Goal: Complete application form

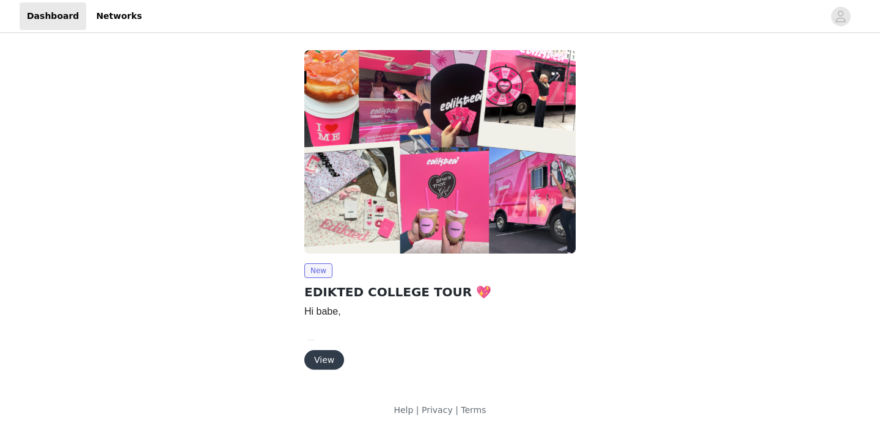
click at [319, 368] on button "View" at bounding box center [324, 360] width 40 height 20
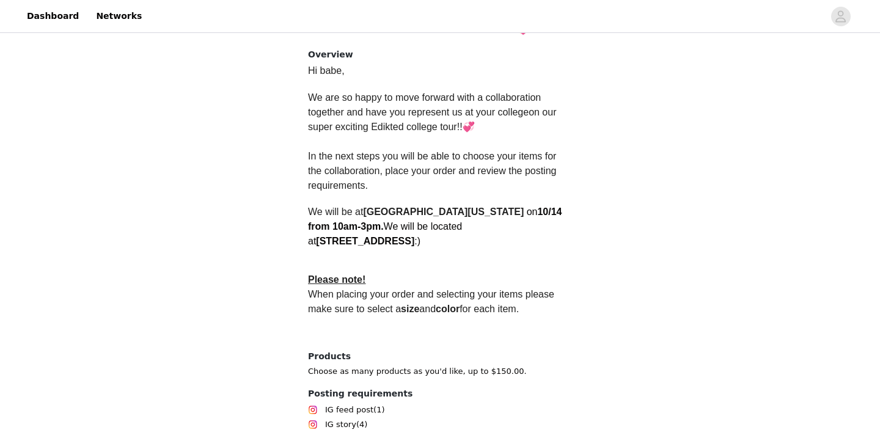
scroll to position [364, 0]
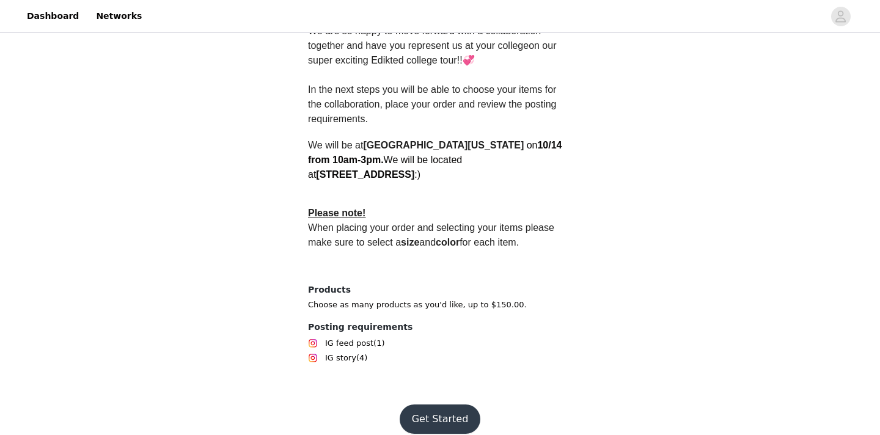
click at [418, 409] on button "Get Started" at bounding box center [440, 419] width 81 height 29
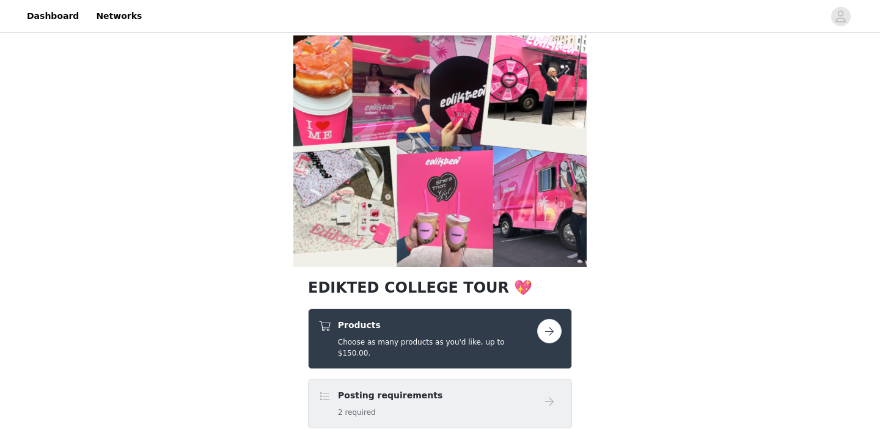
click at [548, 322] on button "button" at bounding box center [549, 331] width 24 height 24
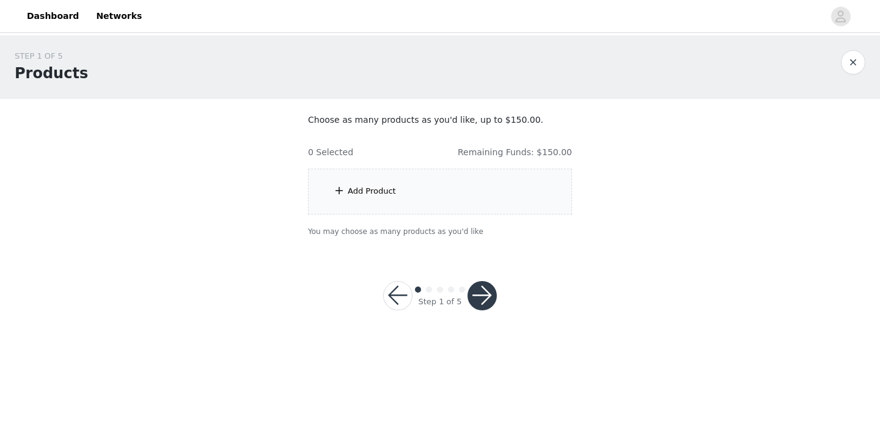
click at [416, 191] on div "Add Product" at bounding box center [440, 192] width 264 height 46
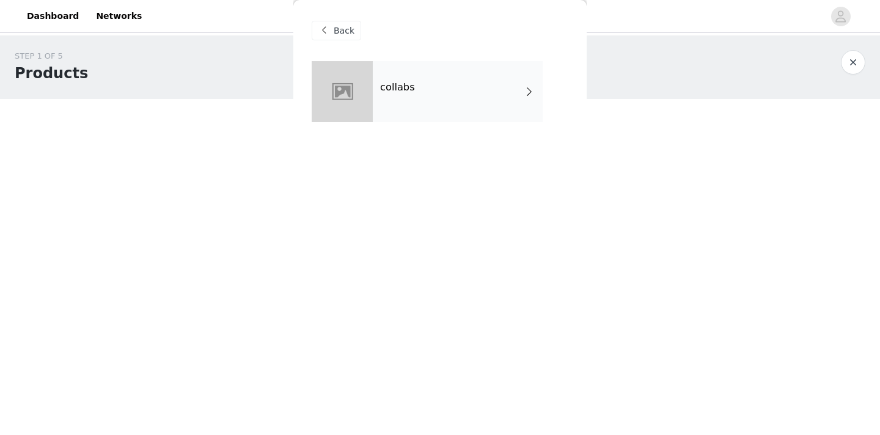
click at [414, 85] on div "collabs" at bounding box center [458, 91] width 170 height 61
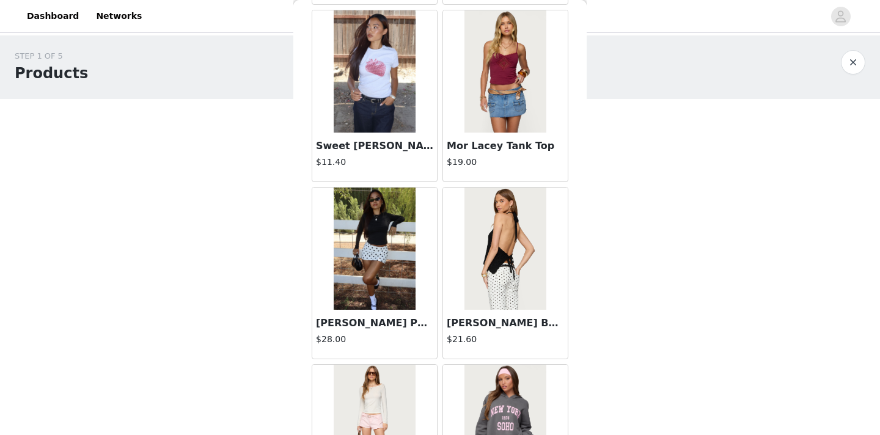
scroll to position [1294, 0]
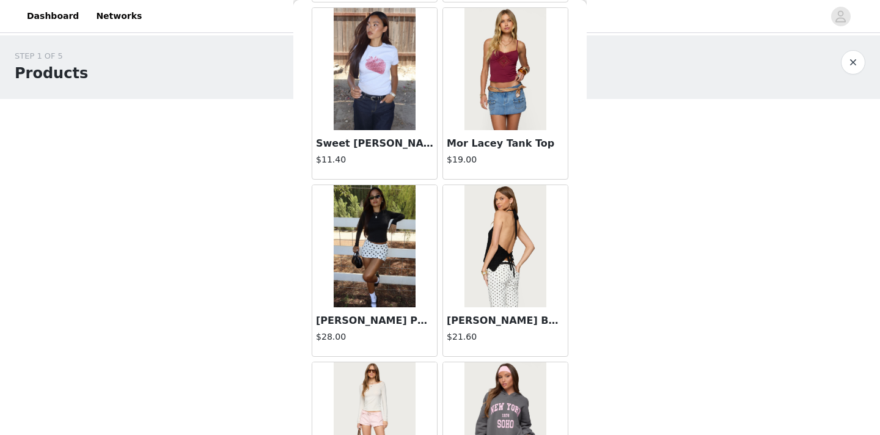
click at [356, 260] on img at bounding box center [374, 246] width 81 height 122
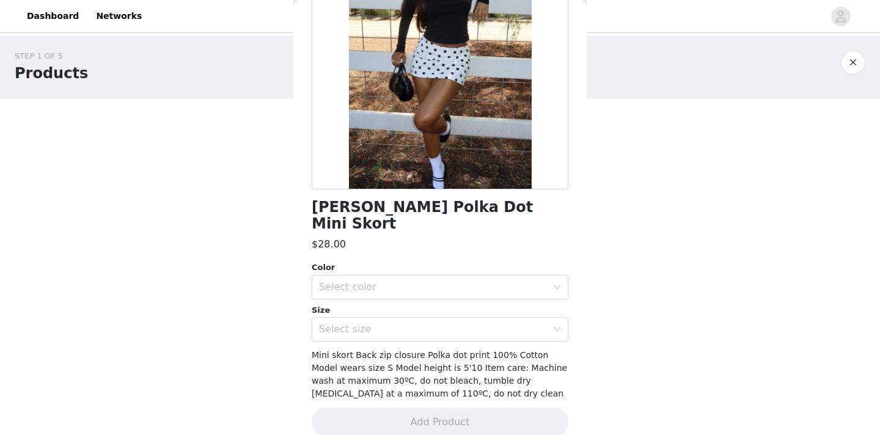
scroll to position [0, 0]
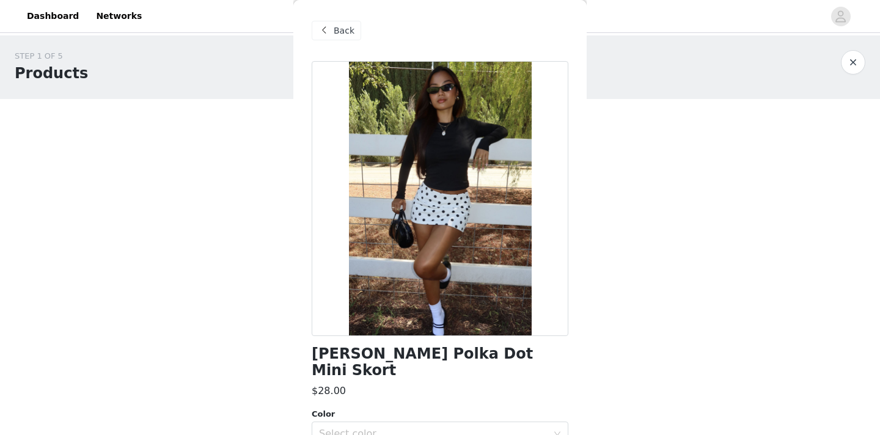
click at [537, 170] on div at bounding box center [440, 198] width 257 height 275
click at [332, 26] on div "Back" at bounding box center [336, 31] width 49 height 20
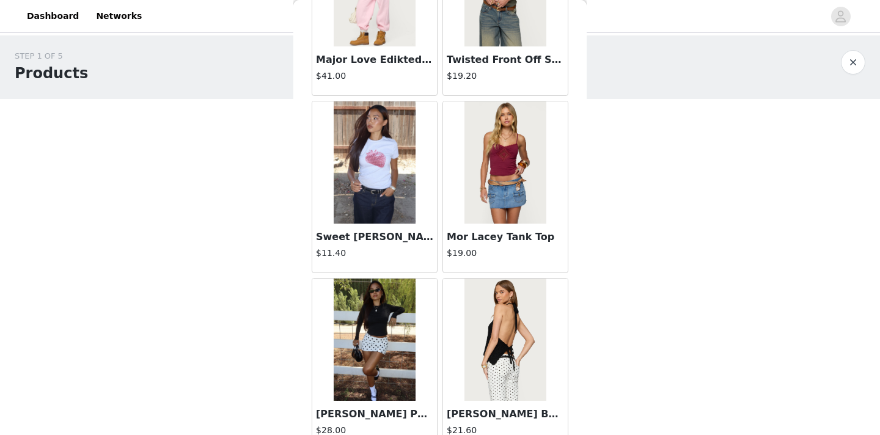
scroll to position [1365, 0]
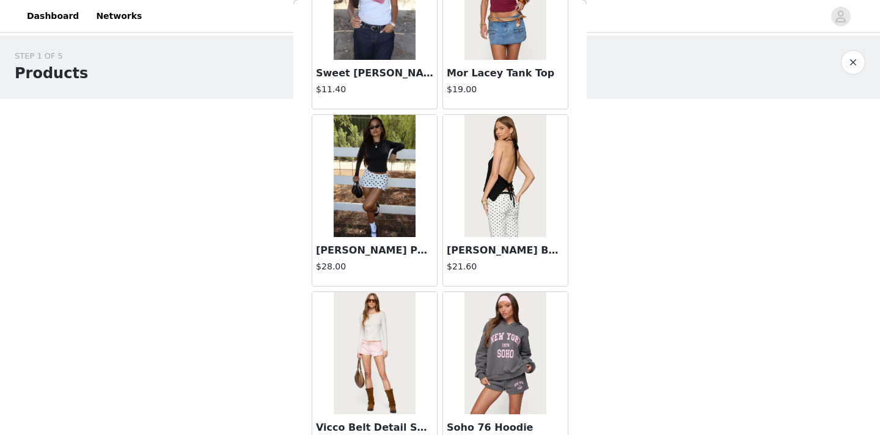
click at [500, 192] on img at bounding box center [504, 176] width 81 height 122
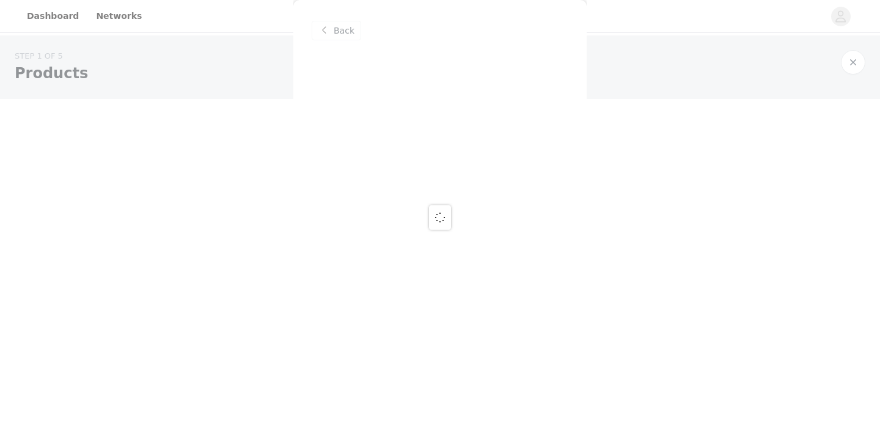
scroll to position [0, 0]
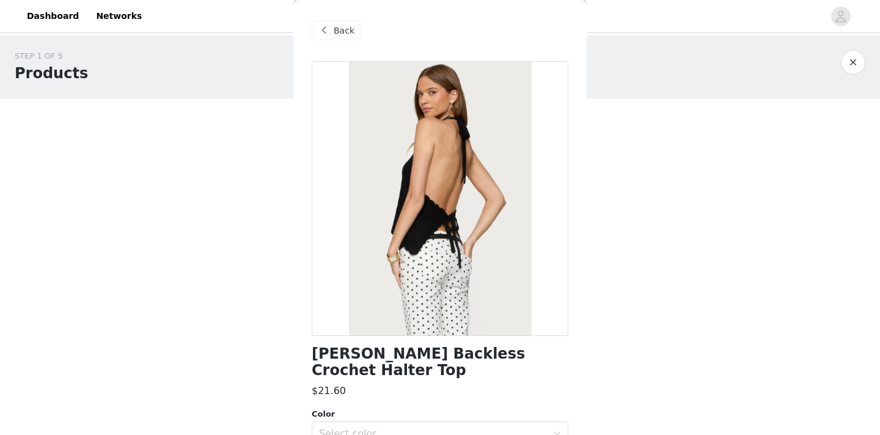
click at [448, 183] on div at bounding box center [440, 198] width 257 height 275
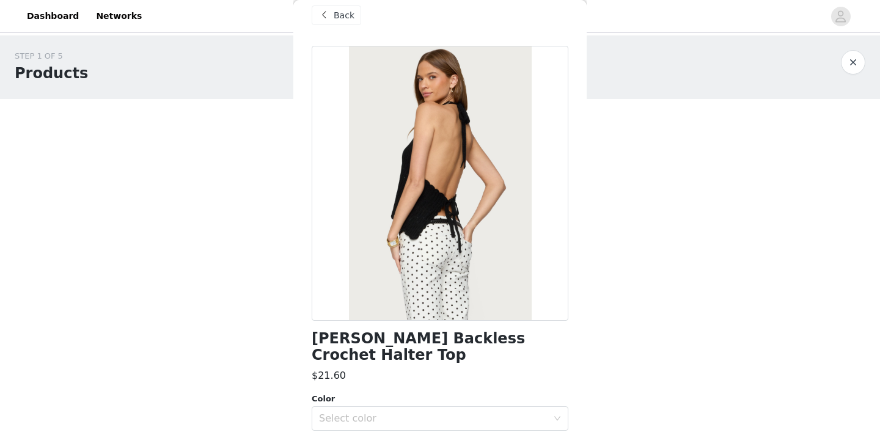
scroll to position [8, 0]
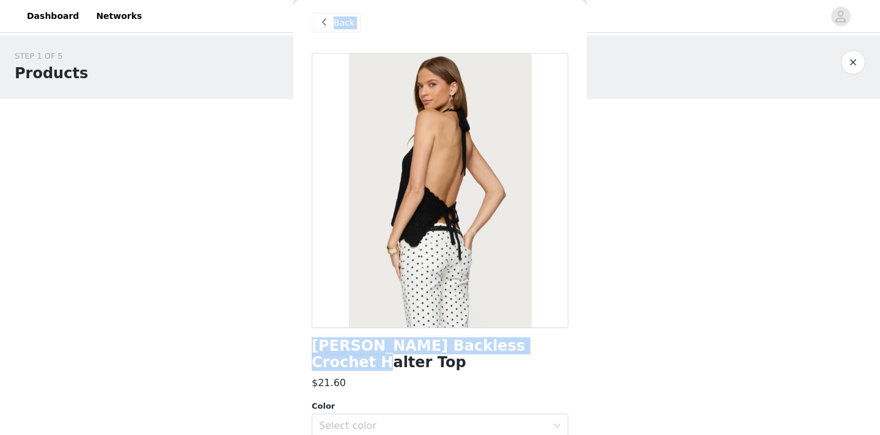
drag, startPoint x: 532, startPoint y: 346, endPoint x: 253, endPoint y: 346, distance: 278.7
click at [253, 346] on body "Dashboard Networks STEP 1 OF 5 Products Choose as many products as you'd like, …" at bounding box center [440, 217] width 880 height 435
copy section "Back [PERSON_NAME] Backless Crochet Halter Top"
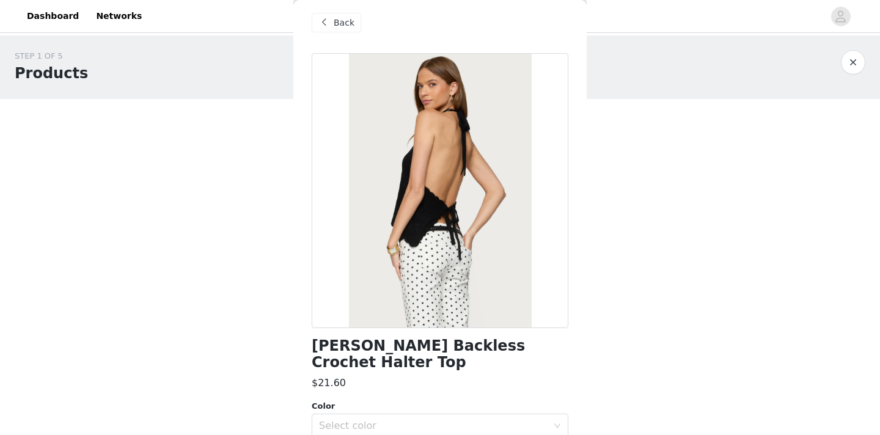
click at [328, 26] on span at bounding box center [324, 22] width 15 height 15
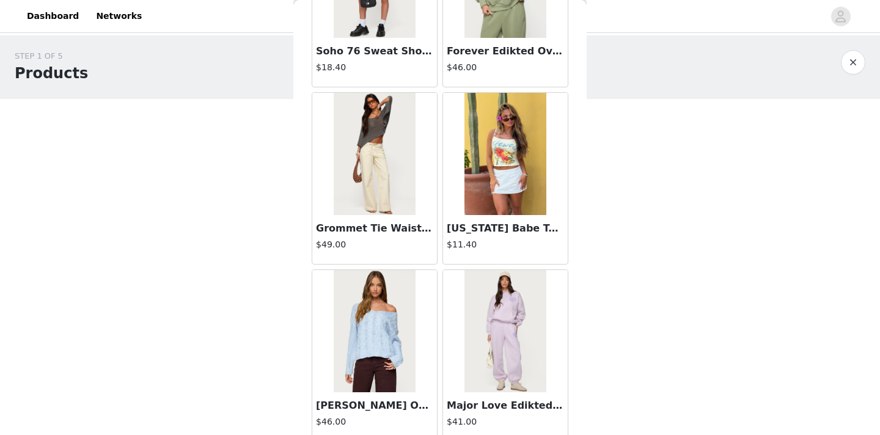
scroll to position [677, 0]
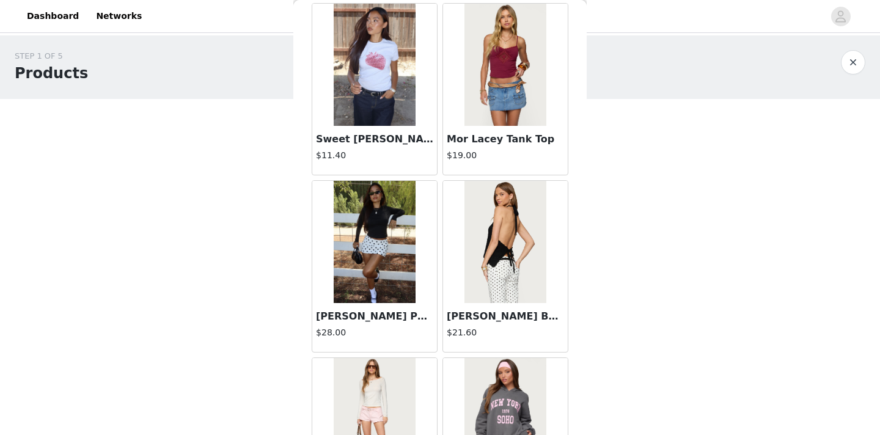
click at [491, 254] on img at bounding box center [504, 242] width 81 height 122
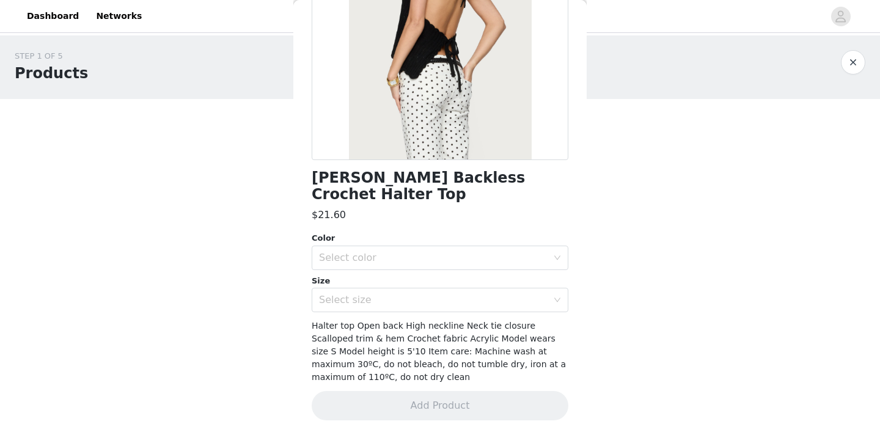
scroll to position [159, 0]
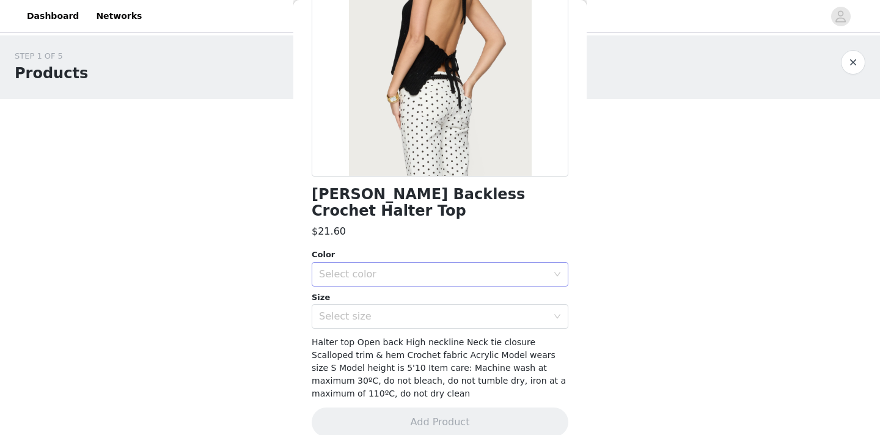
click at [474, 268] on div "Select color" at bounding box center [433, 274] width 229 height 12
click at [848, 64] on button "button" at bounding box center [853, 62] width 24 height 24
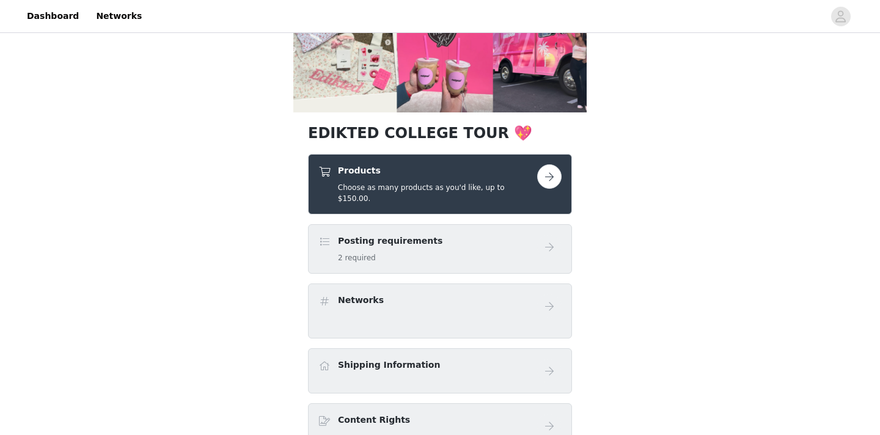
scroll to position [163, 0]
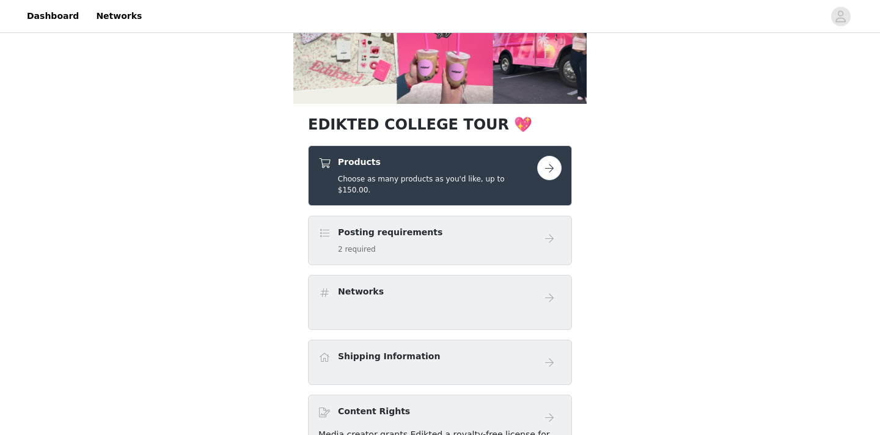
click at [549, 171] on button "button" at bounding box center [549, 168] width 24 height 24
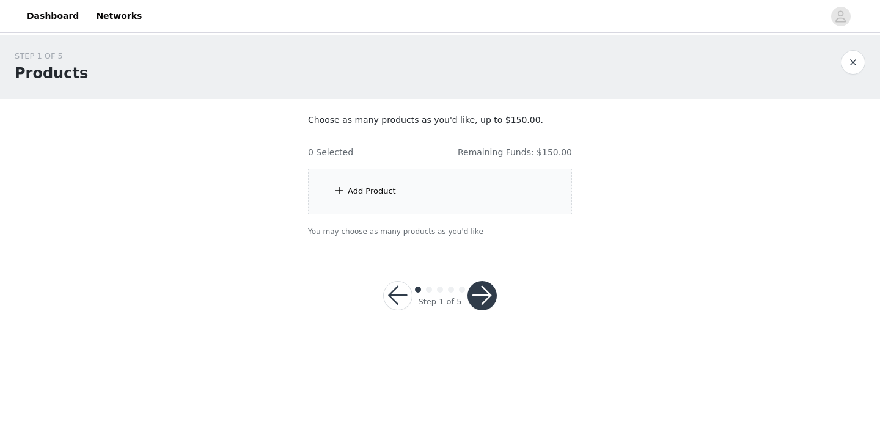
click at [425, 211] on div "Add Product" at bounding box center [440, 192] width 264 height 46
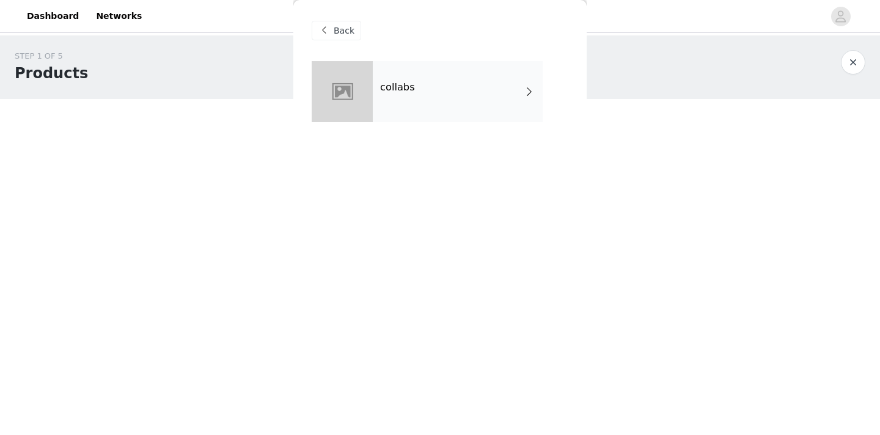
click at [464, 123] on div "collabs" at bounding box center [440, 100] width 257 height 79
click at [522, 88] on div "collabs" at bounding box center [458, 91] width 170 height 61
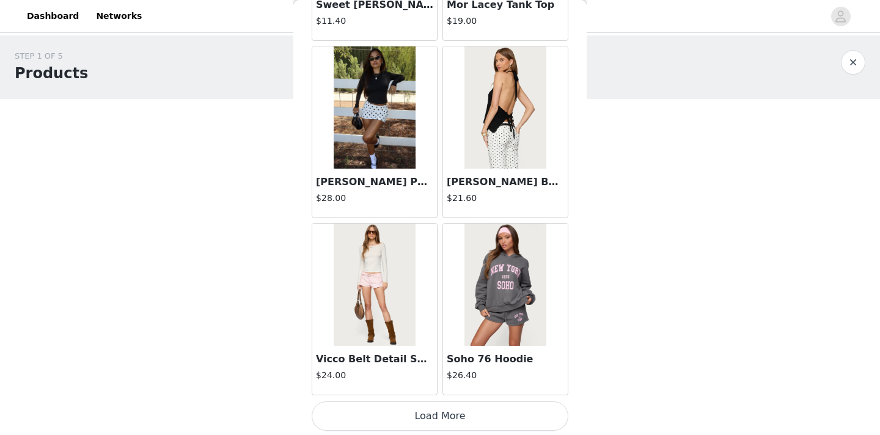
scroll to position [1435, 0]
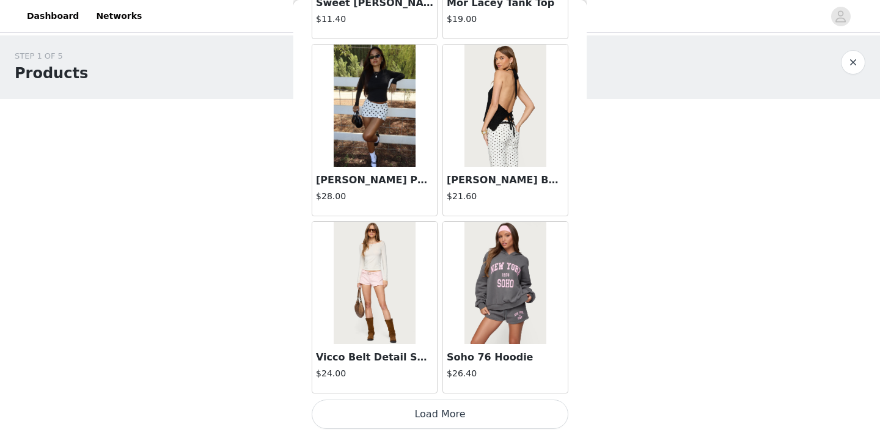
click at [441, 415] on button "Load More" at bounding box center [440, 414] width 257 height 29
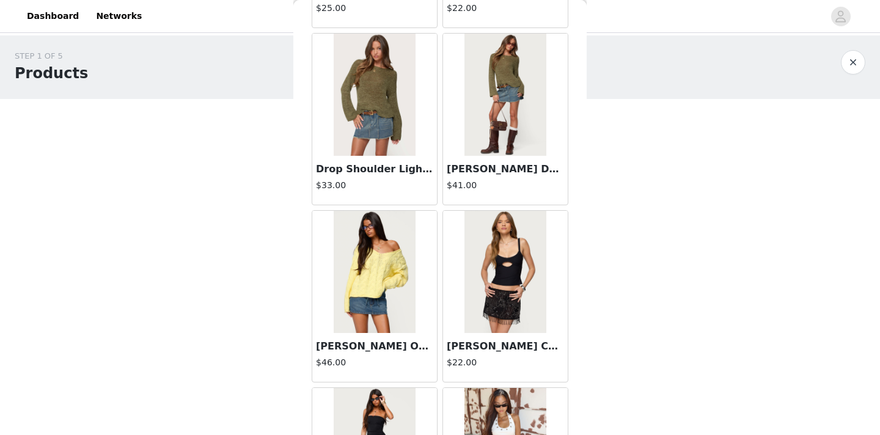
scroll to position [3207, 0]
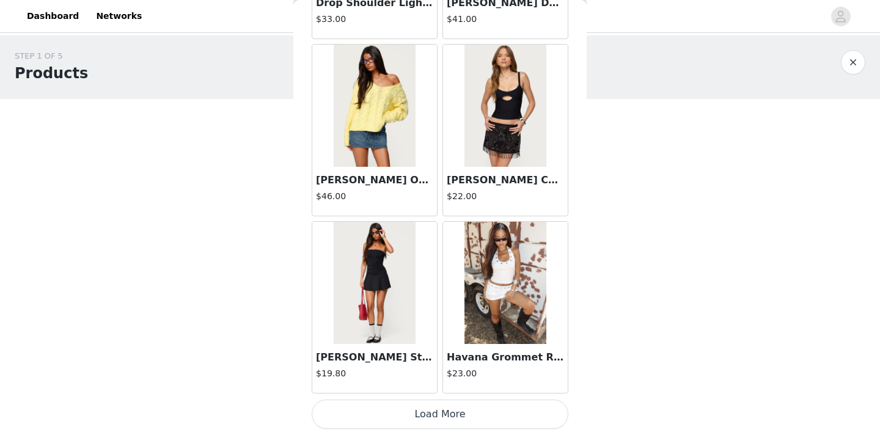
click at [393, 412] on button "Load More" at bounding box center [440, 414] width 257 height 29
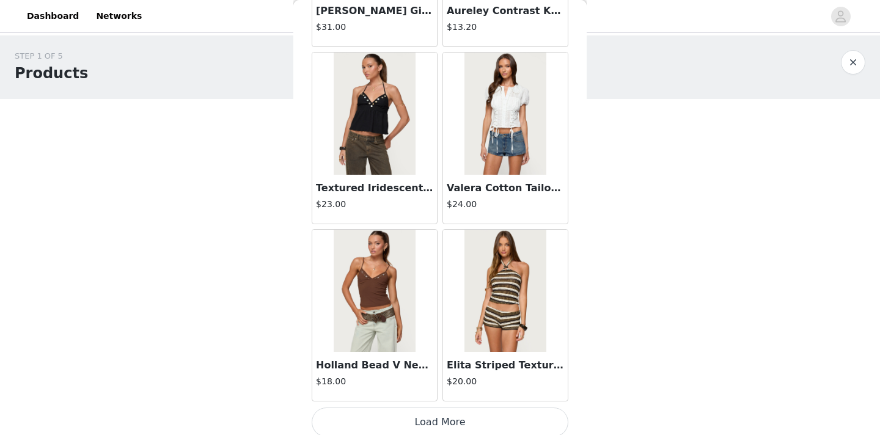
scroll to position [4979, 0]
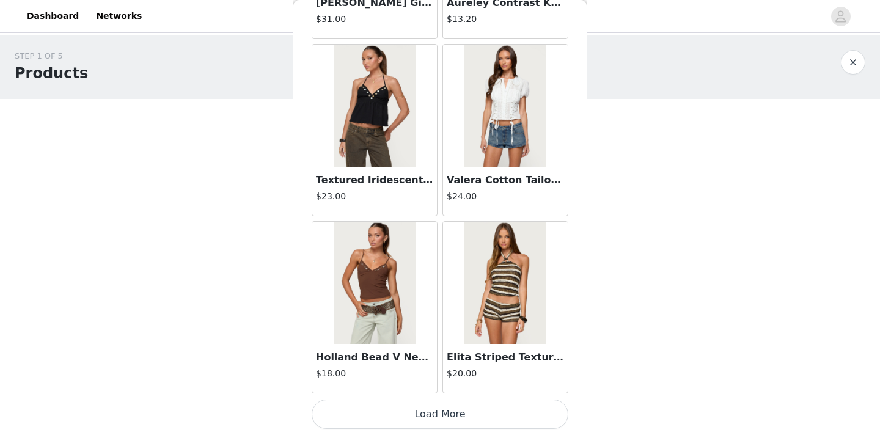
click at [467, 410] on button "Load More" at bounding box center [440, 414] width 257 height 29
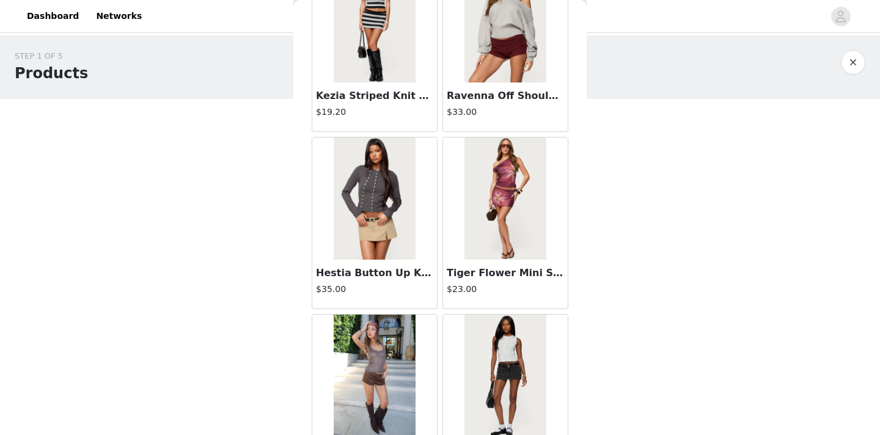
scroll to position [6751, 0]
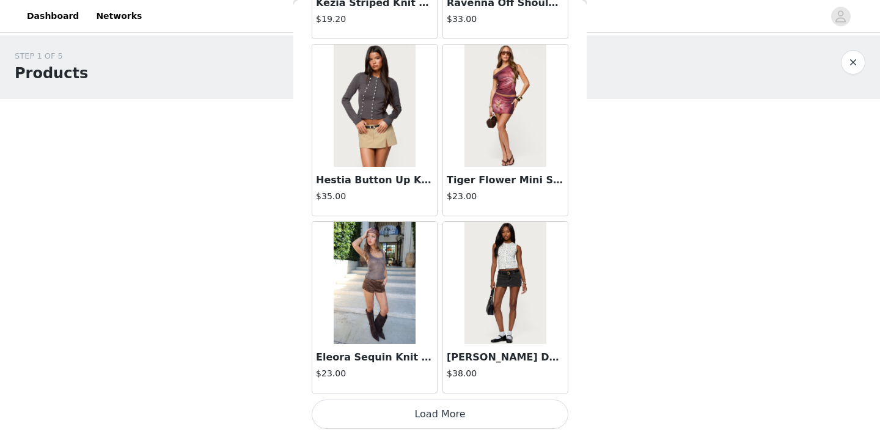
click at [459, 414] on button "Load More" at bounding box center [440, 414] width 257 height 29
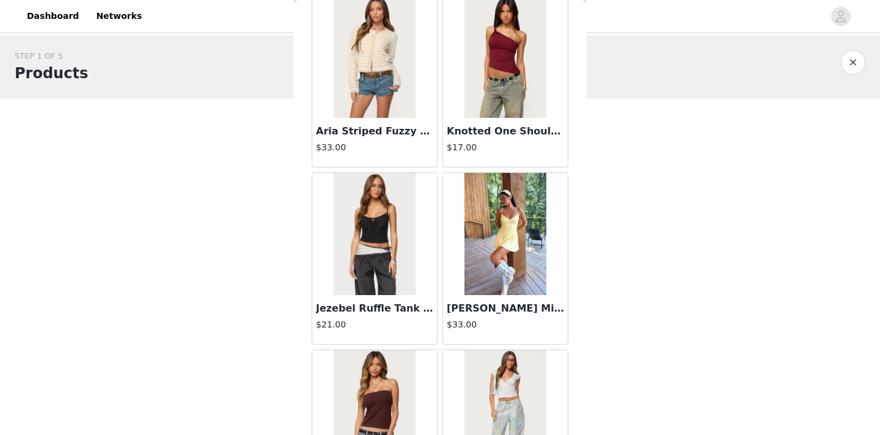
scroll to position [8217, 0]
click at [533, 100] on img at bounding box center [504, 57] width 81 height 122
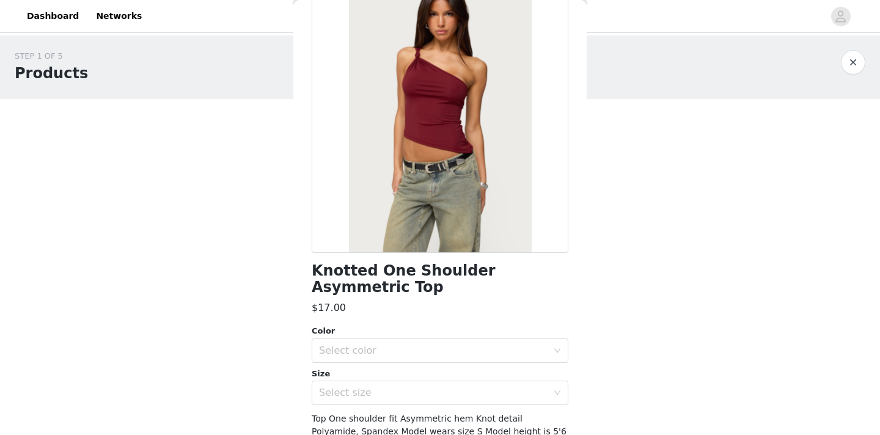
scroll to position [82, 0]
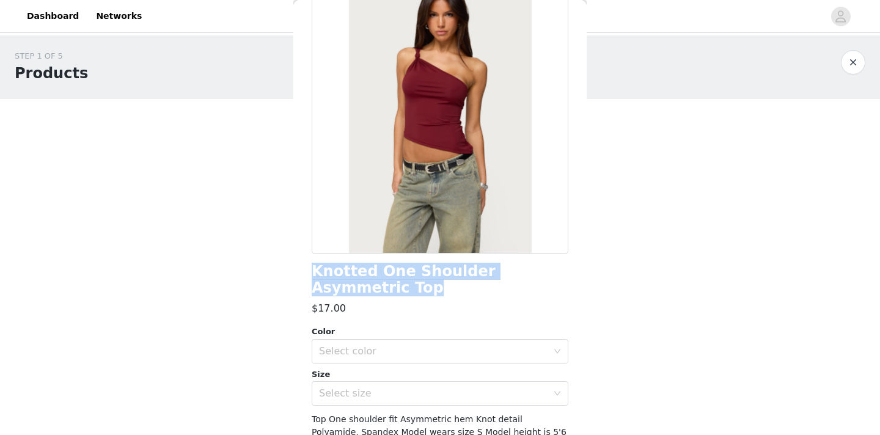
drag, startPoint x: 346, startPoint y: 290, endPoint x: 290, endPoint y: 271, distance: 58.6
click at [290, 271] on div "STEP 1 OF 5 Products Choose as many products as you'd like, up to $150.00. 0 Se…" at bounding box center [440, 187] width 880 height 304
copy section "Back Knotted One Shoulder Asymmetric Top"
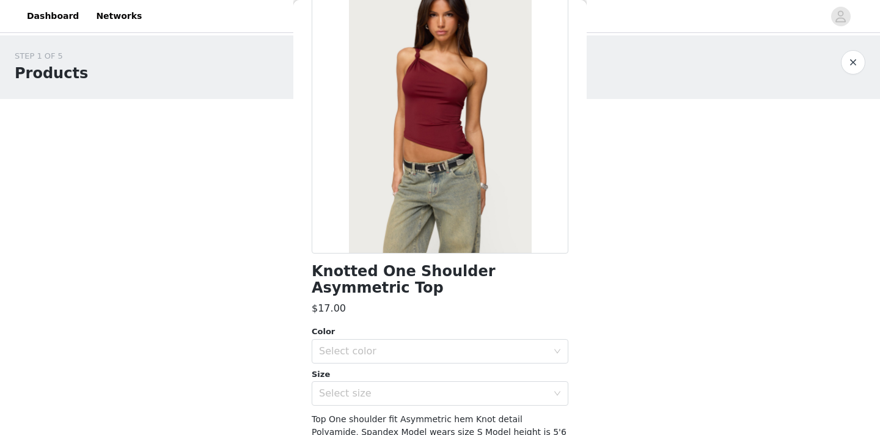
click at [456, 333] on div "Color" at bounding box center [440, 332] width 257 height 12
click at [456, 350] on div "Select color" at bounding box center [433, 351] width 229 height 12
click at [419, 372] on li "BURGUNDY" at bounding box center [440, 378] width 257 height 20
click at [378, 394] on div "Select size" at bounding box center [433, 393] width 229 height 12
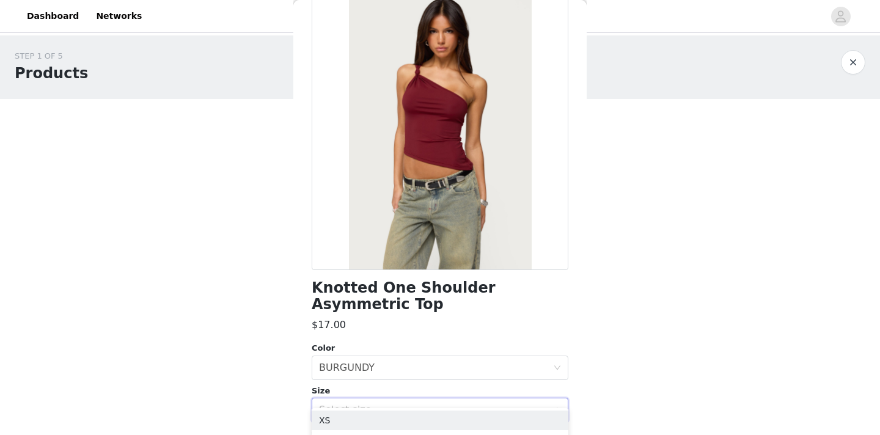
scroll to position [21, 0]
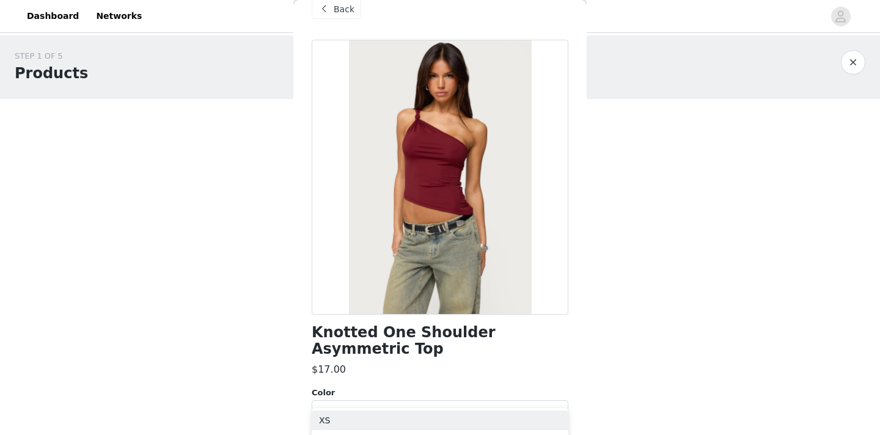
click at [410, 368] on div "$17.00" at bounding box center [440, 369] width 257 height 15
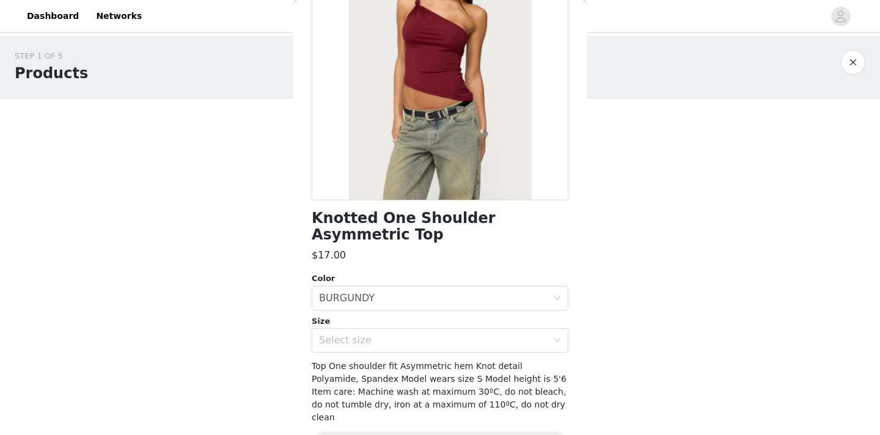
scroll to position [163, 0]
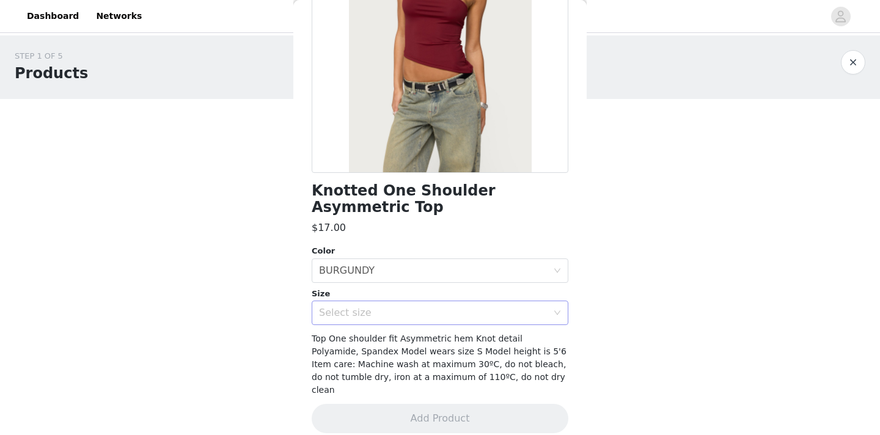
click at [434, 308] on div "Select size" at bounding box center [433, 313] width 229 height 12
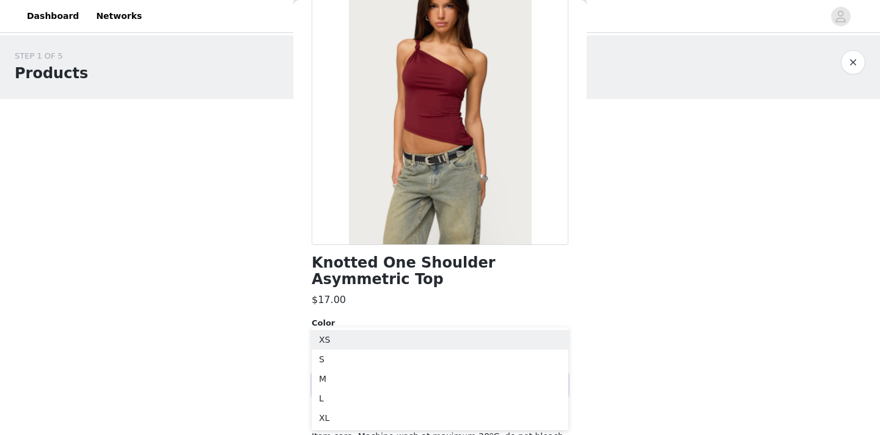
scroll to position [89, 0]
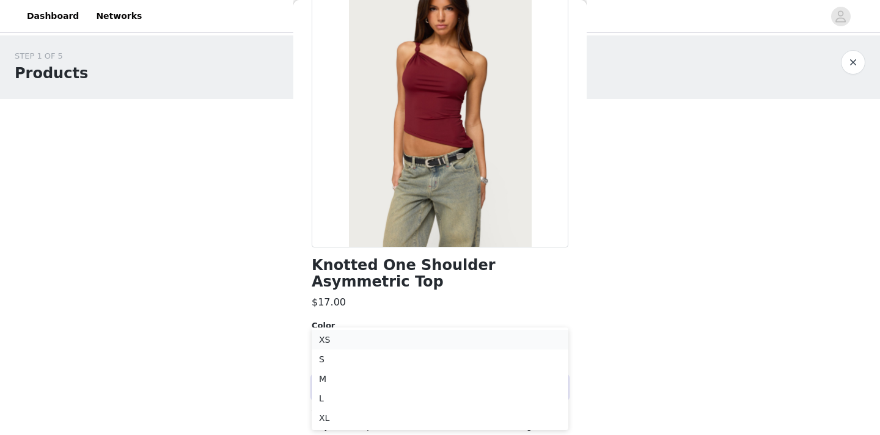
click at [397, 341] on li "XS" at bounding box center [440, 340] width 257 height 20
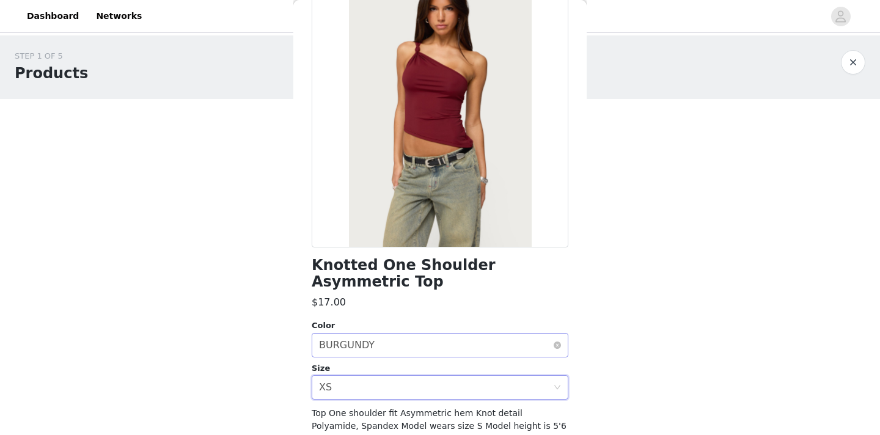
scroll to position [163, 0]
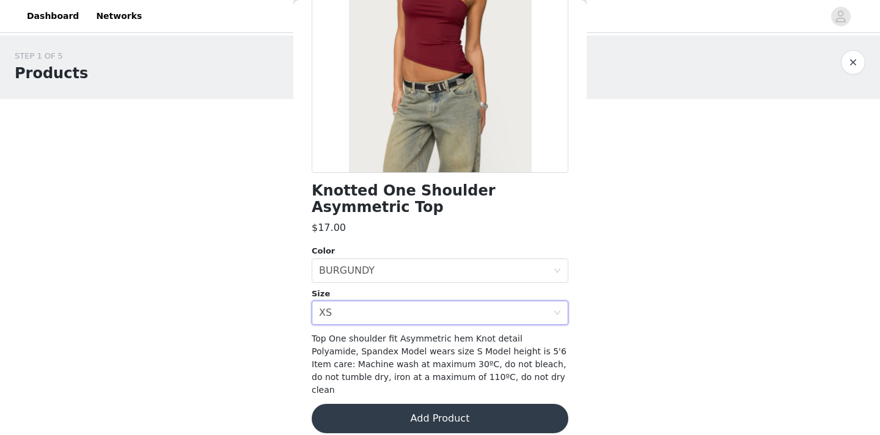
click at [424, 406] on button "Add Product" at bounding box center [440, 418] width 257 height 29
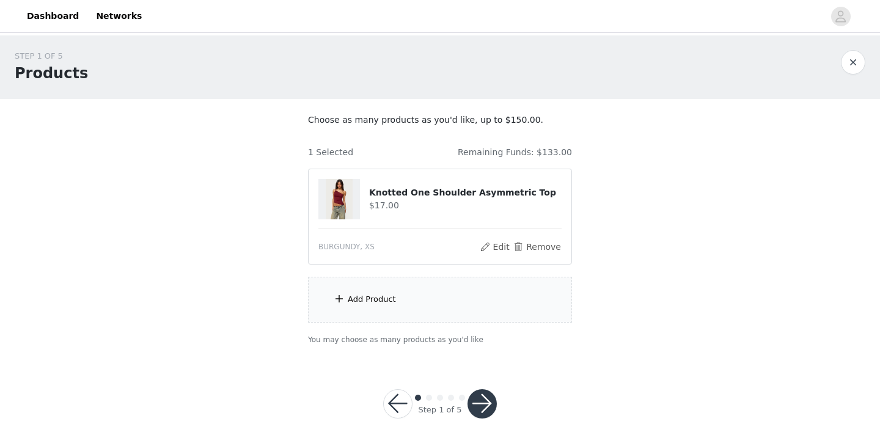
click at [377, 291] on div "Add Product" at bounding box center [440, 300] width 264 height 46
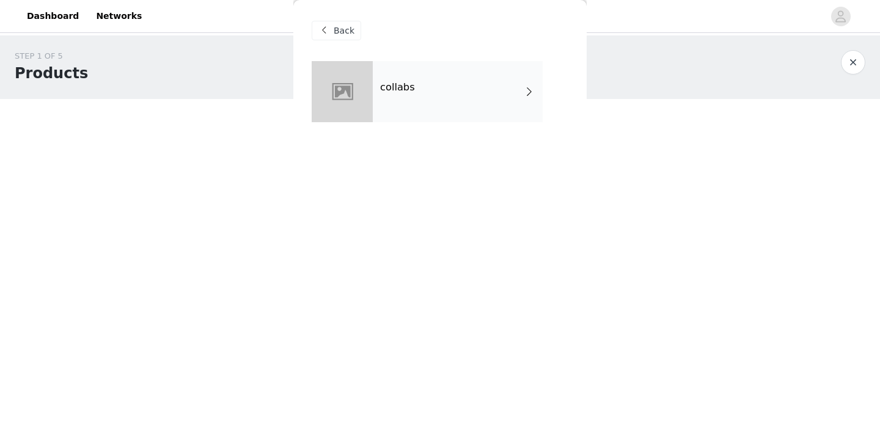
click at [450, 91] on div "collabs" at bounding box center [458, 91] width 170 height 61
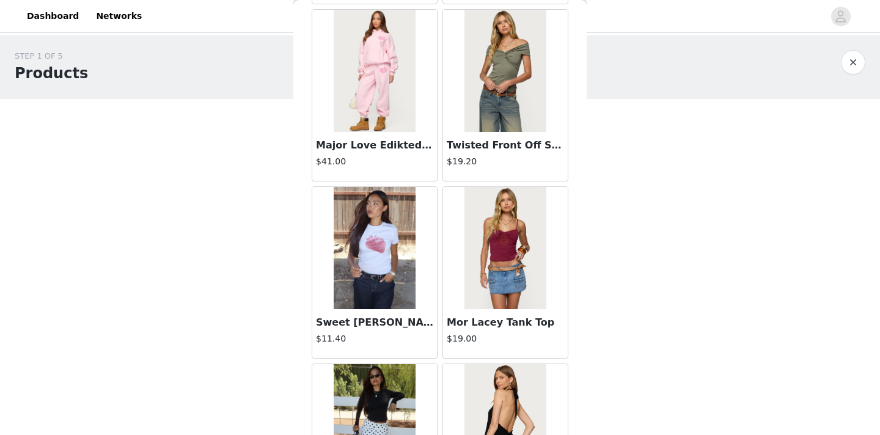
scroll to position [1435, 0]
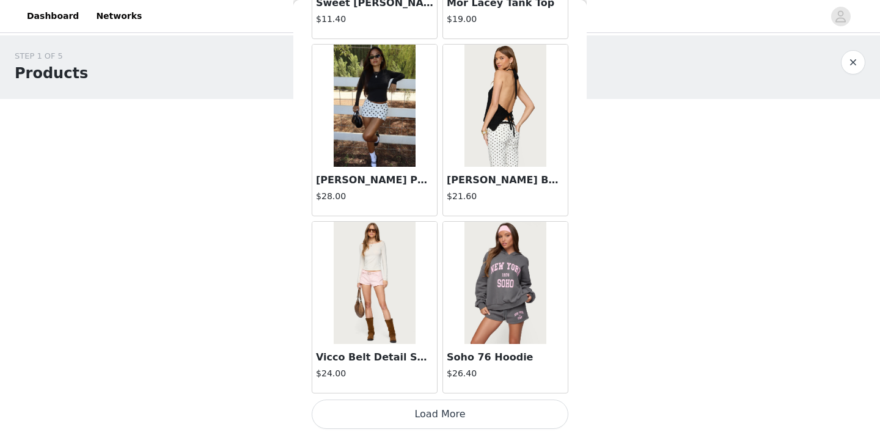
click at [414, 418] on button "Load More" at bounding box center [440, 414] width 257 height 29
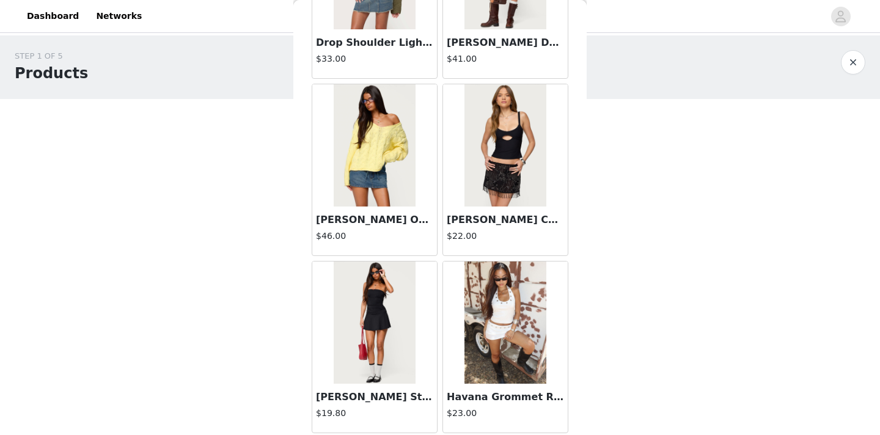
scroll to position [3207, 0]
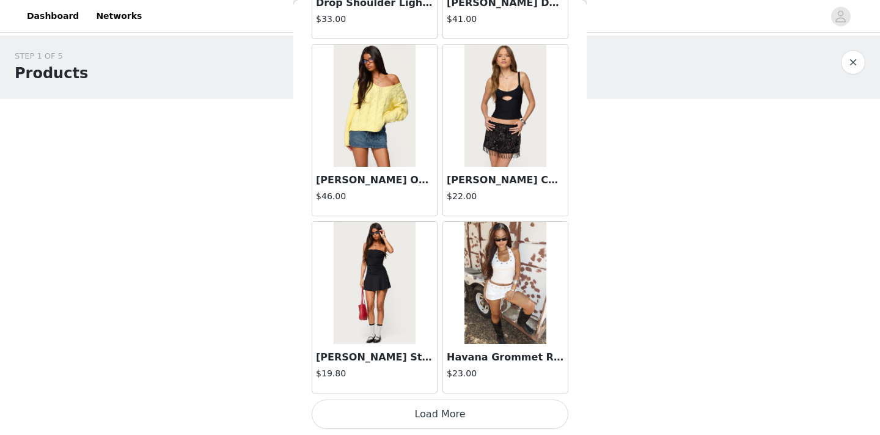
click at [422, 418] on button "Load More" at bounding box center [440, 414] width 257 height 29
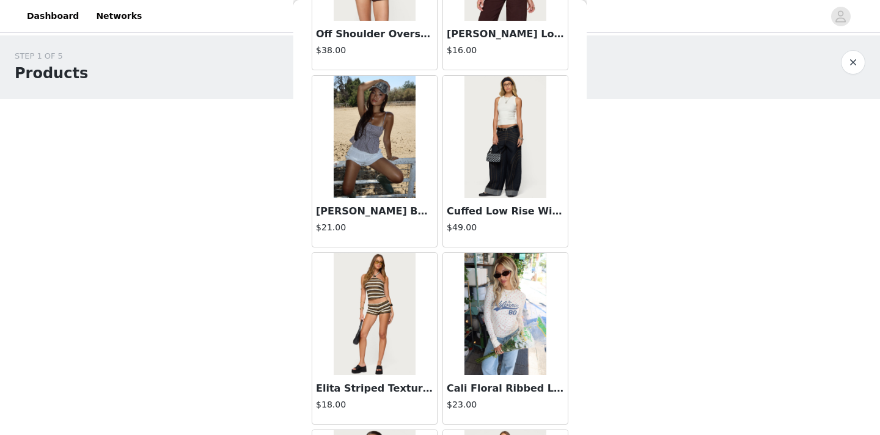
scroll to position [4239, 0]
click at [393, 145] on img at bounding box center [374, 137] width 81 height 122
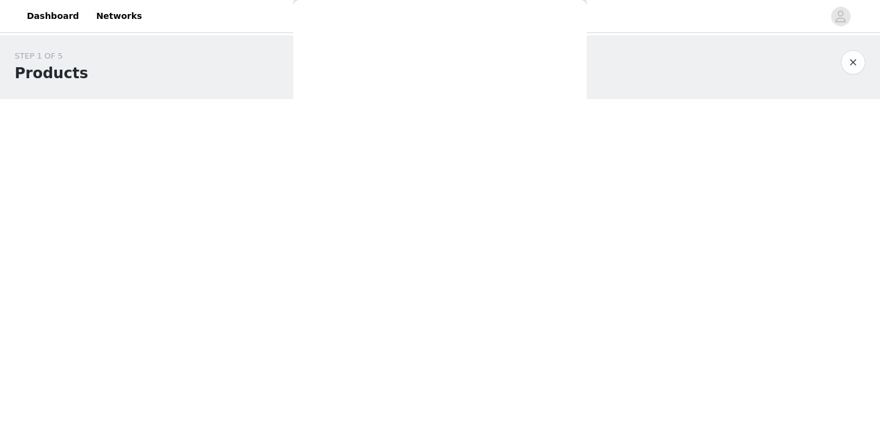
scroll to position [0, 0]
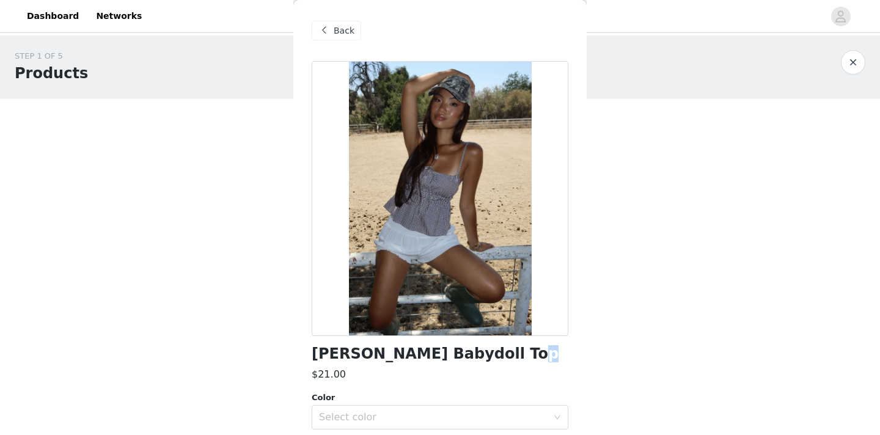
drag, startPoint x: 502, startPoint y: 353, endPoint x: 491, endPoint y: 353, distance: 11.0
click at [491, 353] on h1 "[PERSON_NAME] Babydoll Top" at bounding box center [435, 354] width 247 height 16
drag, startPoint x: 508, startPoint y: 353, endPoint x: 311, endPoint y: 339, distance: 197.9
click at [311, 339] on div "Back Zahara Gingham Babydoll Top $21.00 Color Select color Size Select size Top…" at bounding box center [439, 217] width 293 height 435
copy h1 "[PERSON_NAME] Babydoll Top"
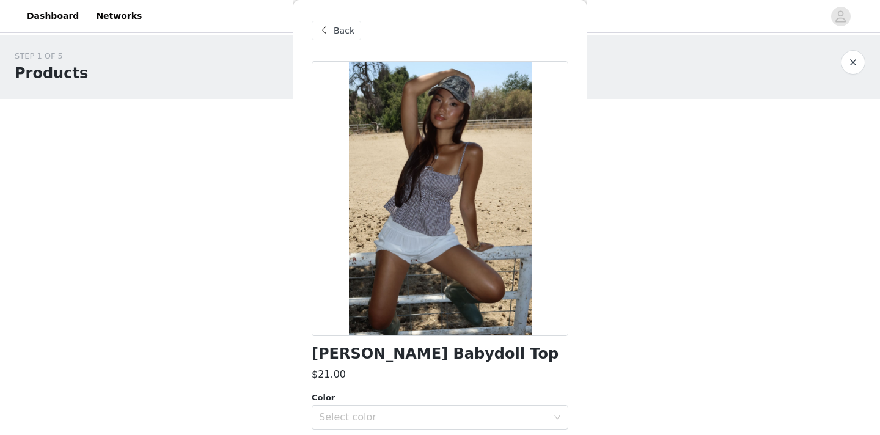
click at [339, 37] on div "Back" at bounding box center [336, 31] width 49 height 20
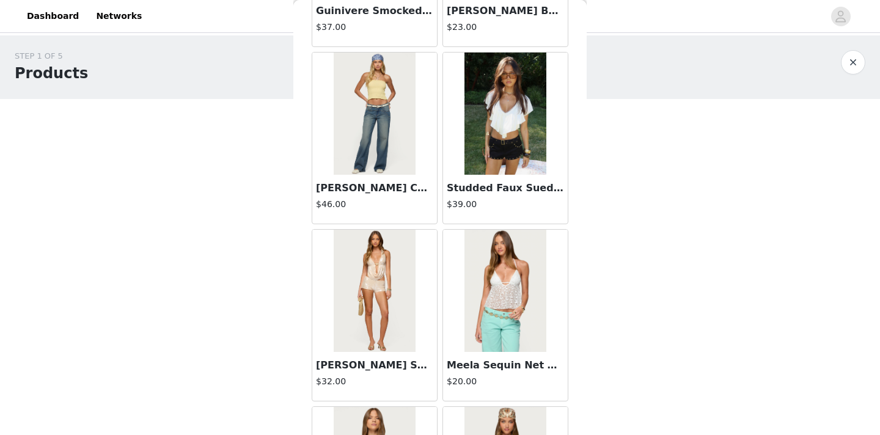
scroll to position [3732, 0]
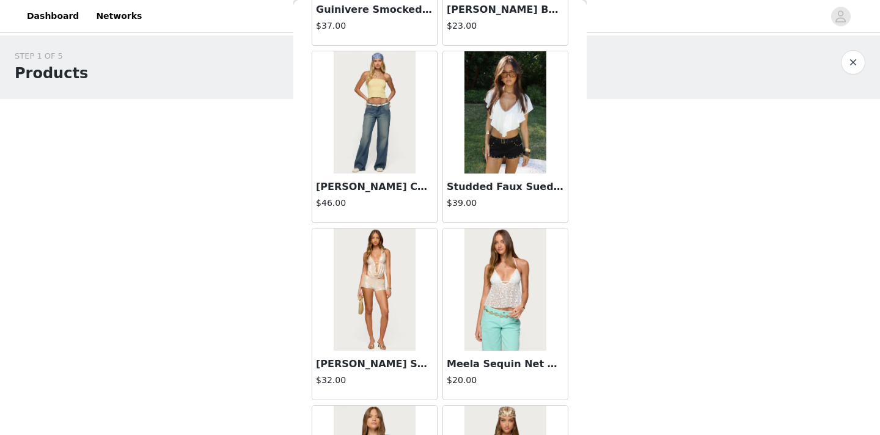
click at [527, 150] on img at bounding box center [504, 112] width 81 height 122
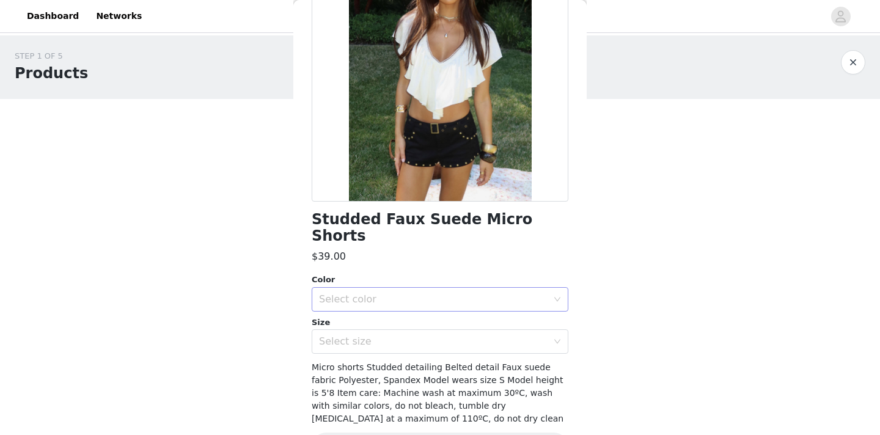
scroll to position [149, 0]
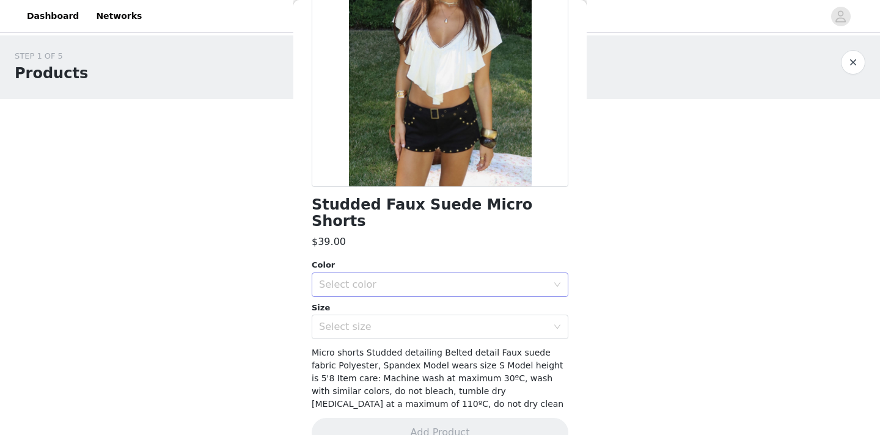
click at [463, 279] on div "Select color" at bounding box center [433, 285] width 229 height 12
click at [428, 293] on li "BLACK" at bounding box center [440, 295] width 257 height 20
click at [414, 321] on div "Select size" at bounding box center [433, 327] width 229 height 12
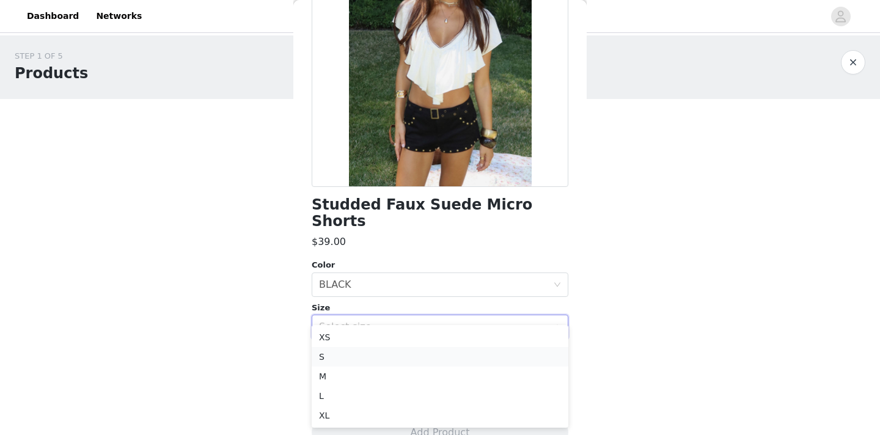
click at [348, 357] on li "S" at bounding box center [440, 357] width 257 height 20
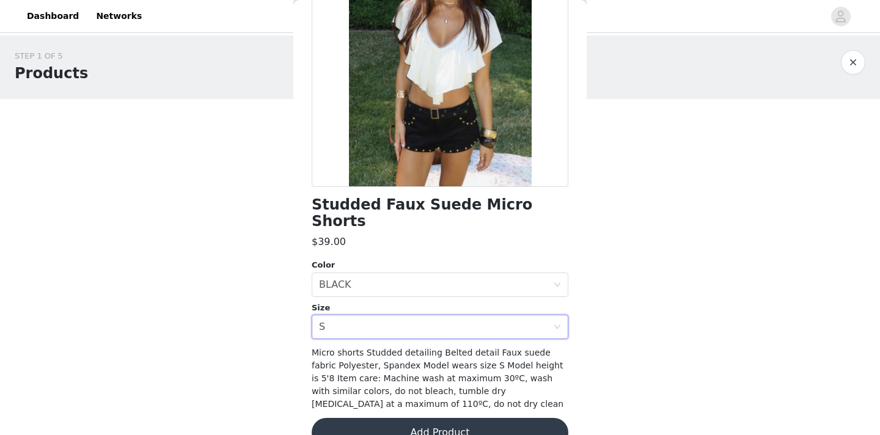
click at [401, 418] on button "Add Product" at bounding box center [440, 432] width 257 height 29
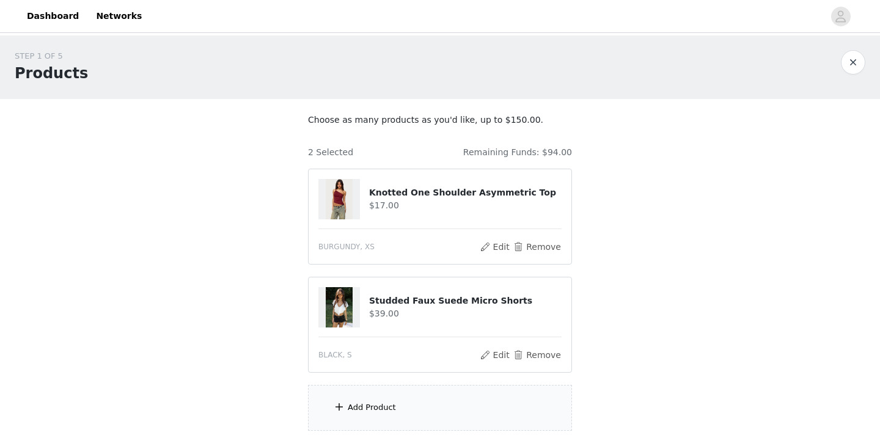
click at [368, 412] on div "Add Product" at bounding box center [372, 407] width 48 height 12
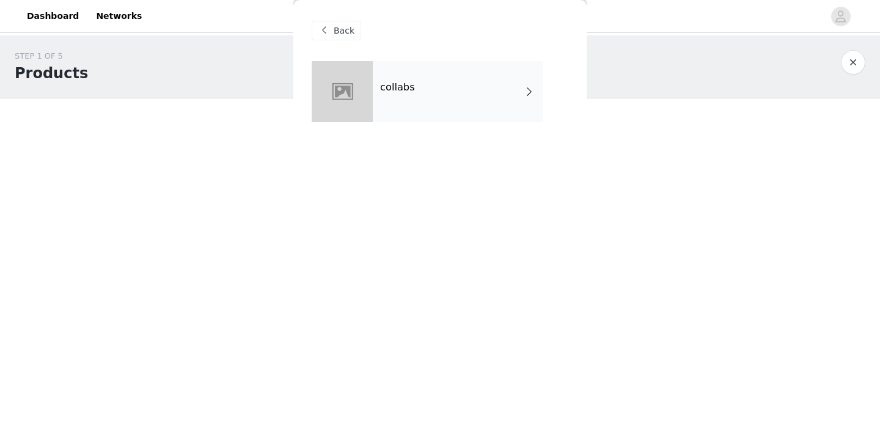
click at [474, 99] on div "collabs" at bounding box center [458, 91] width 170 height 61
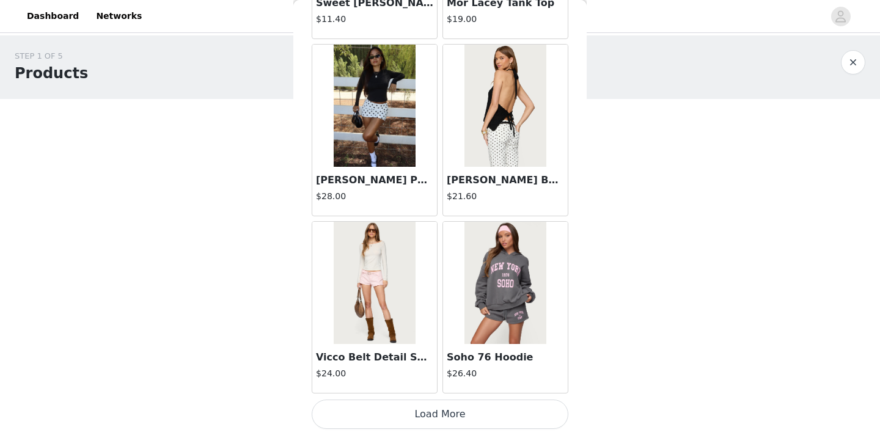
scroll to position [1434, 0]
click at [437, 409] on button "Load More" at bounding box center [440, 414] width 257 height 29
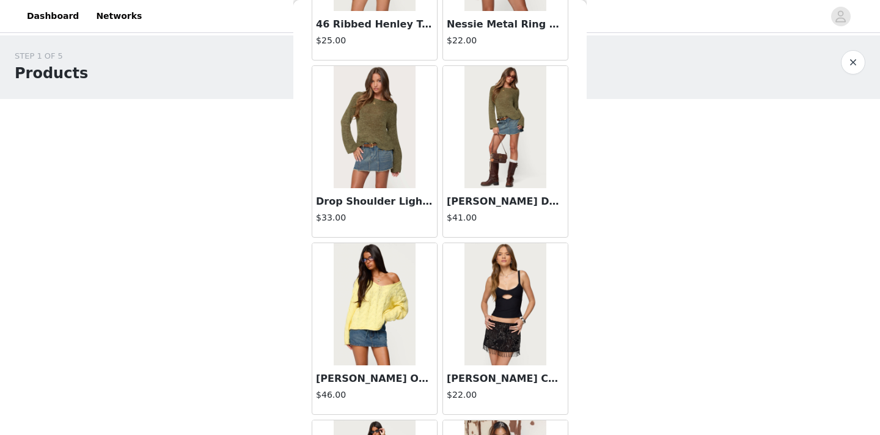
scroll to position [3207, 0]
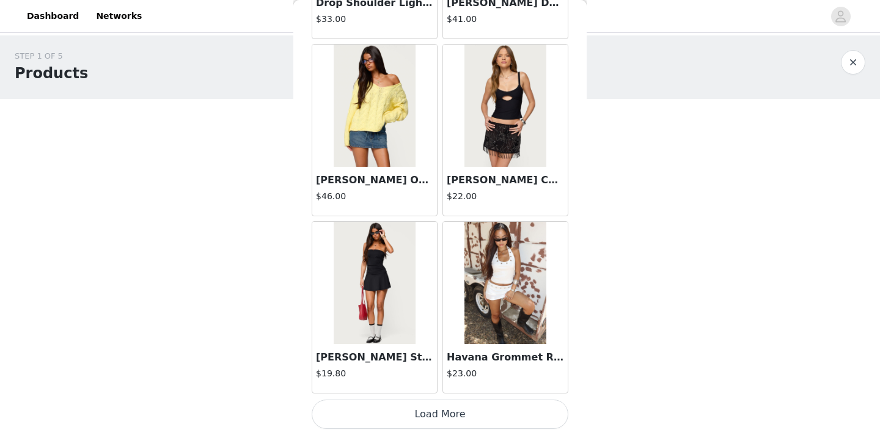
click at [444, 408] on button "Load More" at bounding box center [440, 414] width 257 height 29
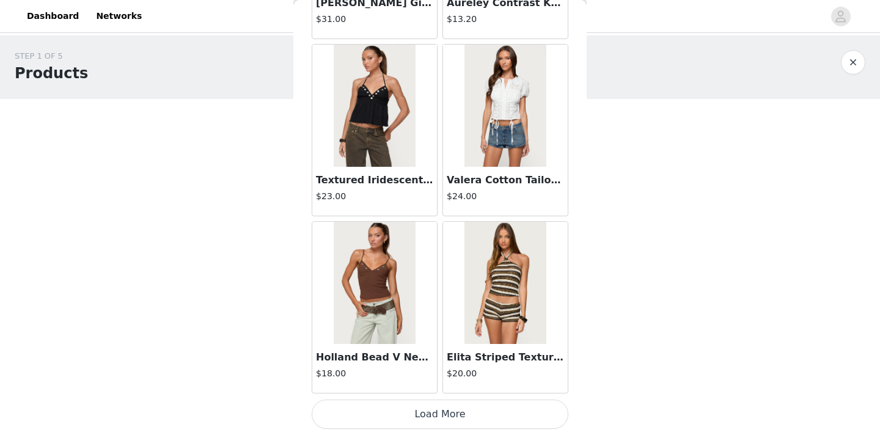
scroll to position [4979, 0]
click at [450, 409] on button "Load More" at bounding box center [440, 414] width 257 height 29
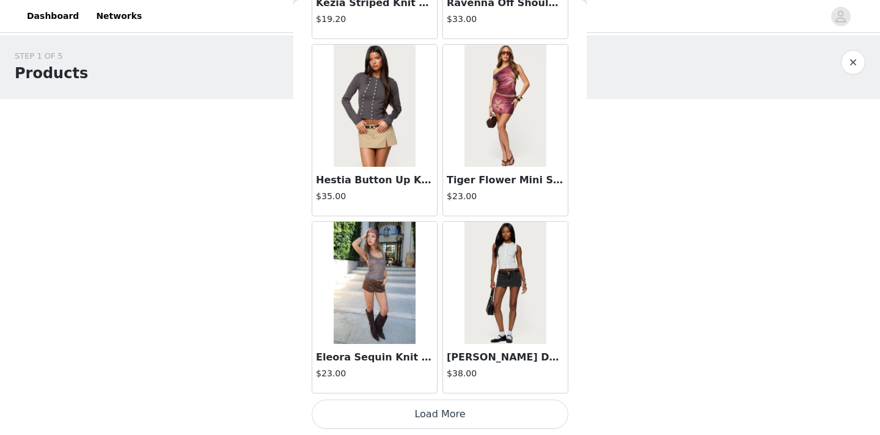
scroll to position [6751, 0]
click at [395, 408] on button "Load More" at bounding box center [440, 414] width 257 height 29
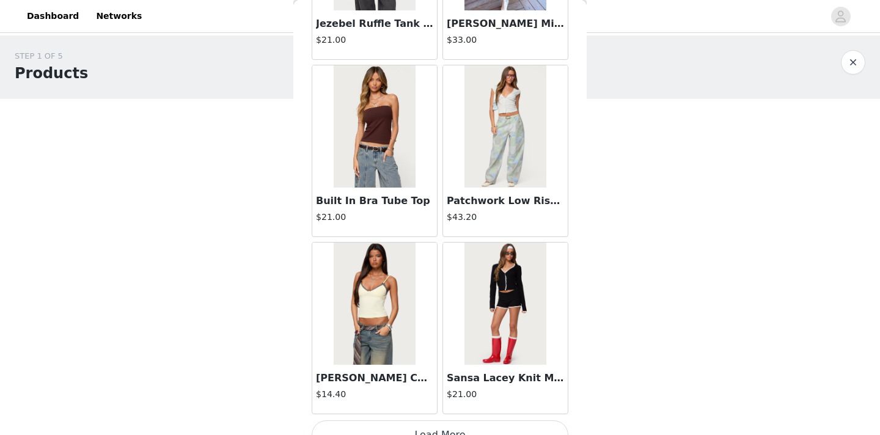
scroll to position [8524, 0]
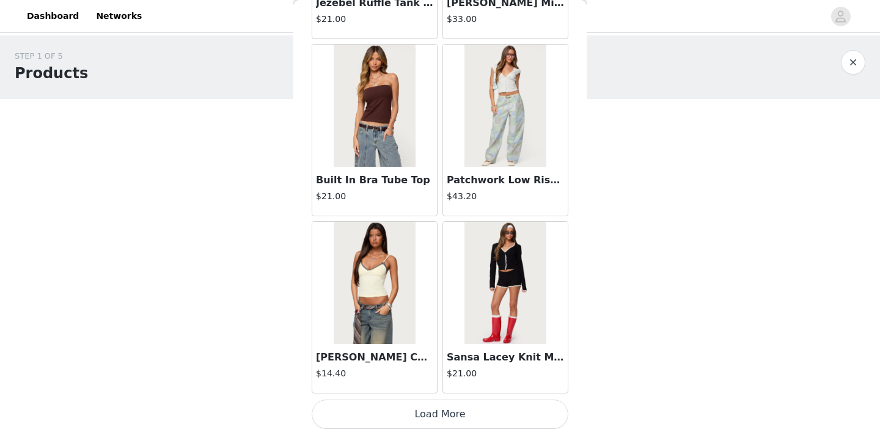
click at [420, 420] on button "Load More" at bounding box center [440, 414] width 257 height 29
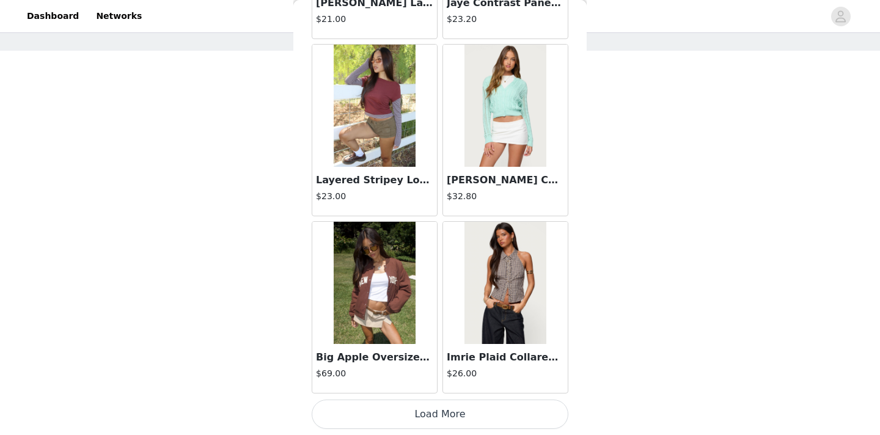
scroll to position [68, 0]
click at [409, 420] on button "Load More" at bounding box center [440, 414] width 257 height 29
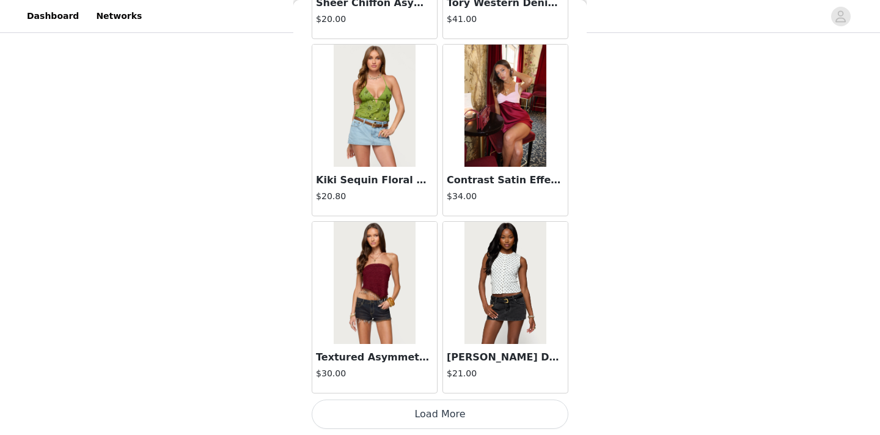
scroll to position [121, 0]
click at [412, 409] on button "Load More" at bounding box center [440, 414] width 257 height 29
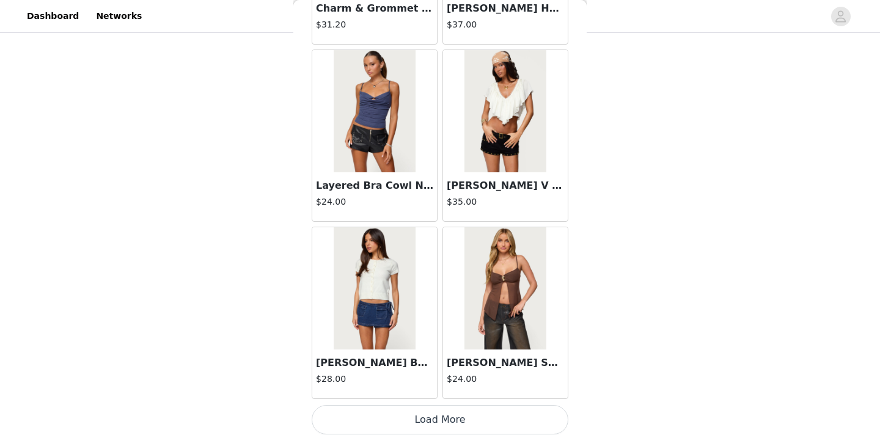
scroll to position [13840, 0]
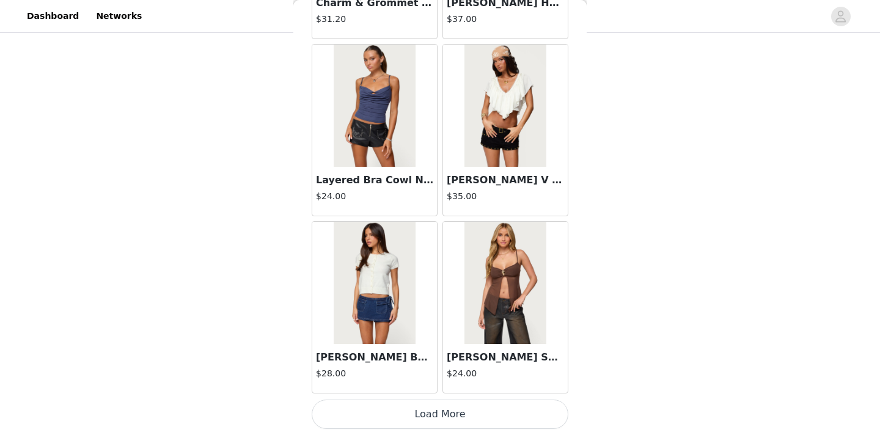
click at [445, 414] on button "Load More" at bounding box center [440, 414] width 257 height 29
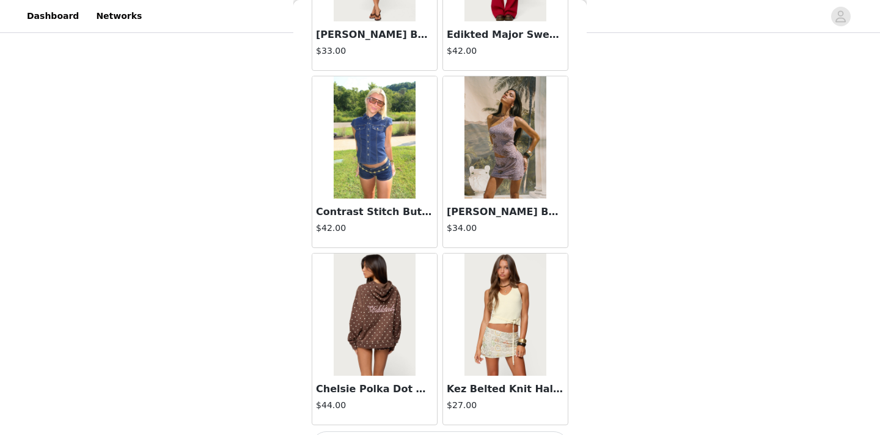
scroll to position [15612, 0]
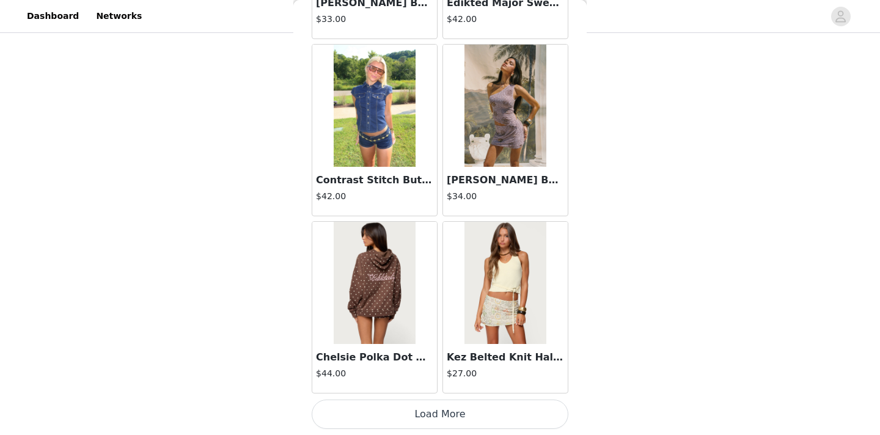
click at [401, 415] on button "Load More" at bounding box center [440, 414] width 257 height 29
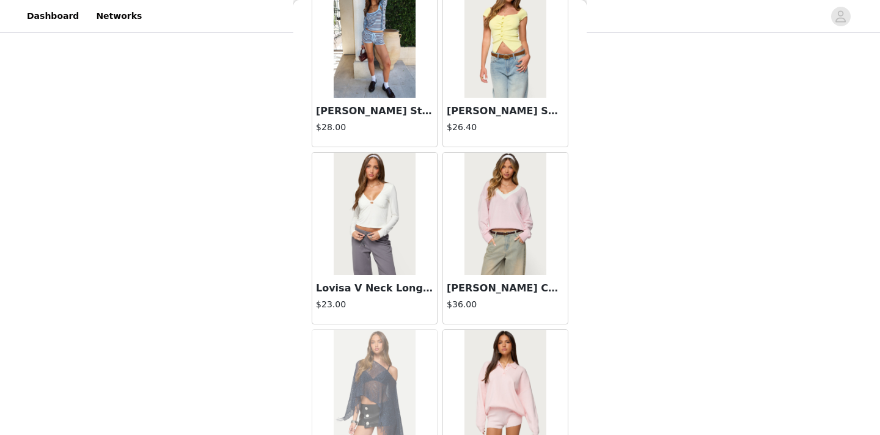
scroll to position [16585, 0]
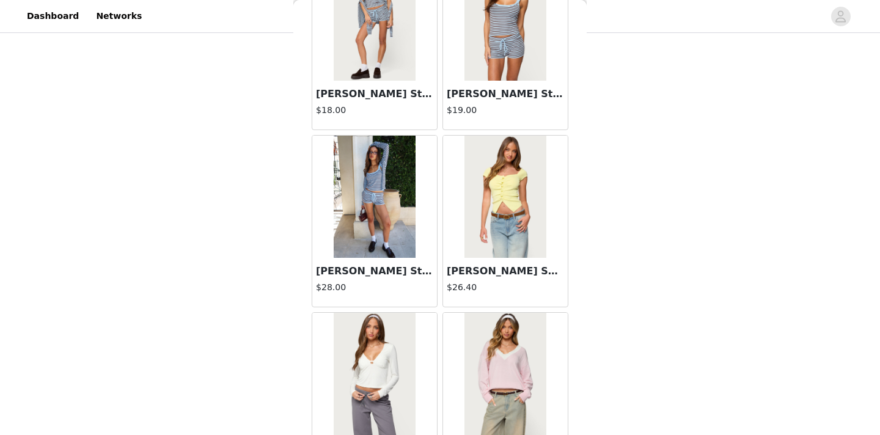
click at [386, 218] on img at bounding box center [374, 197] width 81 height 122
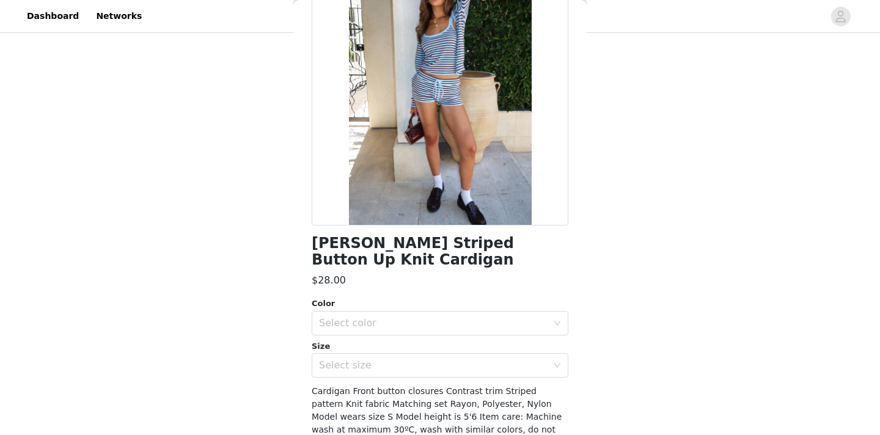
scroll to position [119, 0]
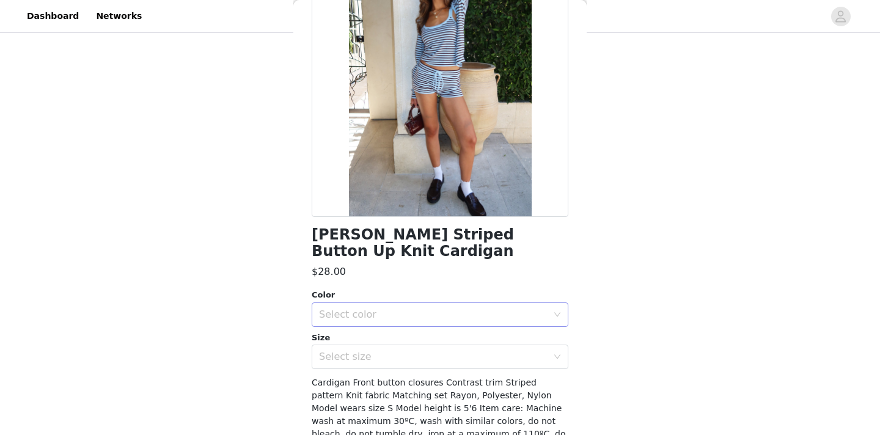
click at [417, 309] on div "Select color" at bounding box center [433, 315] width 229 height 12
click at [403, 331] on li "LIGHT BLUE" at bounding box center [440, 325] width 257 height 20
click at [376, 351] on div "Select size" at bounding box center [433, 357] width 229 height 12
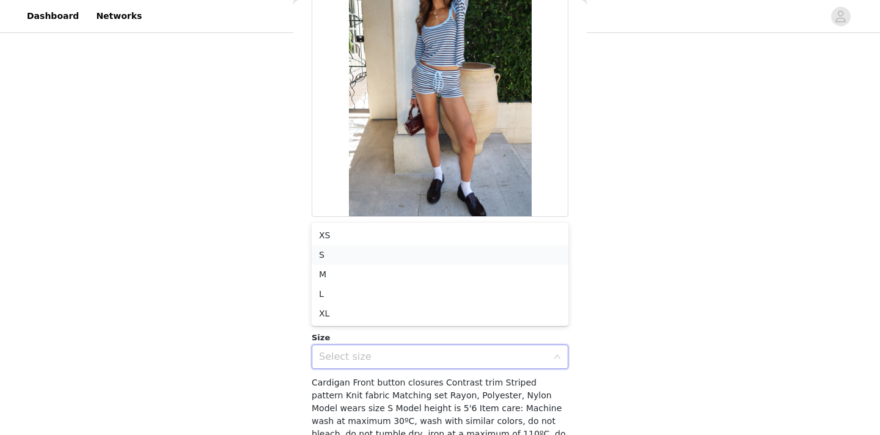
click at [354, 255] on li "S" at bounding box center [440, 255] width 257 height 20
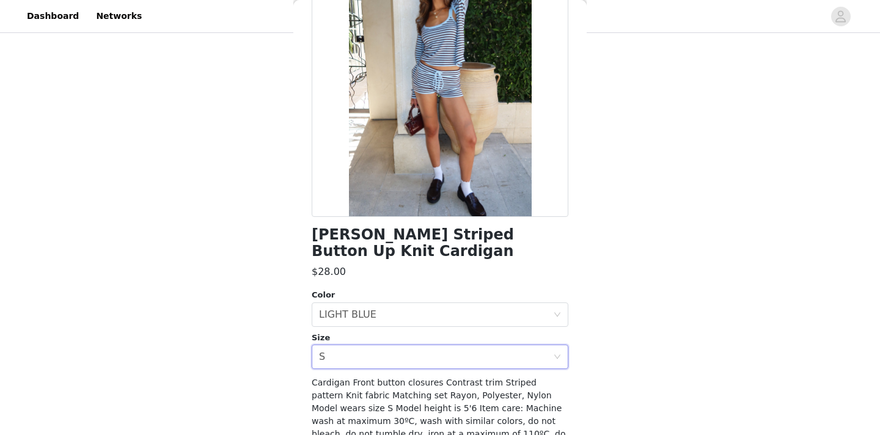
scroll to position [159, 0]
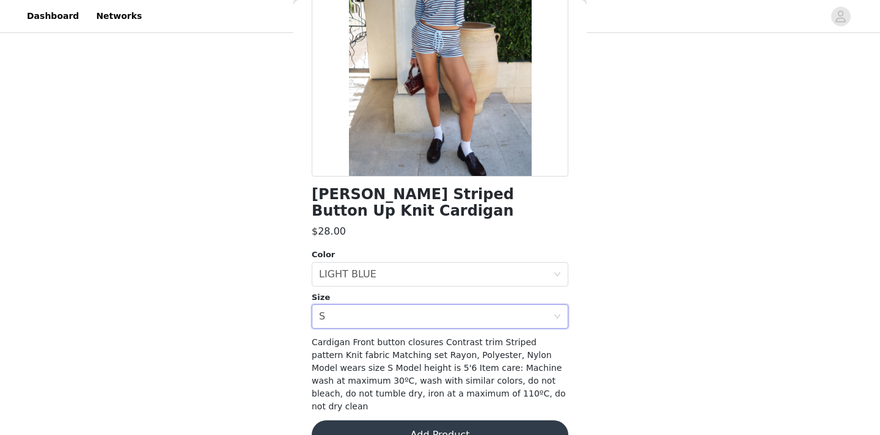
click at [386, 420] on button "Add Product" at bounding box center [440, 434] width 257 height 29
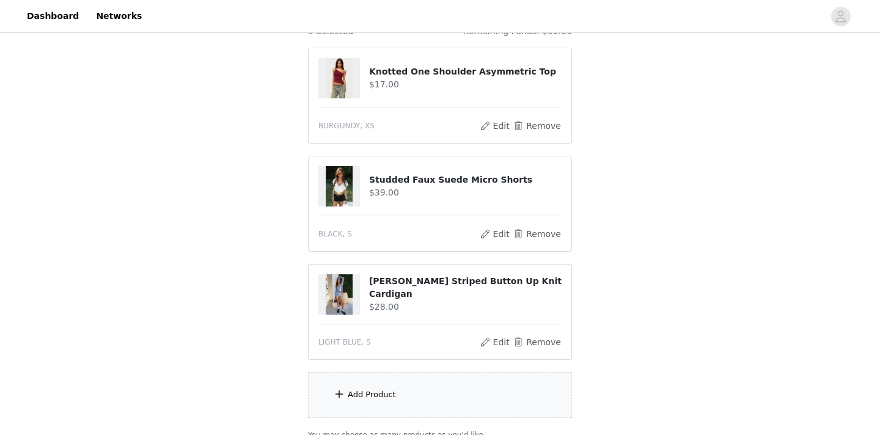
click at [386, 399] on div "Add Product" at bounding box center [372, 395] width 48 height 12
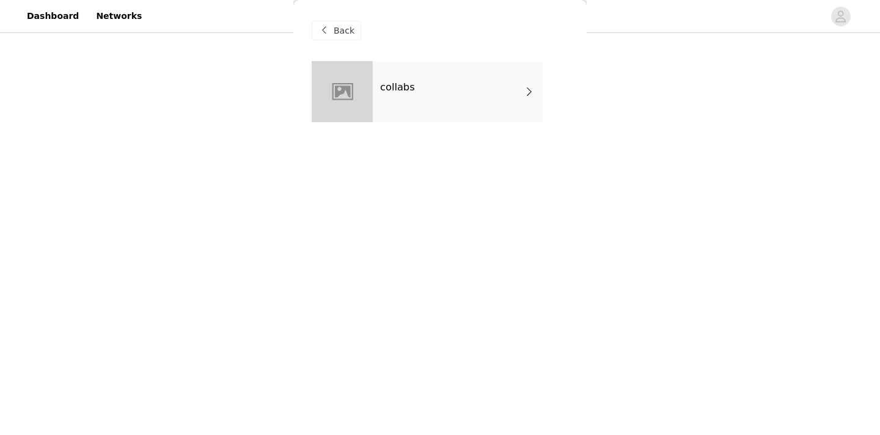
click at [487, 90] on div "collabs" at bounding box center [458, 91] width 170 height 61
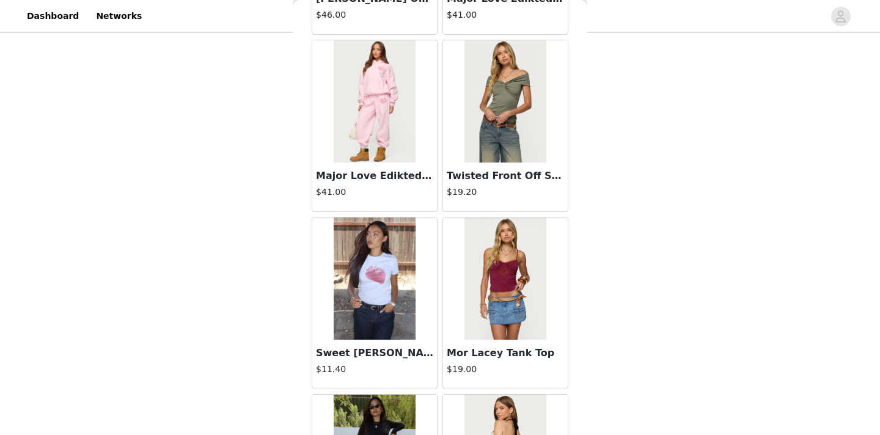
scroll to position [1435, 0]
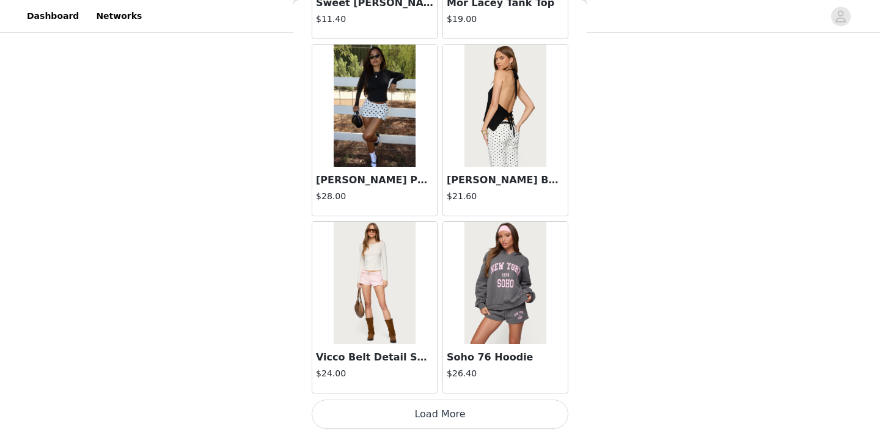
click at [436, 412] on button "Load More" at bounding box center [440, 414] width 257 height 29
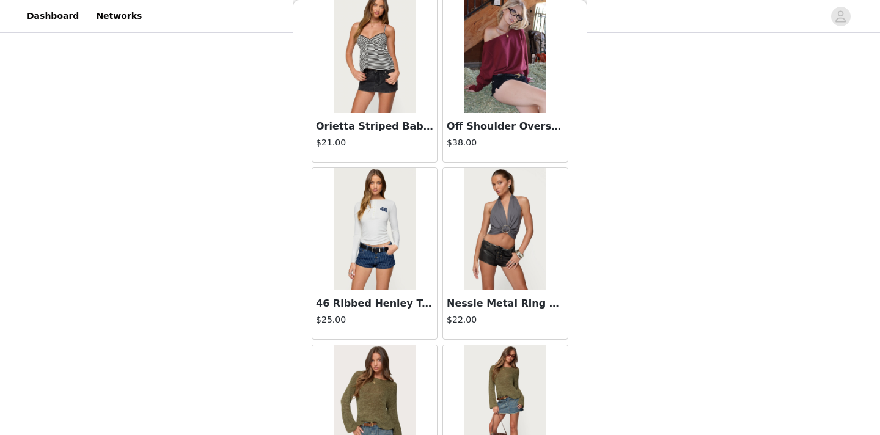
scroll to position [3207, 0]
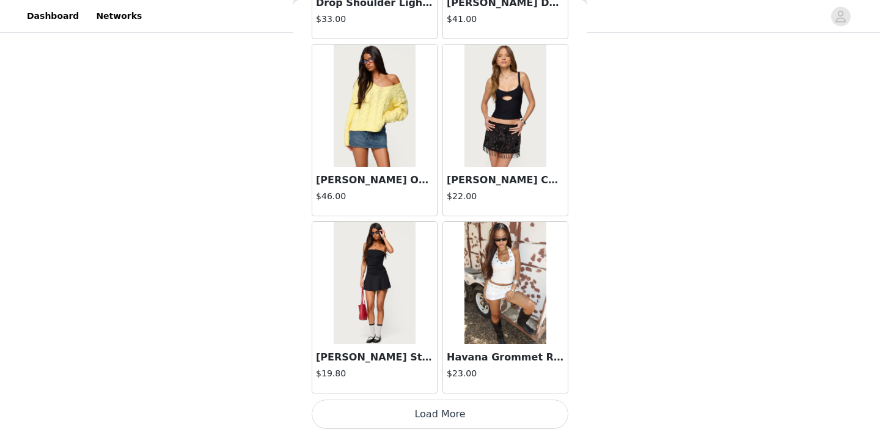
click at [423, 415] on button "Load More" at bounding box center [440, 414] width 257 height 29
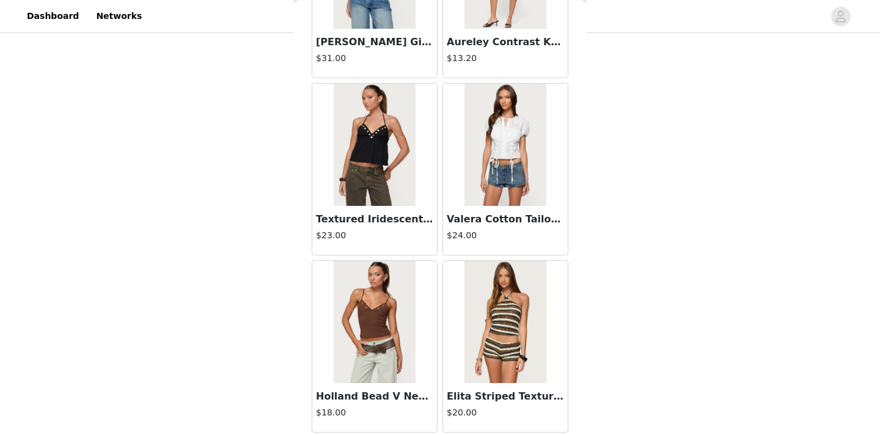
scroll to position [4979, 0]
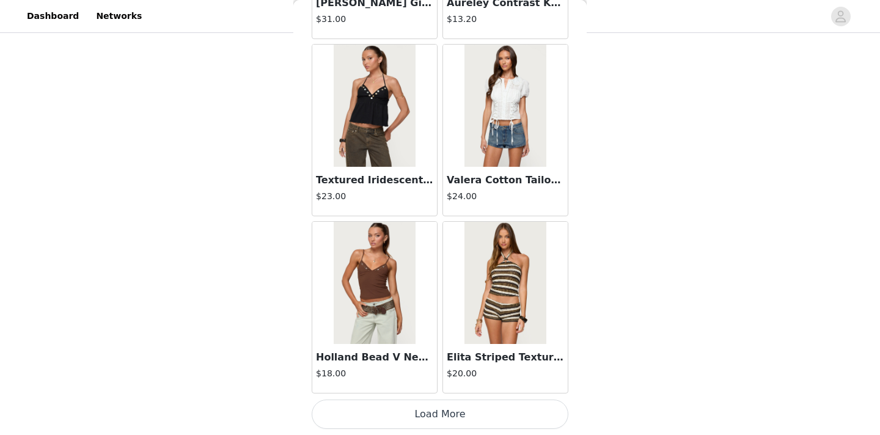
click at [413, 414] on button "Load More" at bounding box center [440, 414] width 257 height 29
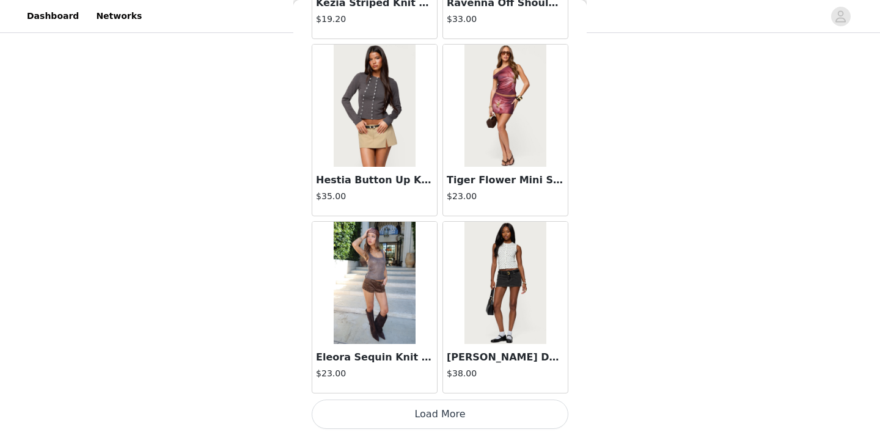
scroll to position [229, 0]
click at [419, 417] on button "Load More" at bounding box center [440, 414] width 257 height 29
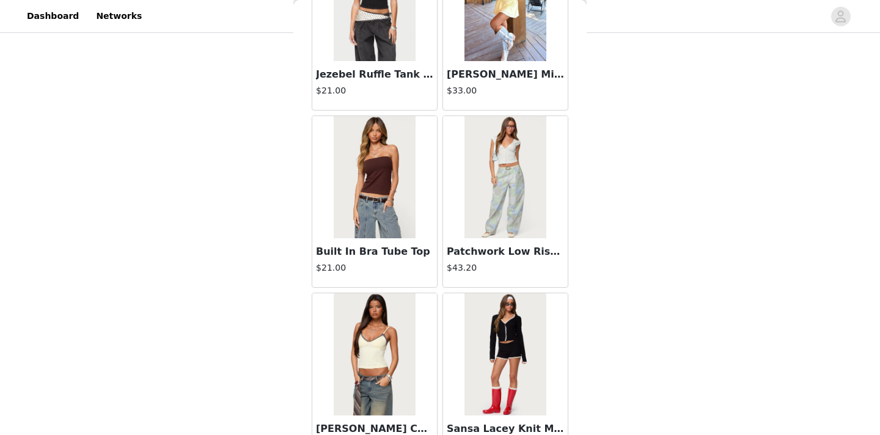
scroll to position [8524, 0]
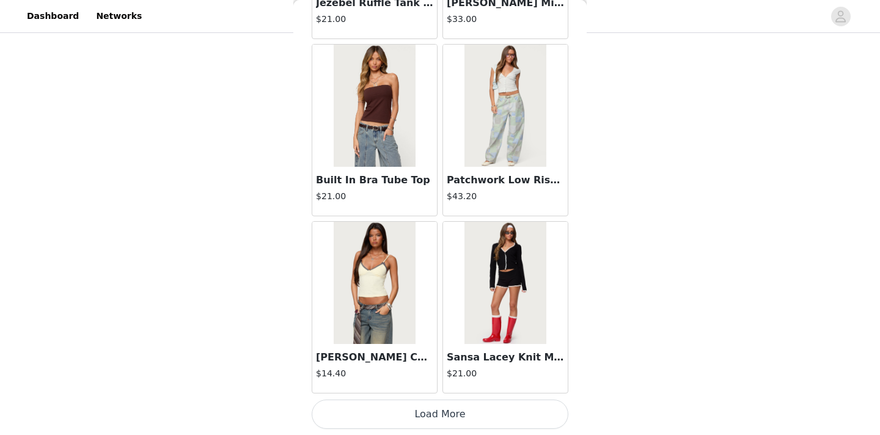
click at [417, 419] on button "Load More" at bounding box center [440, 414] width 257 height 29
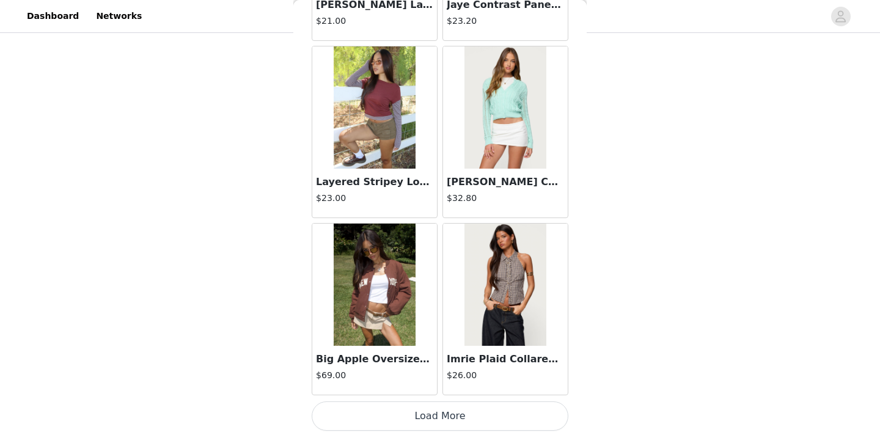
scroll to position [10296, 0]
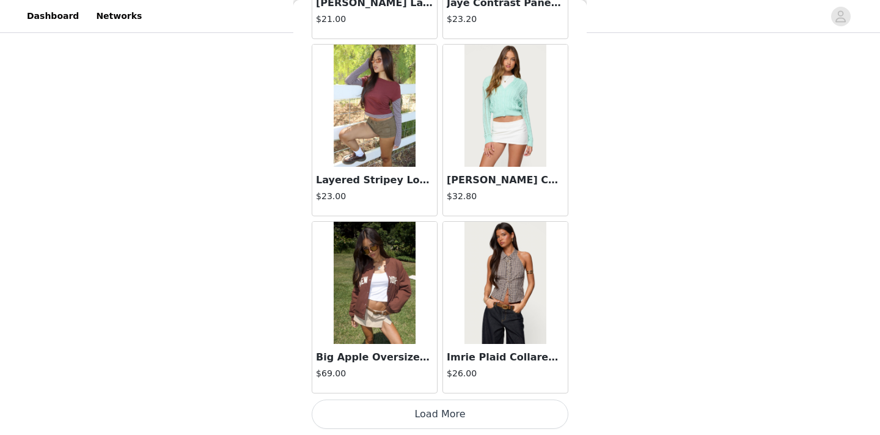
click at [403, 419] on button "Load More" at bounding box center [440, 414] width 257 height 29
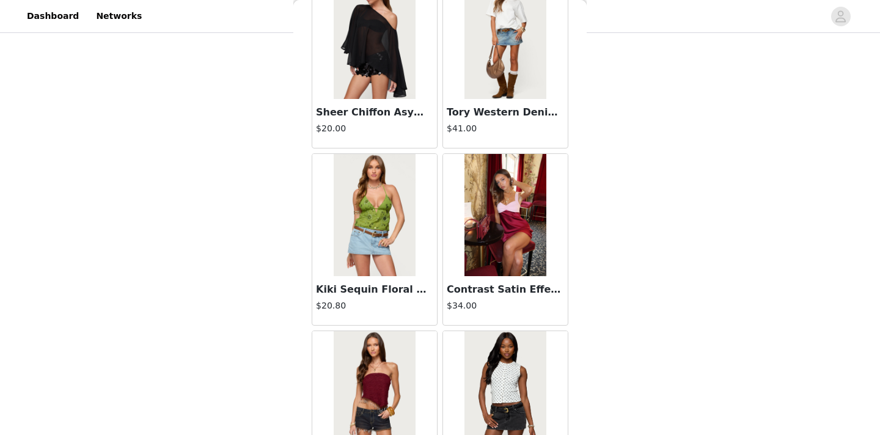
scroll to position [12068, 0]
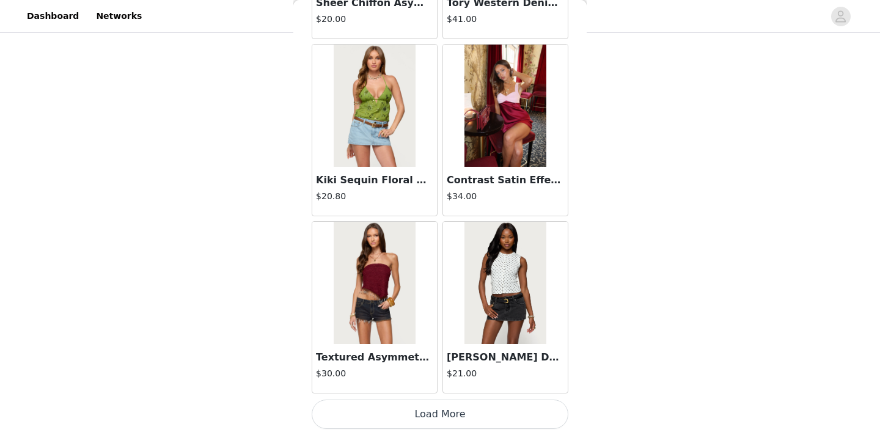
click at [434, 411] on button "Load More" at bounding box center [440, 414] width 257 height 29
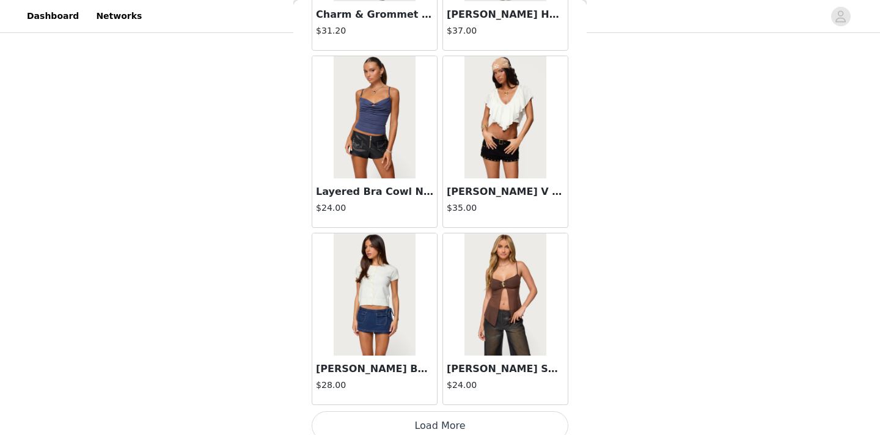
scroll to position [13840, 0]
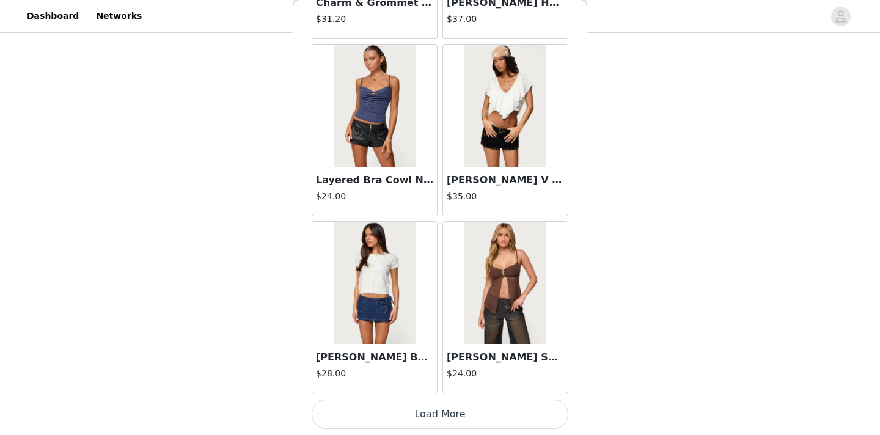
click at [418, 419] on button "Load More" at bounding box center [440, 414] width 257 height 29
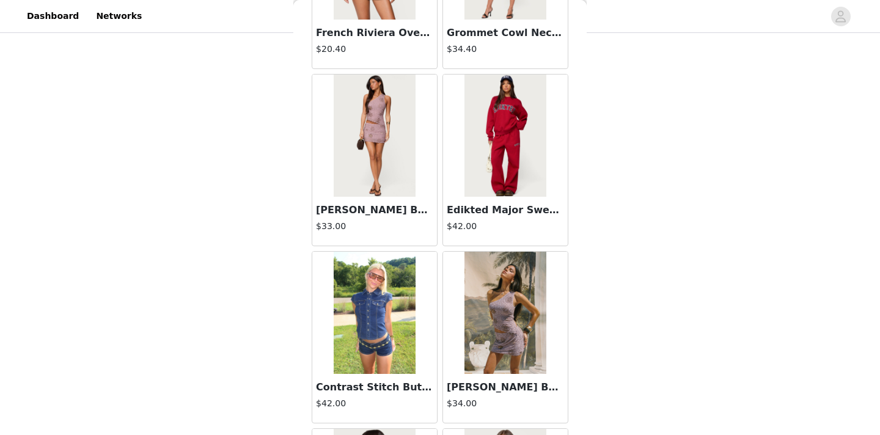
scroll to position [15612, 0]
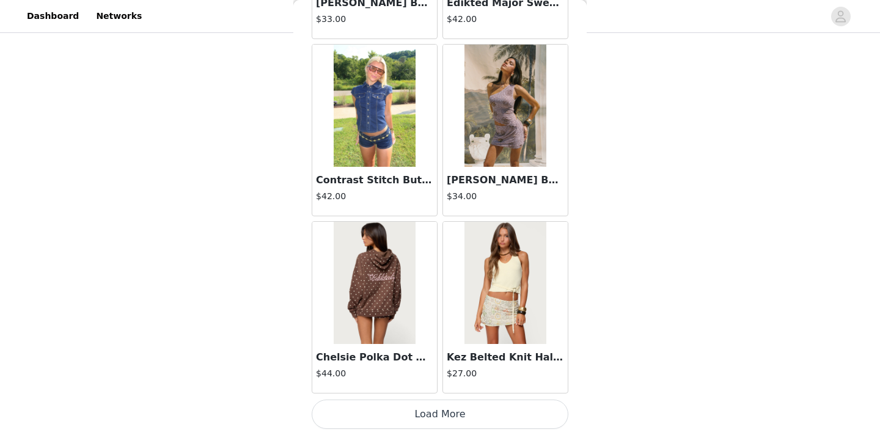
click at [436, 414] on button "Load More" at bounding box center [440, 414] width 257 height 29
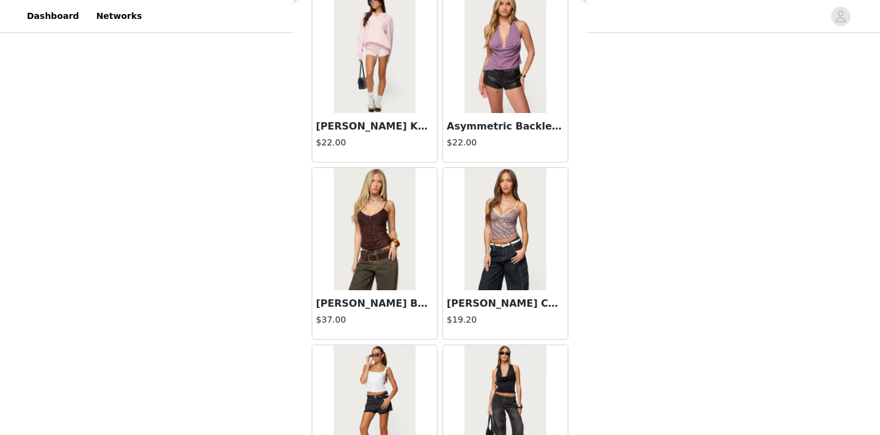
scroll to position [17385, 0]
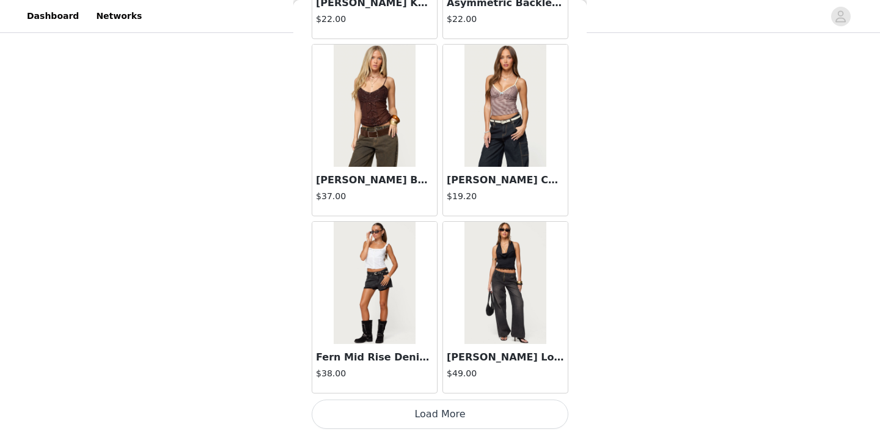
click at [438, 411] on button "Load More" at bounding box center [440, 414] width 257 height 29
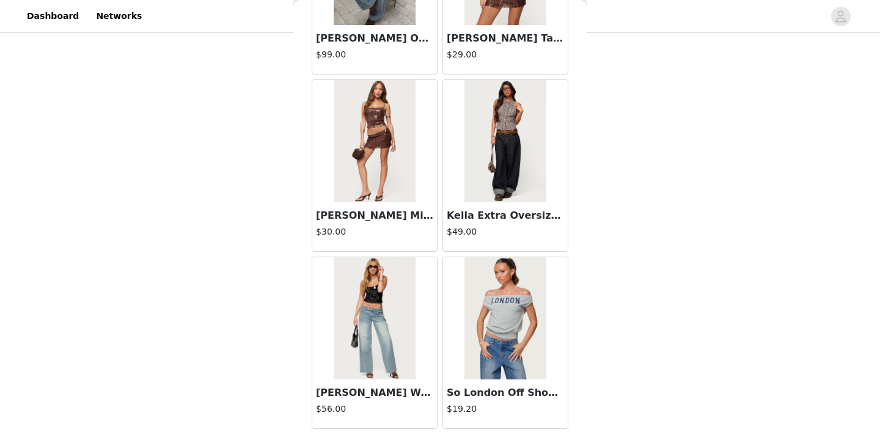
scroll to position [19157, 0]
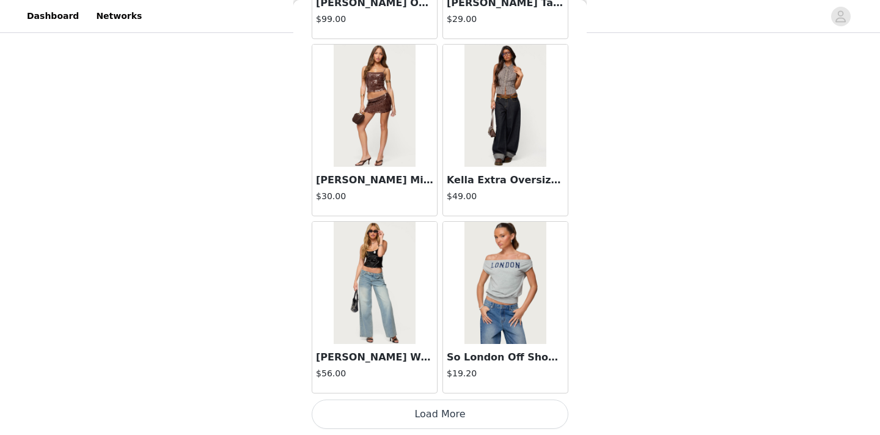
click at [425, 418] on button "Load More" at bounding box center [440, 414] width 257 height 29
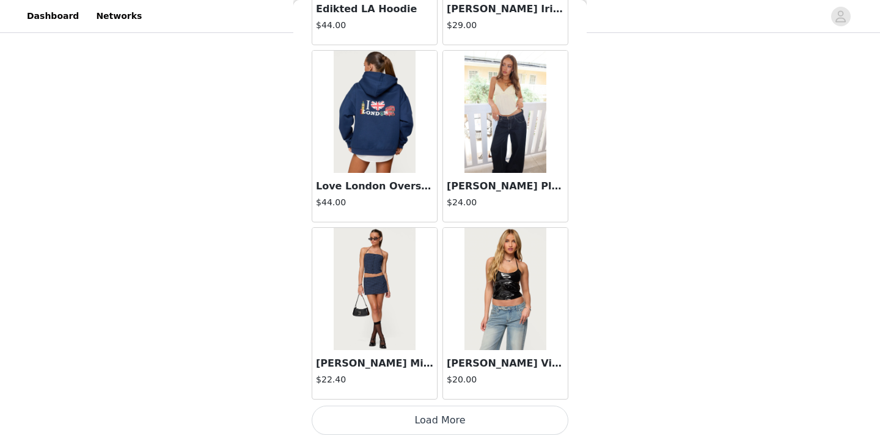
scroll to position [20929, 0]
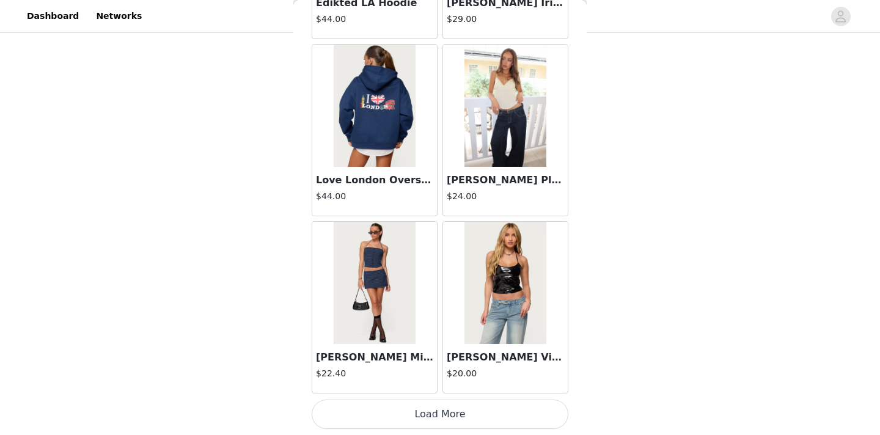
click at [417, 409] on button "Load More" at bounding box center [440, 414] width 257 height 29
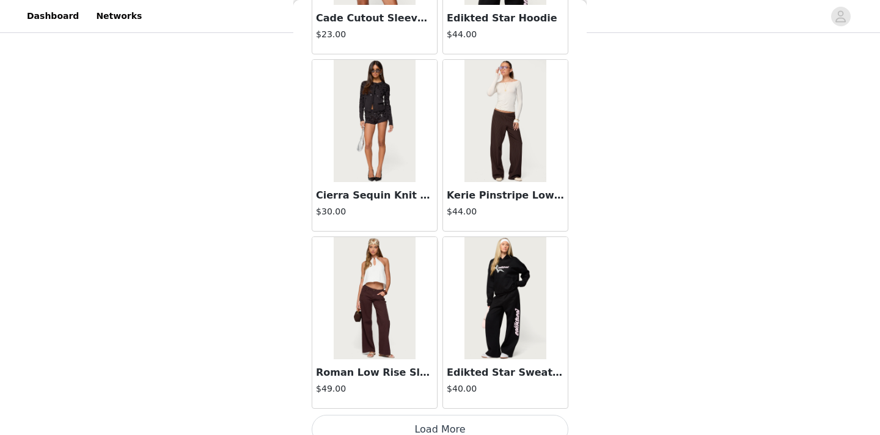
scroll to position [22701, 0]
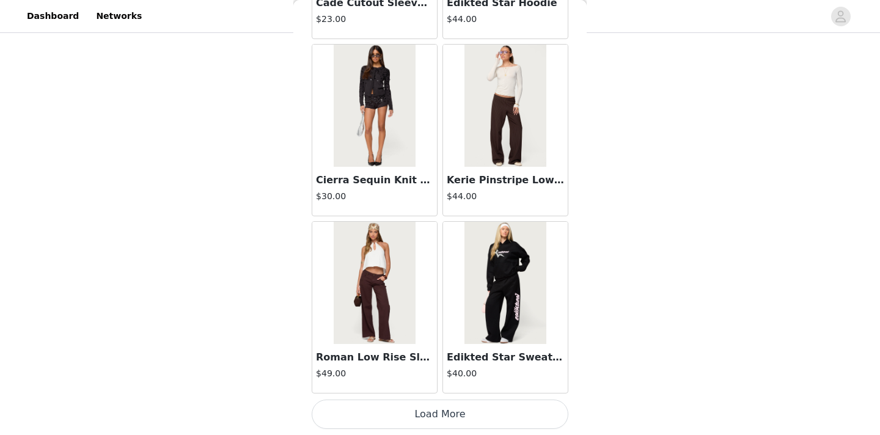
click at [435, 416] on button "Load More" at bounding box center [440, 414] width 257 height 29
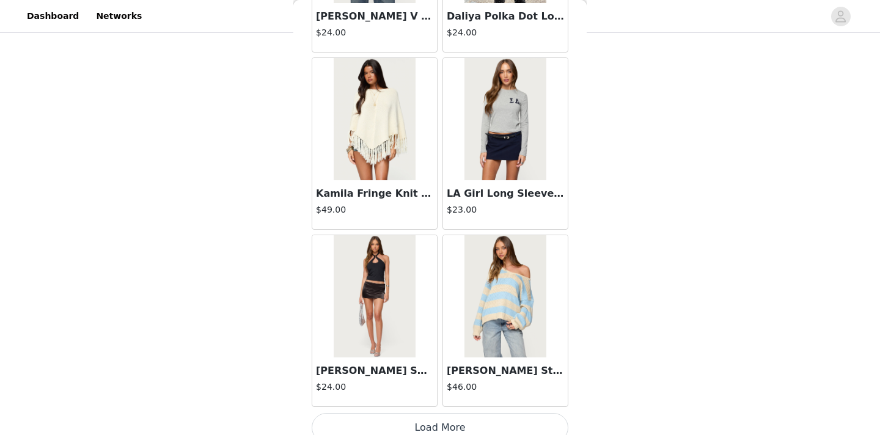
scroll to position [24473, 0]
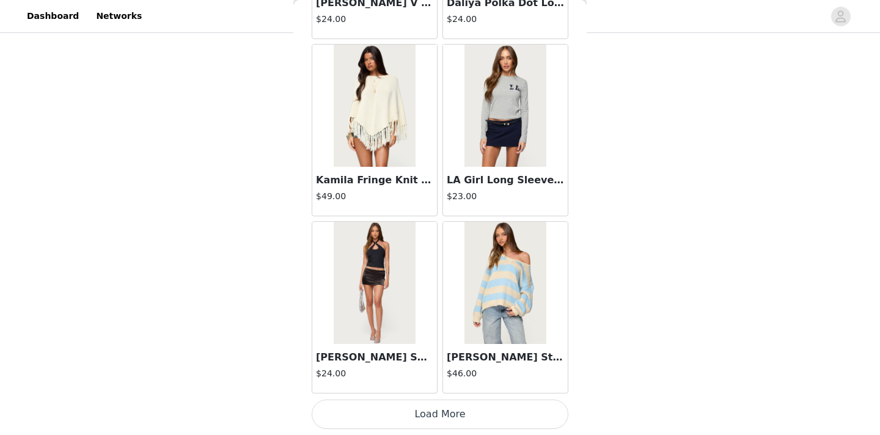
click at [462, 418] on button "Load More" at bounding box center [440, 414] width 257 height 29
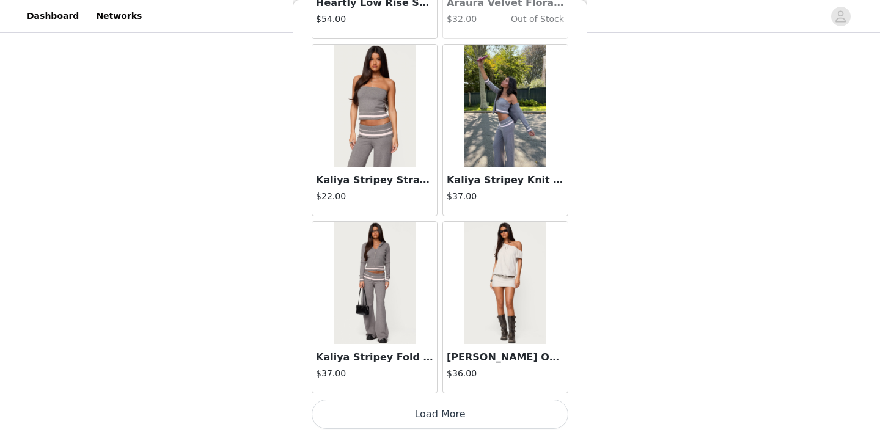
scroll to position [26245, 0]
click at [434, 416] on button "Load More" at bounding box center [440, 414] width 257 height 29
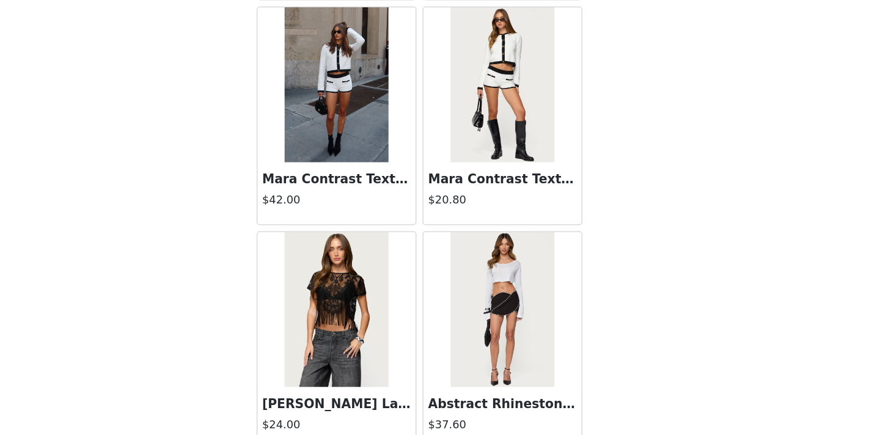
scroll to position [28018, 0]
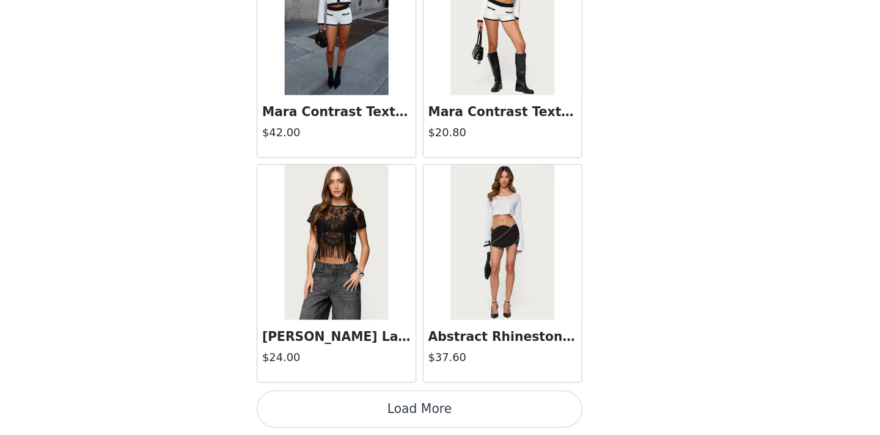
click at [447, 409] on button "Load More" at bounding box center [440, 414] width 257 height 29
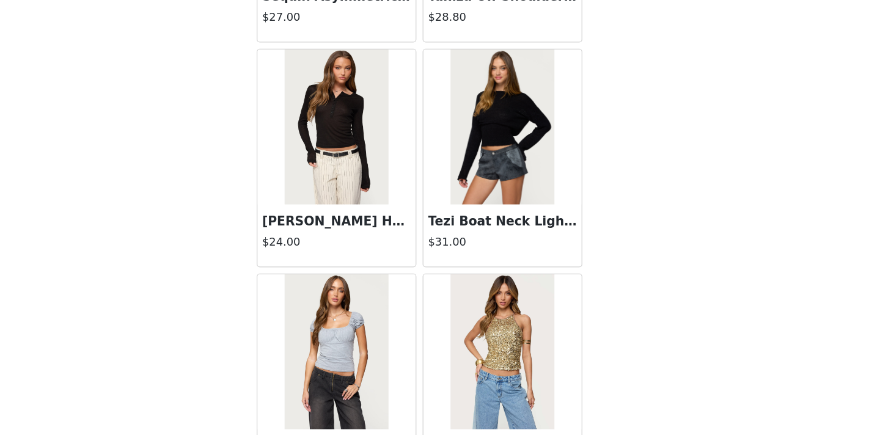
scroll to position [29790, 0]
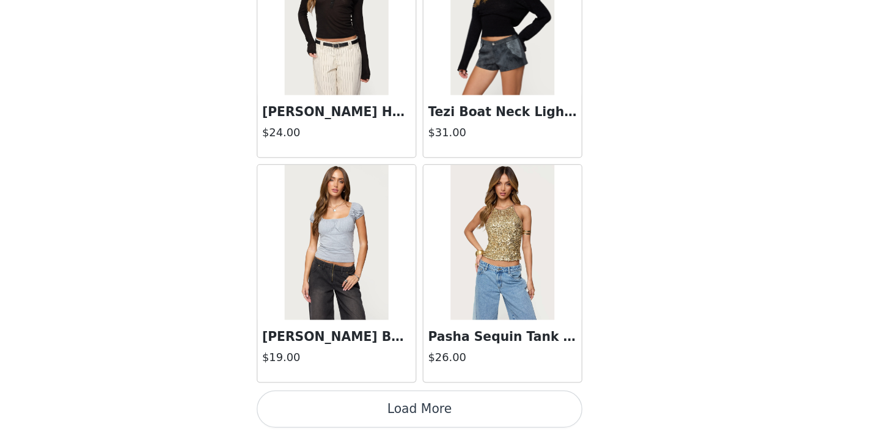
click at [442, 414] on button "Load More" at bounding box center [440, 414] width 257 height 29
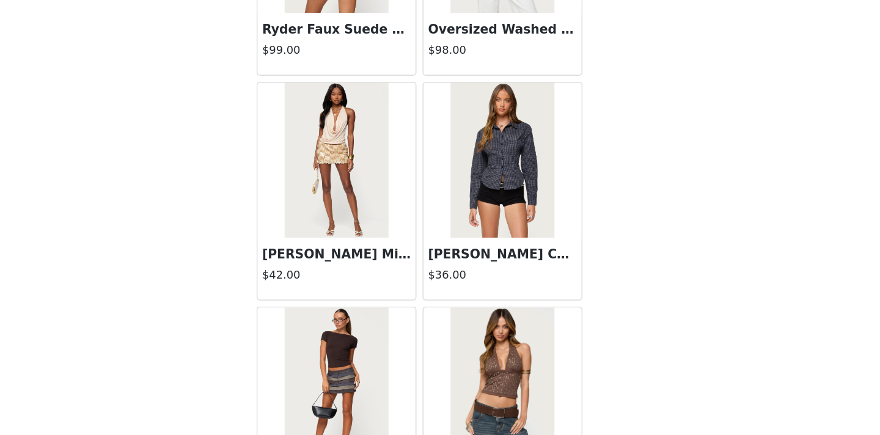
scroll to position [31145, 0]
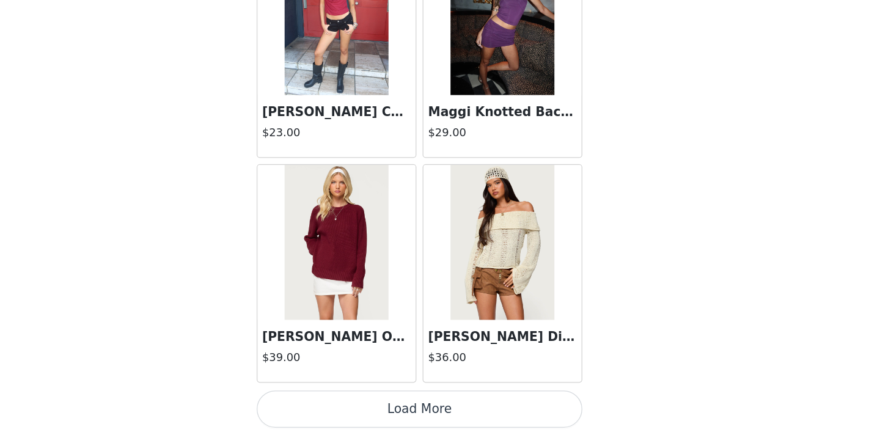
click at [442, 414] on button "Load More" at bounding box center [440, 414] width 257 height 29
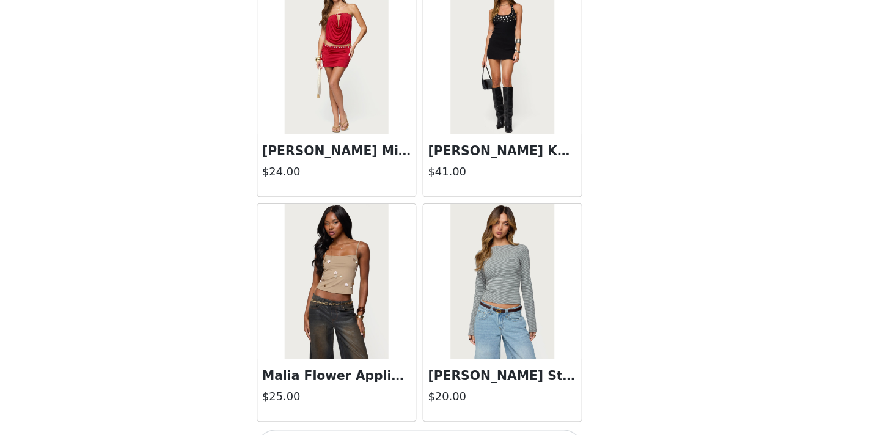
scroll to position [33334, 0]
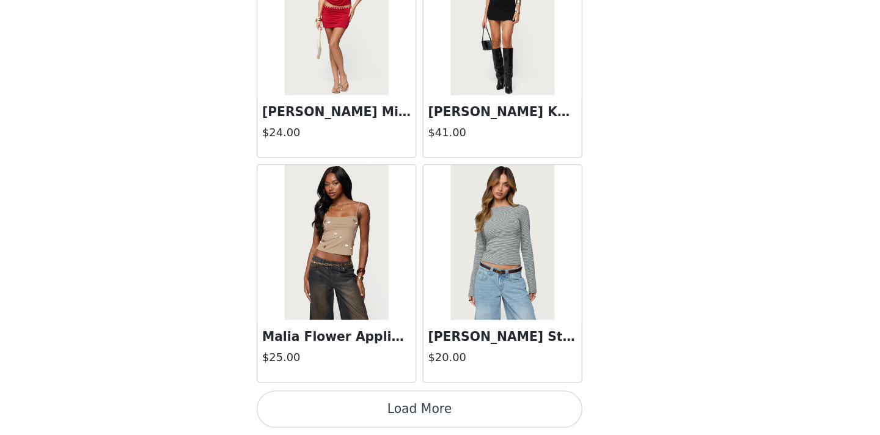
click at [461, 420] on button "Load More" at bounding box center [440, 414] width 257 height 29
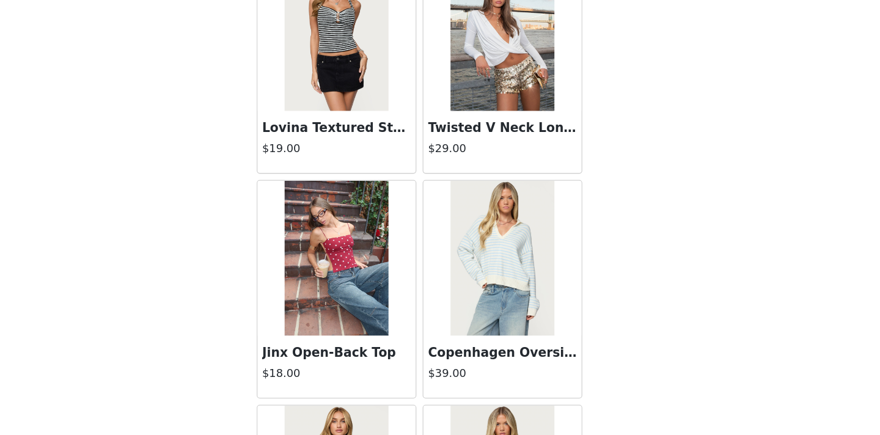
scroll to position [33678, 0]
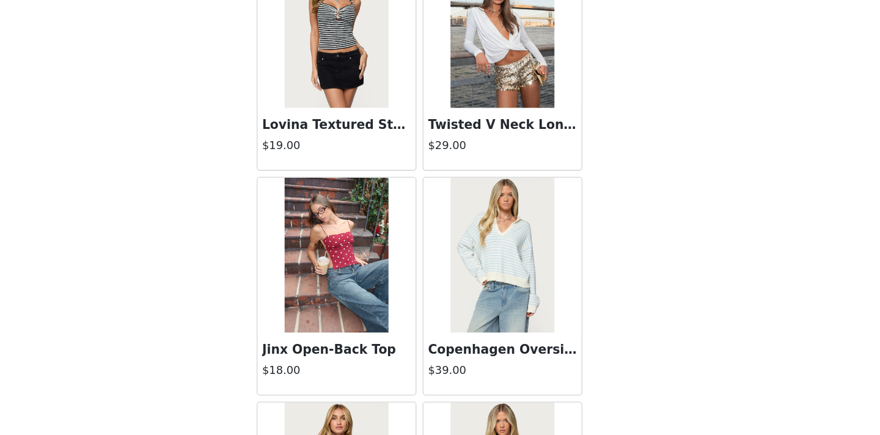
click at [372, 299] on img at bounding box center [374, 293] width 81 height 122
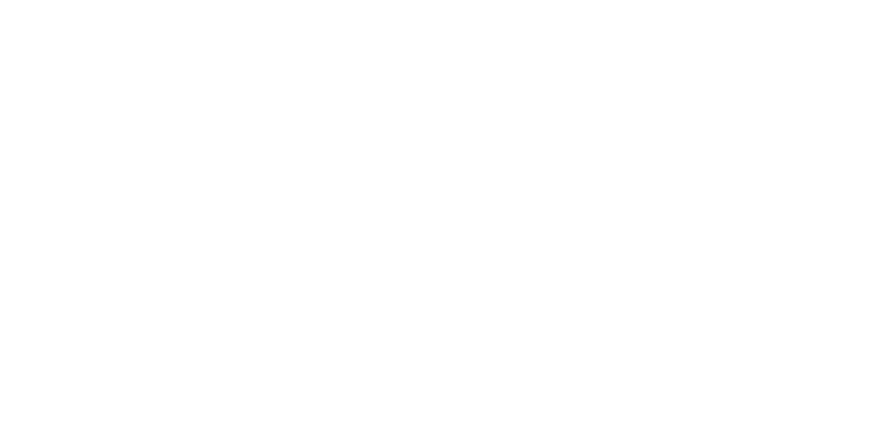
scroll to position [159, 0]
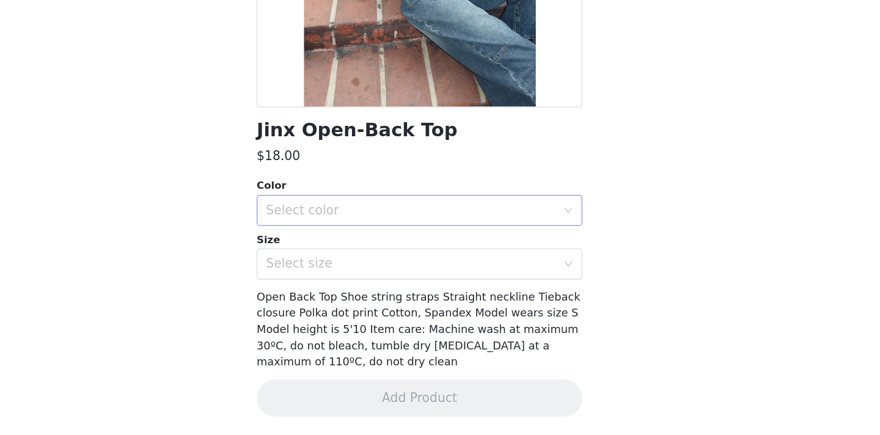
click at [396, 255] on div "Select color" at bounding box center [433, 258] width 229 height 12
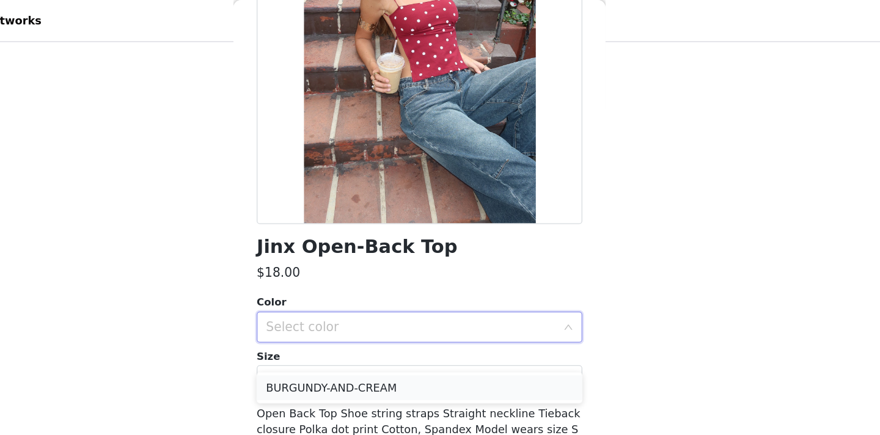
scroll to position [205, 0]
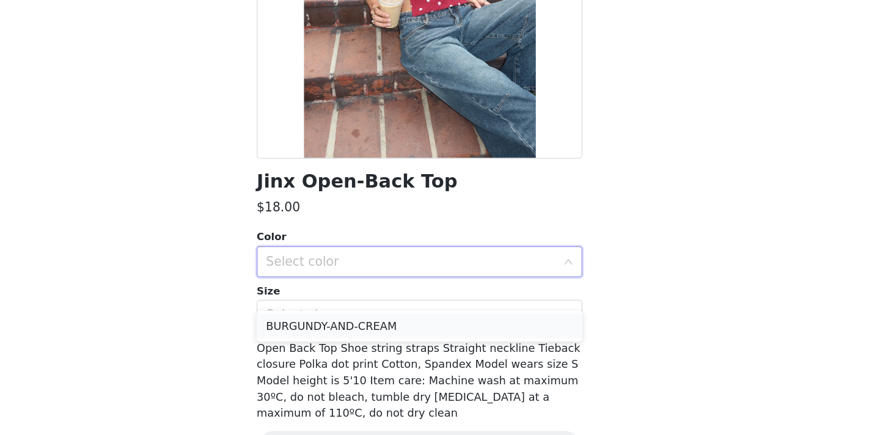
click at [384, 310] on li "BURGUNDY-AND-CREAM" at bounding box center [440, 309] width 257 height 20
click at [384, 310] on div "Select size" at bounding box center [436, 299] width 234 height 23
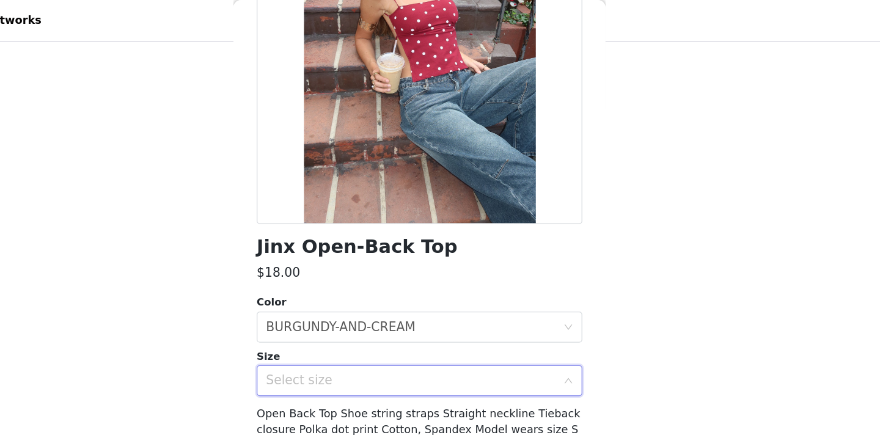
scroll to position [79, 0]
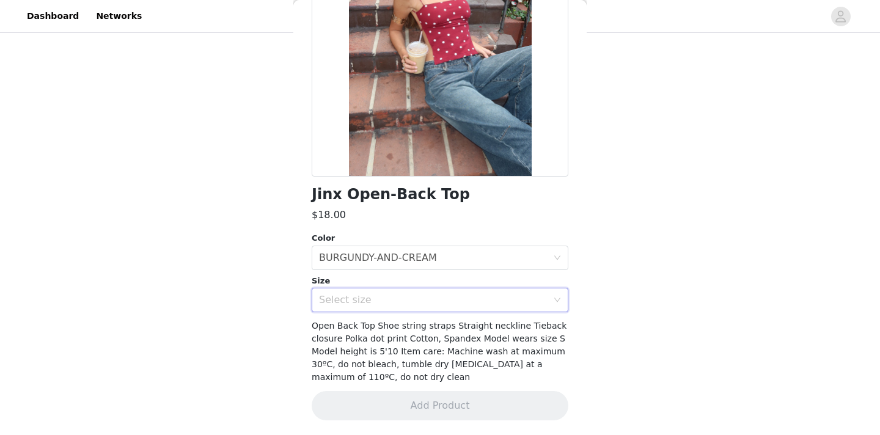
click at [415, 309] on div "Select size" at bounding box center [436, 299] width 234 height 23
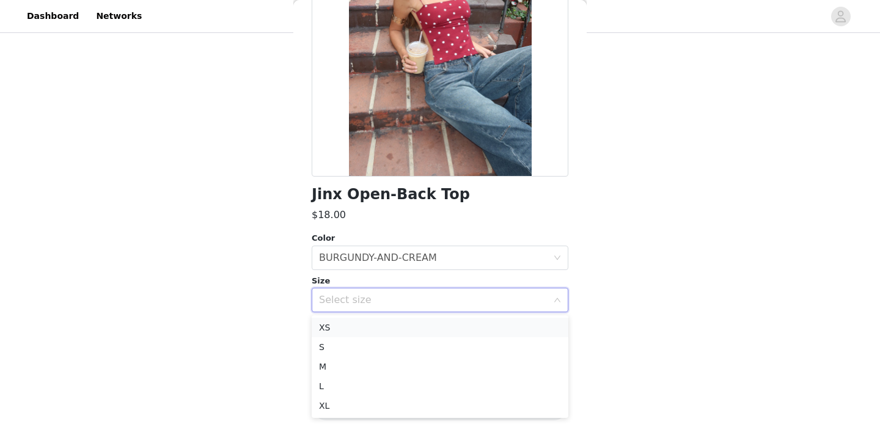
click at [375, 331] on li "XS" at bounding box center [440, 328] width 257 height 20
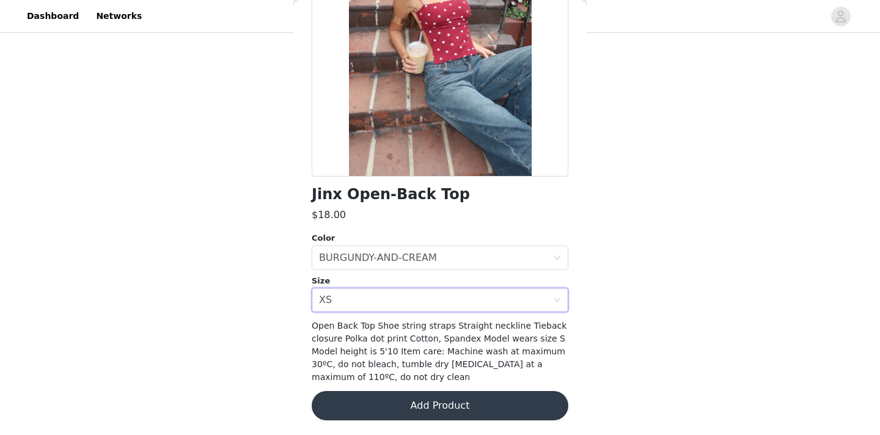
click at [400, 401] on button "Add Product" at bounding box center [440, 405] width 257 height 29
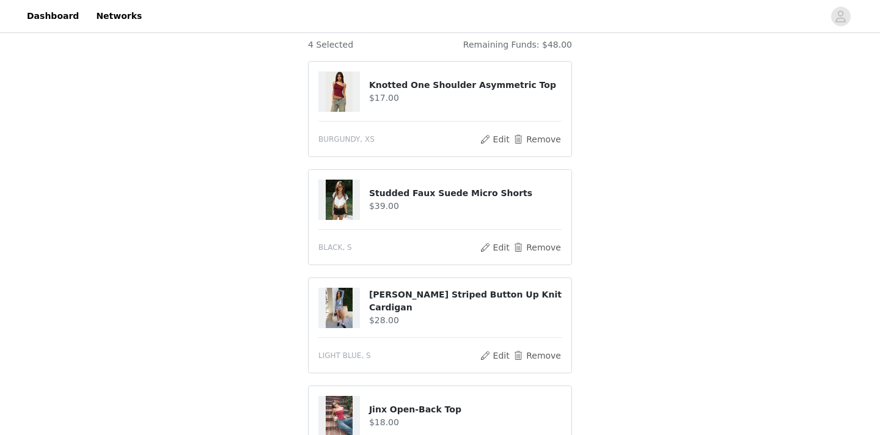
scroll to position [108, 0]
click at [547, 136] on button "Remove" at bounding box center [537, 138] width 49 height 15
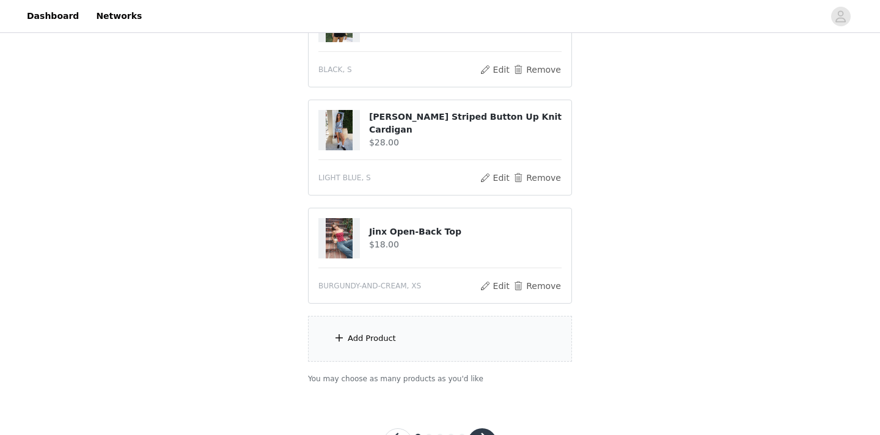
scroll to position [186, 0]
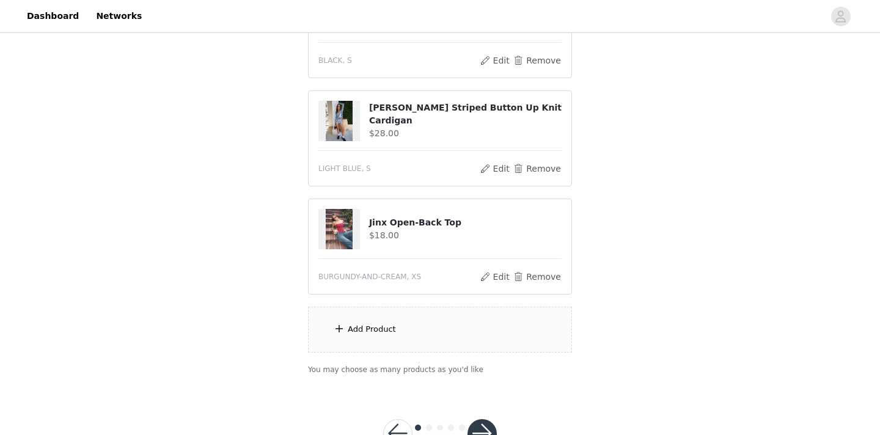
click at [475, 329] on div "Add Product" at bounding box center [440, 330] width 264 height 46
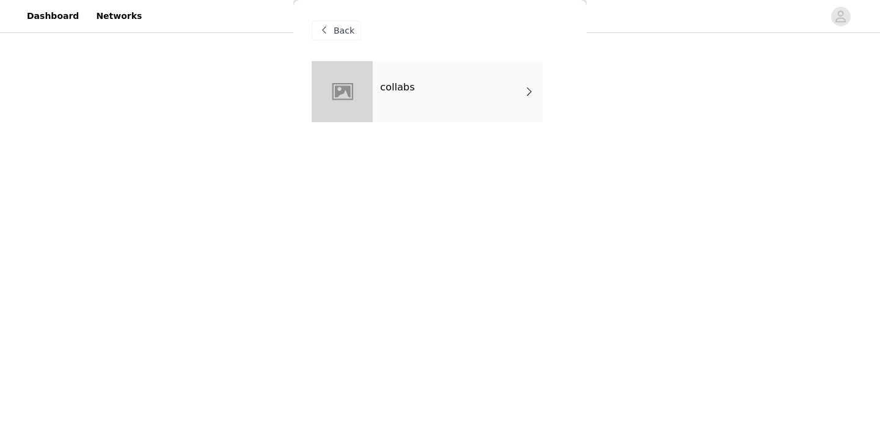
click at [488, 85] on div "collabs" at bounding box center [458, 91] width 170 height 61
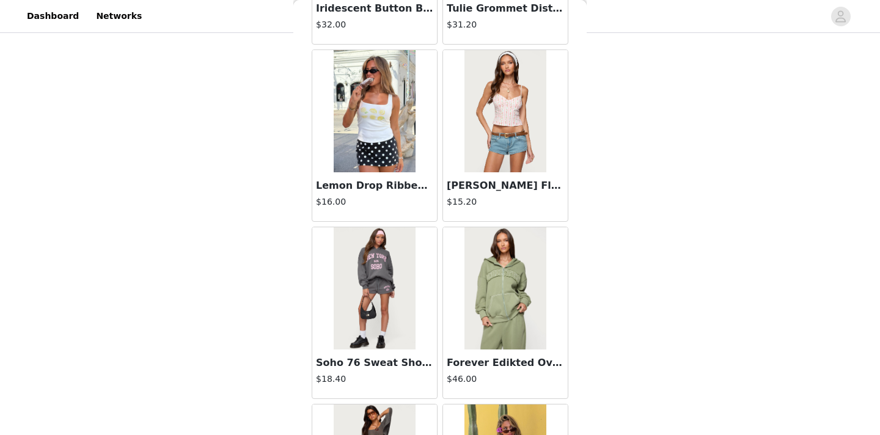
scroll to position [1435, 0]
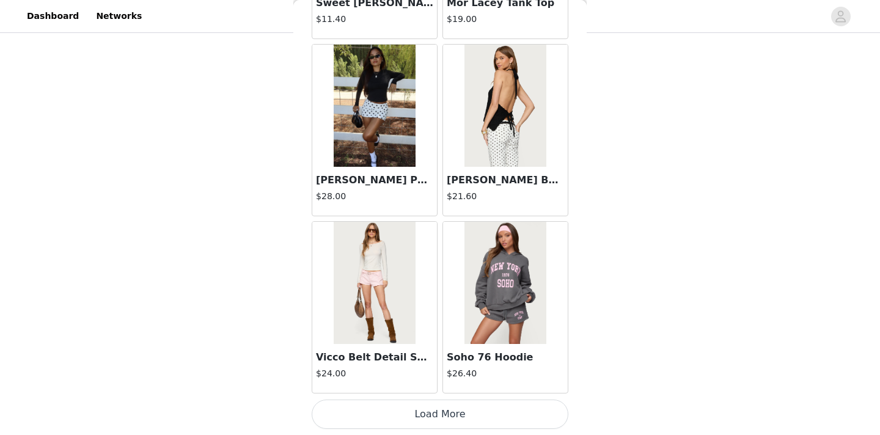
click at [441, 413] on button "Load More" at bounding box center [440, 414] width 257 height 29
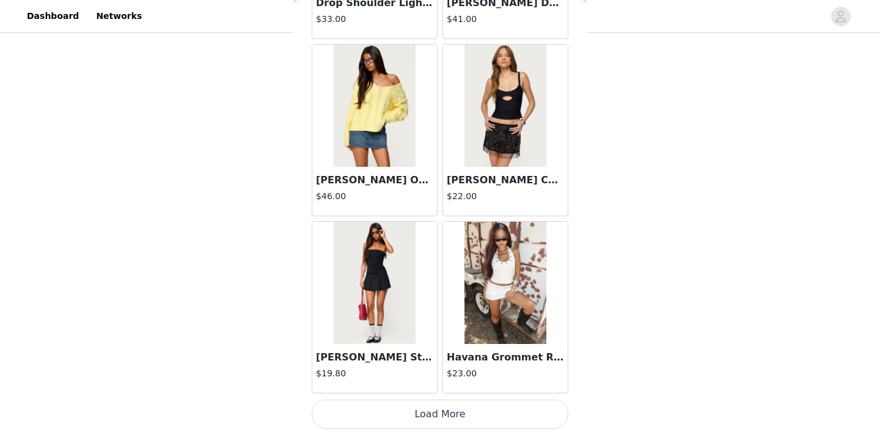
scroll to position [229, 0]
click at [434, 423] on button "Load More" at bounding box center [440, 414] width 257 height 29
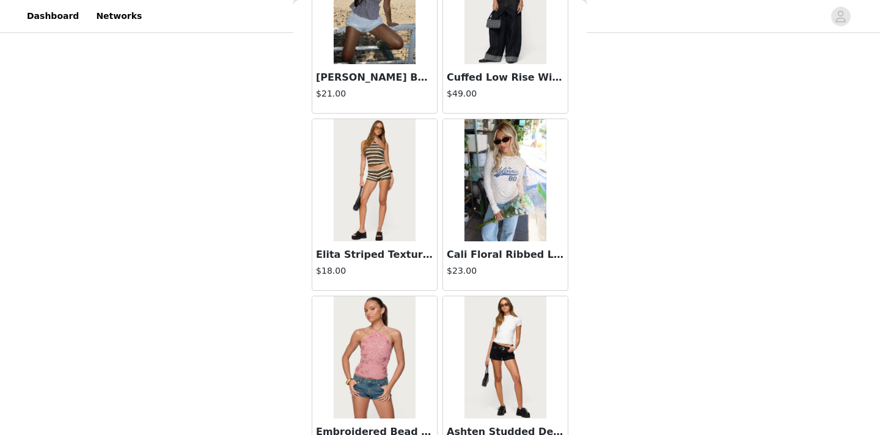
scroll to position [4979, 0]
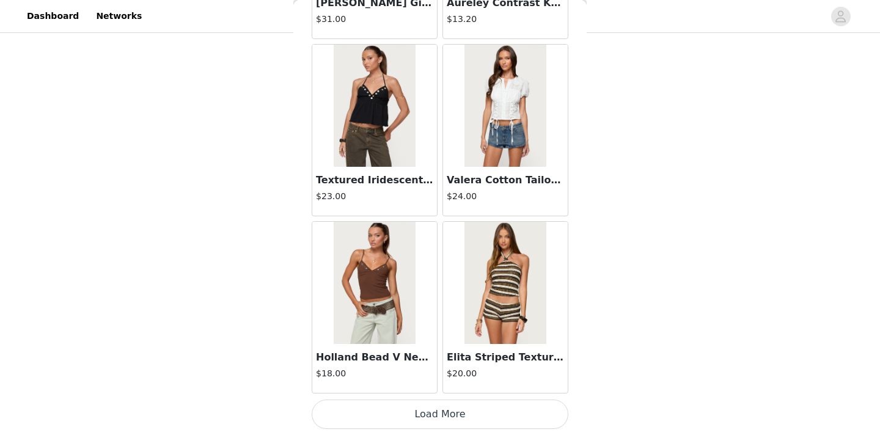
click at [397, 414] on button "Load More" at bounding box center [440, 414] width 257 height 29
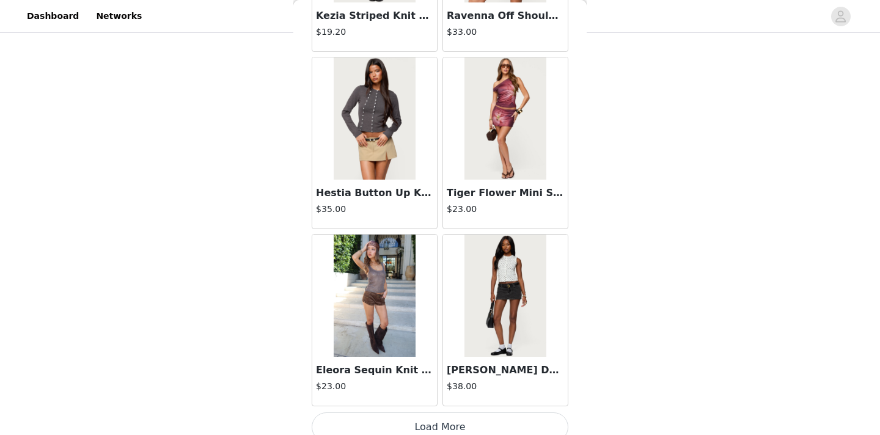
scroll to position [6751, 0]
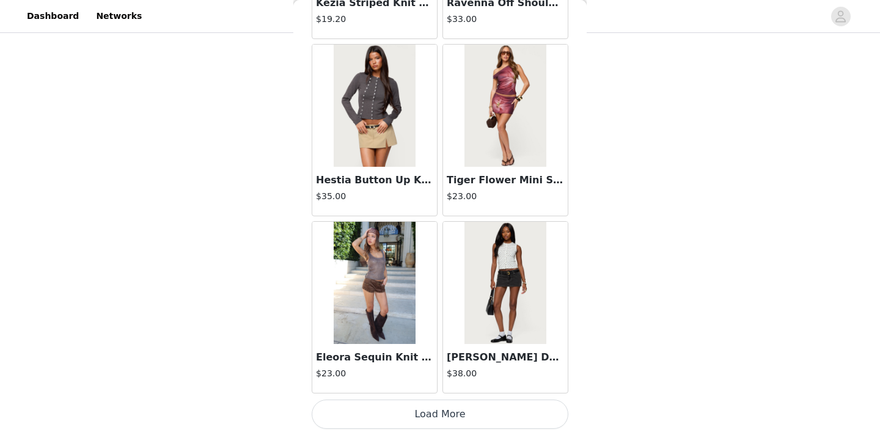
click at [401, 415] on button "Load More" at bounding box center [440, 414] width 257 height 29
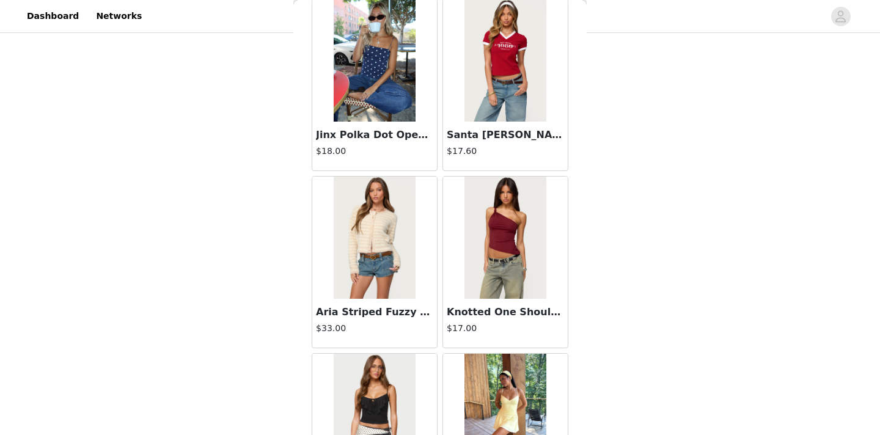
scroll to position [8524, 0]
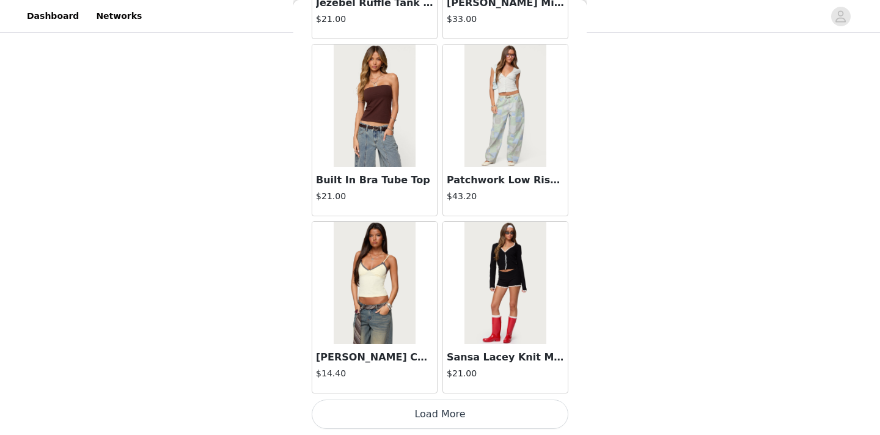
click at [410, 406] on button "Load More" at bounding box center [440, 414] width 257 height 29
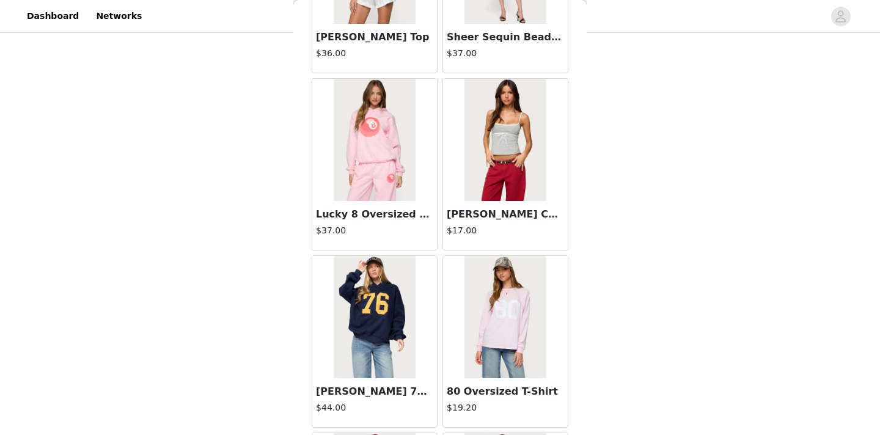
scroll to position [10296, 0]
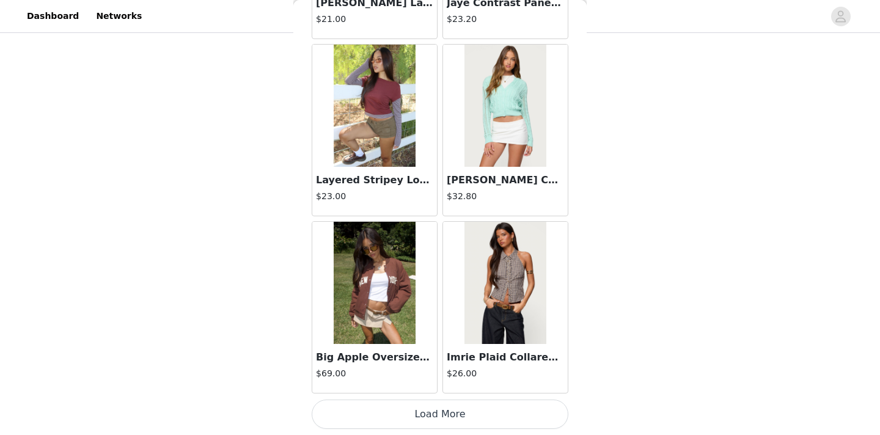
click at [419, 410] on button "Load More" at bounding box center [440, 414] width 257 height 29
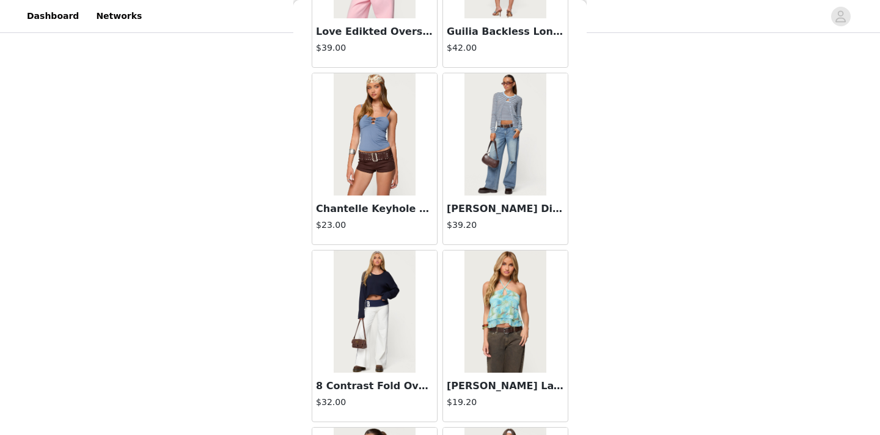
scroll to position [12068, 0]
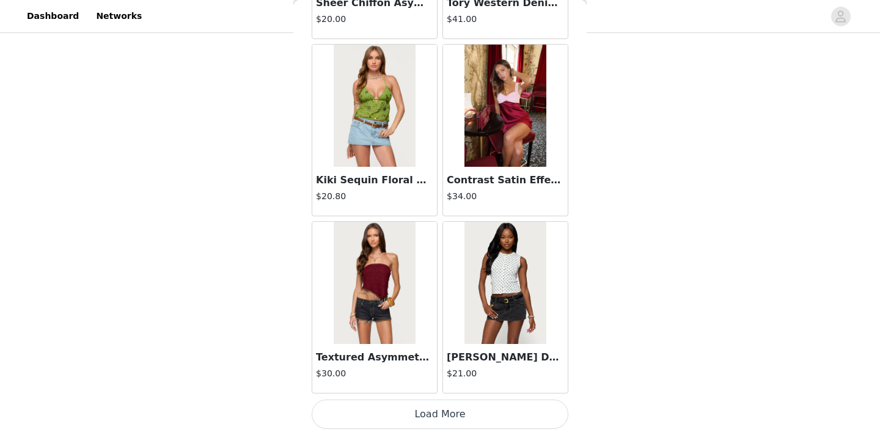
click at [404, 414] on button "Load More" at bounding box center [440, 414] width 257 height 29
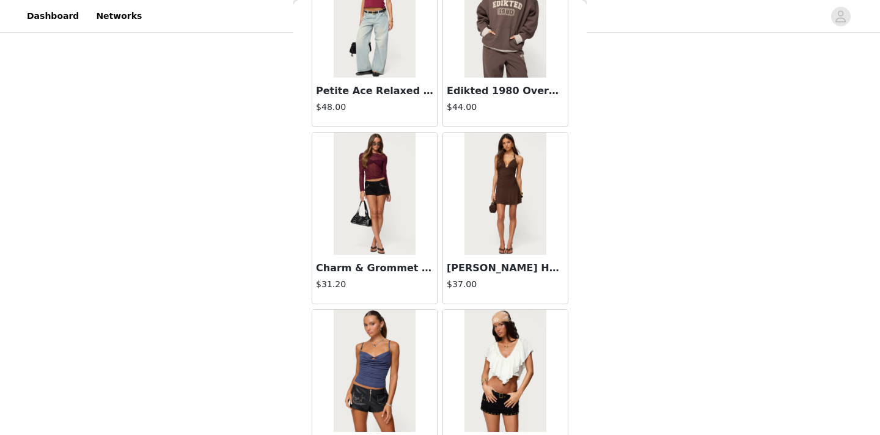
scroll to position [13840, 0]
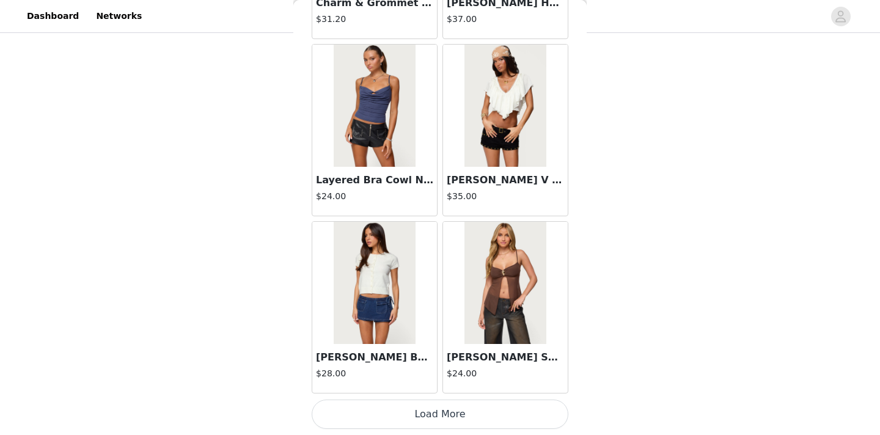
click at [384, 409] on button "Load More" at bounding box center [440, 414] width 257 height 29
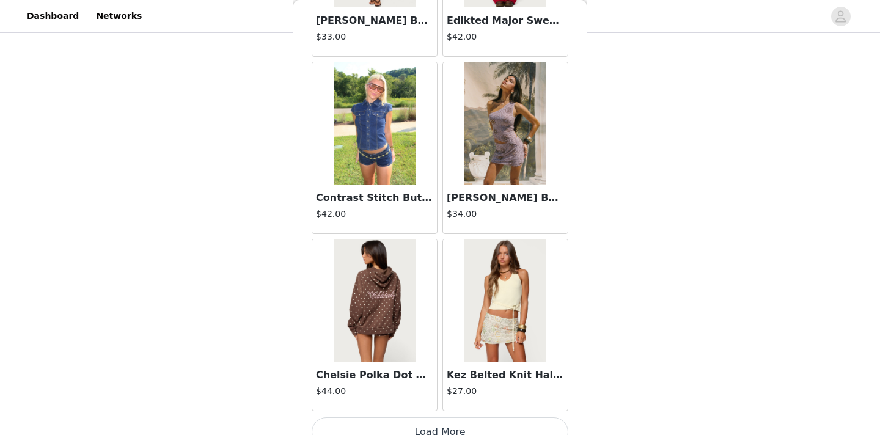
scroll to position [15612, 0]
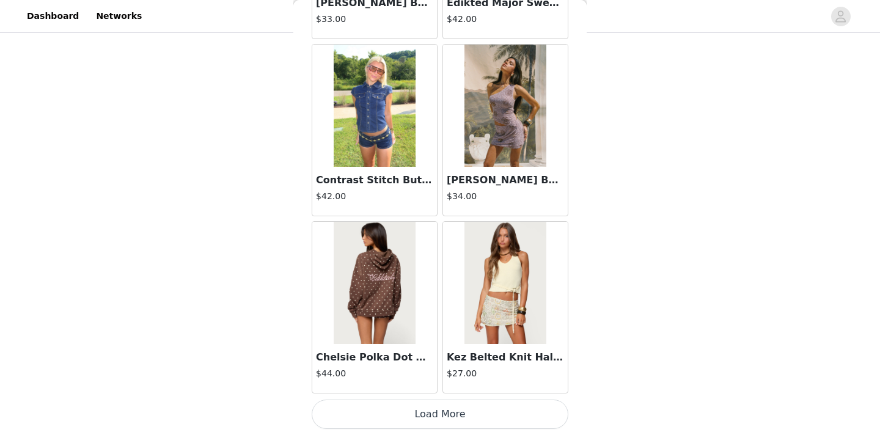
click at [380, 411] on button "Load More" at bounding box center [440, 414] width 257 height 29
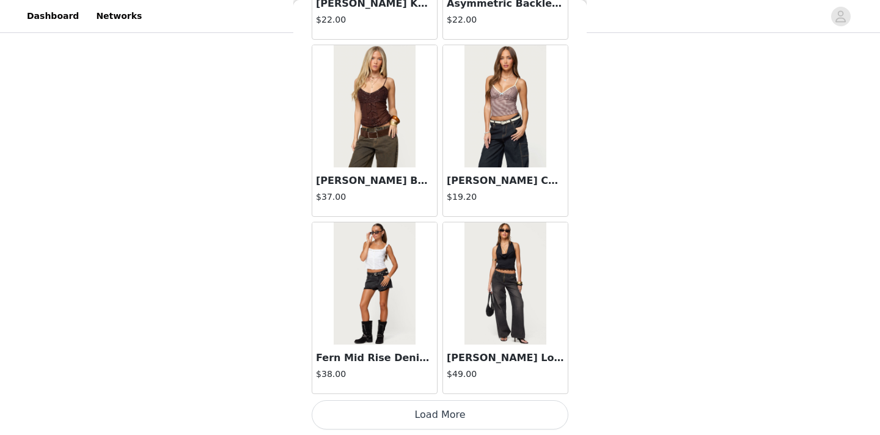
scroll to position [17385, 0]
click at [417, 410] on button "Load More" at bounding box center [440, 414] width 257 height 29
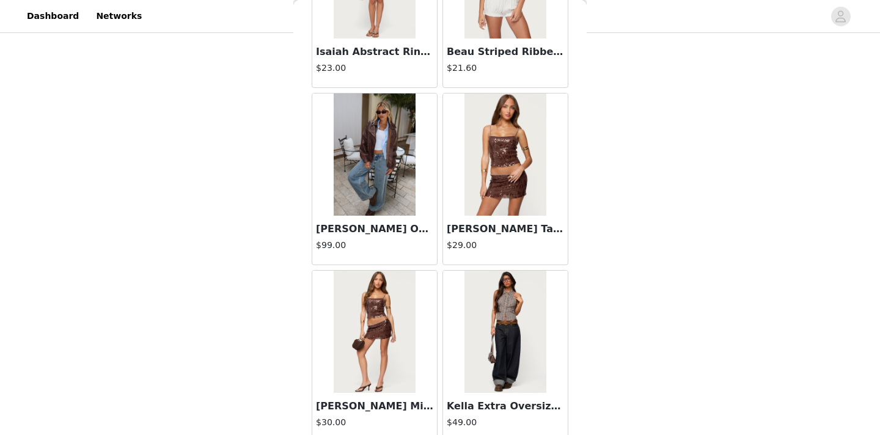
scroll to position [19157, 0]
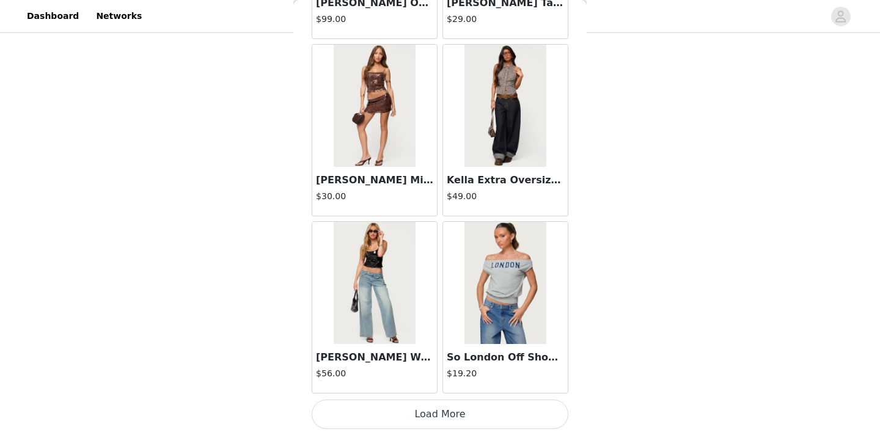
click at [409, 417] on button "Load More" at bounding box center [440, 414] width 257 height 29
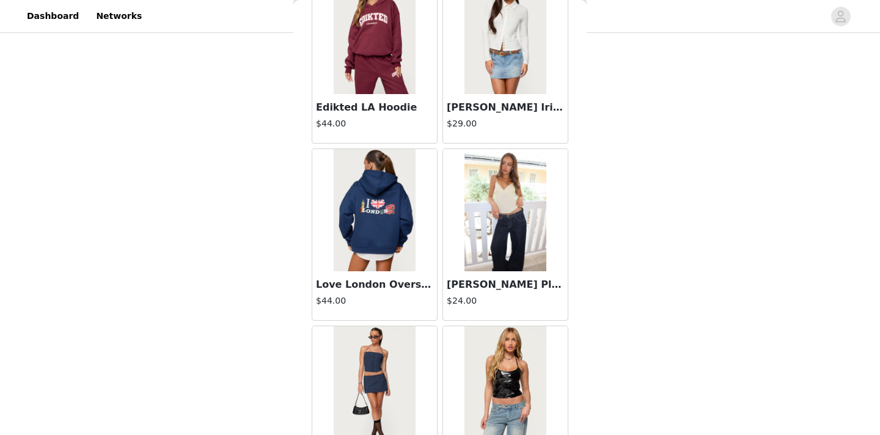
scroll to position [20929, 0]
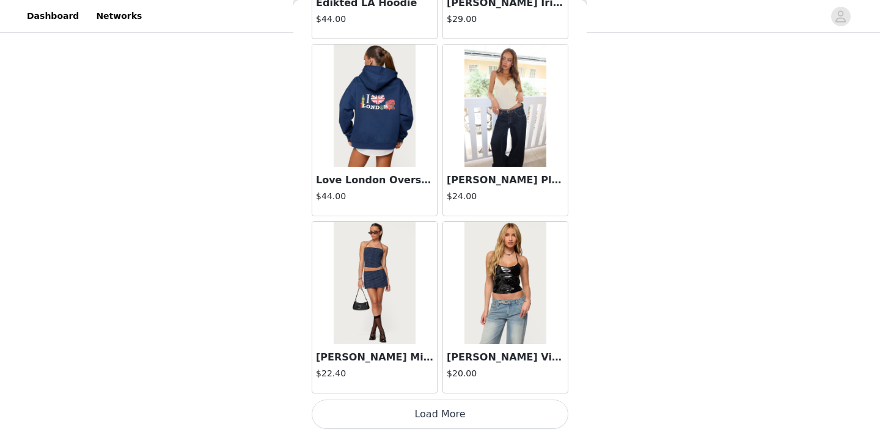
click at [417, 414] on button "Load More" at bounding box center [440, 414] width 257 height 29
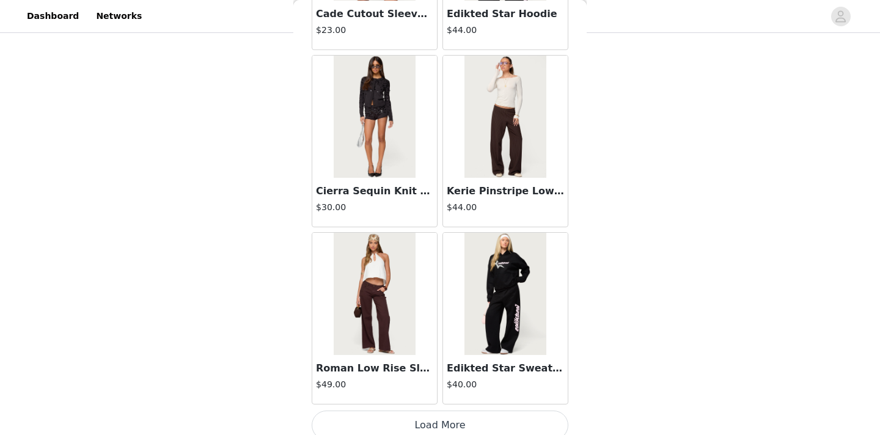
scroll to position [22701, 0]
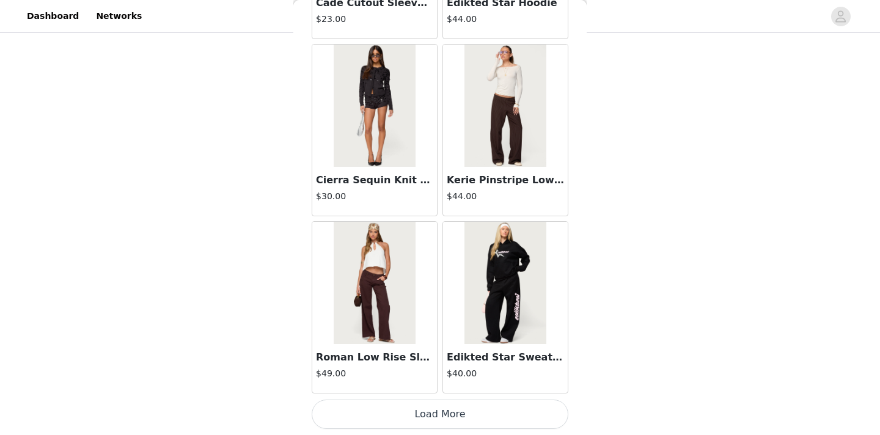
click at [347, 410] on button "Load More" at bounding box center [440, 414] width 257 height 29
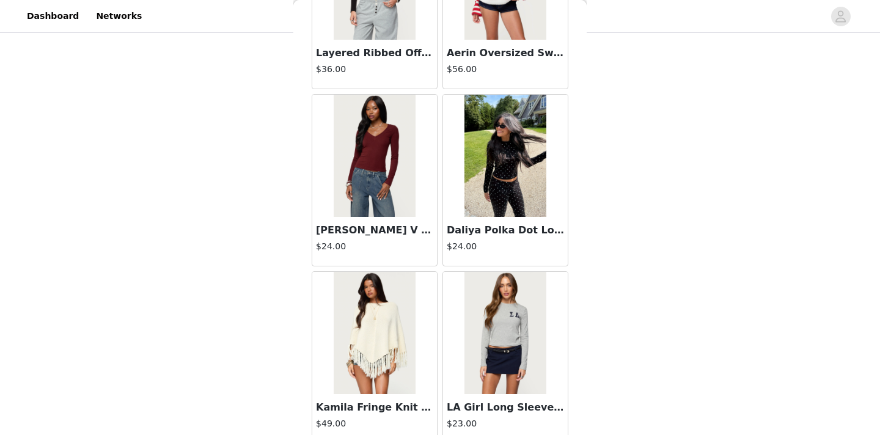
scroll to position [24248, 0]
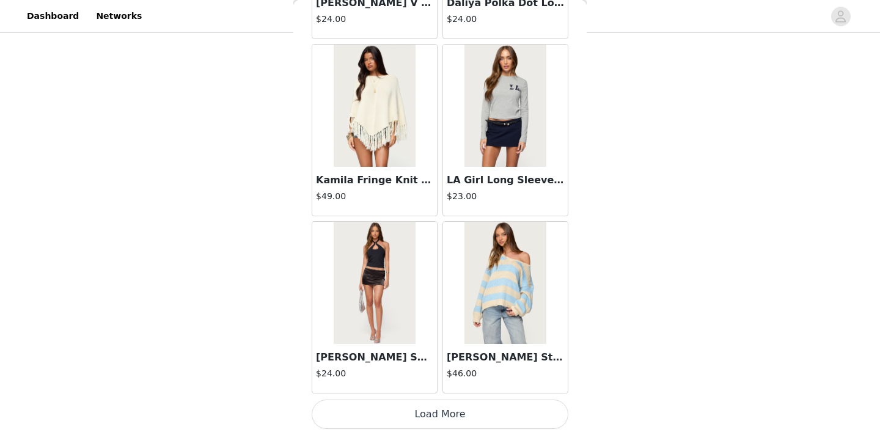
click at [361, 418] on button "Load More" at bounding box center [440, 414] width 257 height 29
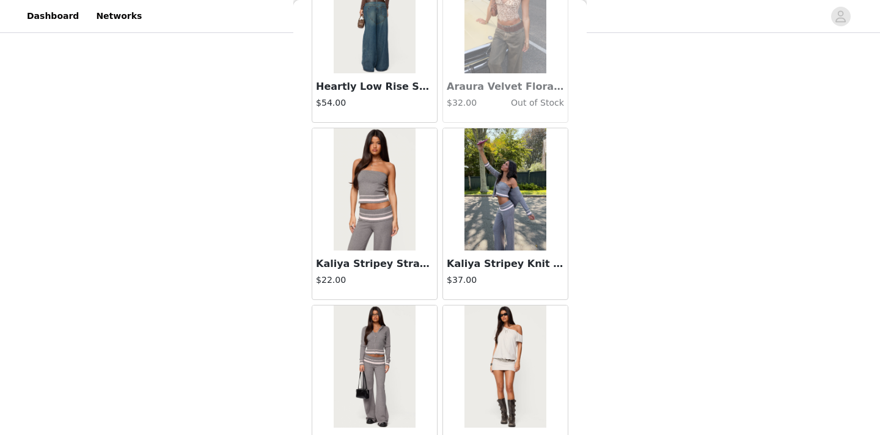
scroll to position [26245, 0]
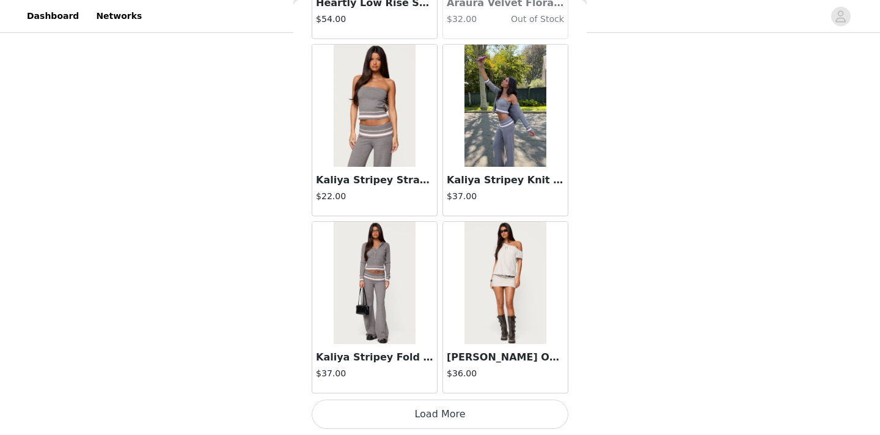
click at [408, 416] on button "Load More" at bounding box center [440, 414] width 257 height 29
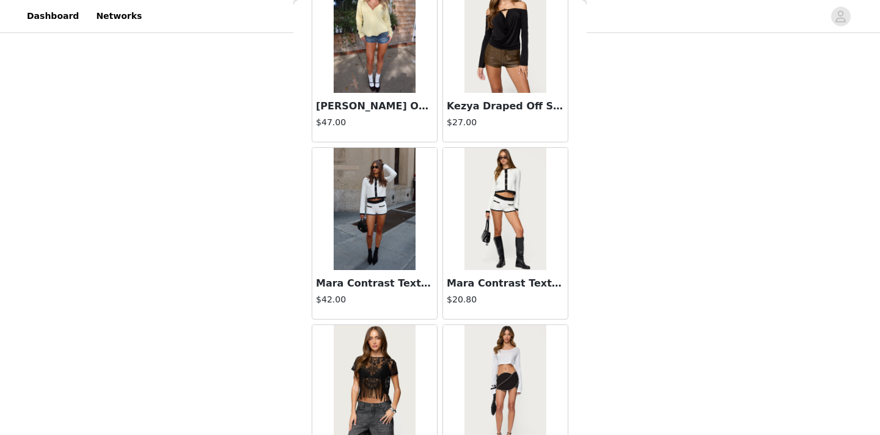
scroll to position [28018, 0]
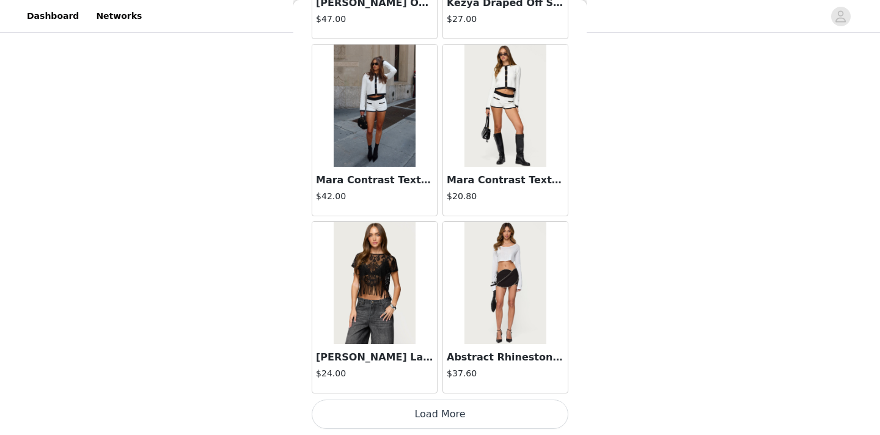
click at [402, 408] on button "Load More" at bounding box center [440, 414] width 257 height 29
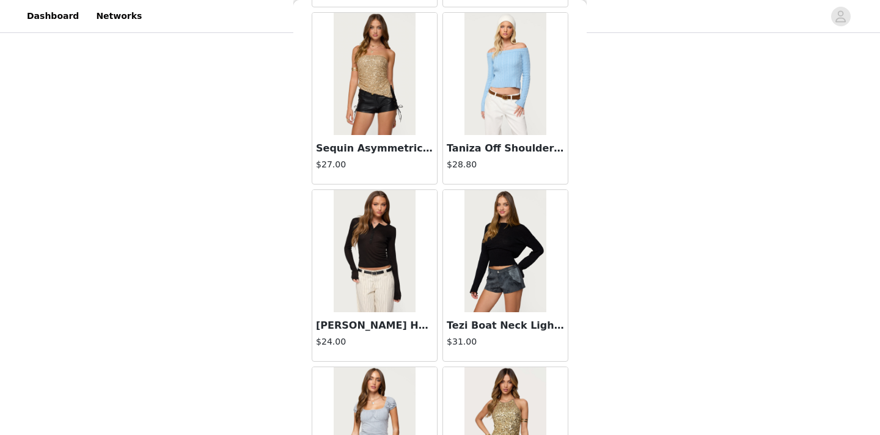
scroll to position [29790, 0]
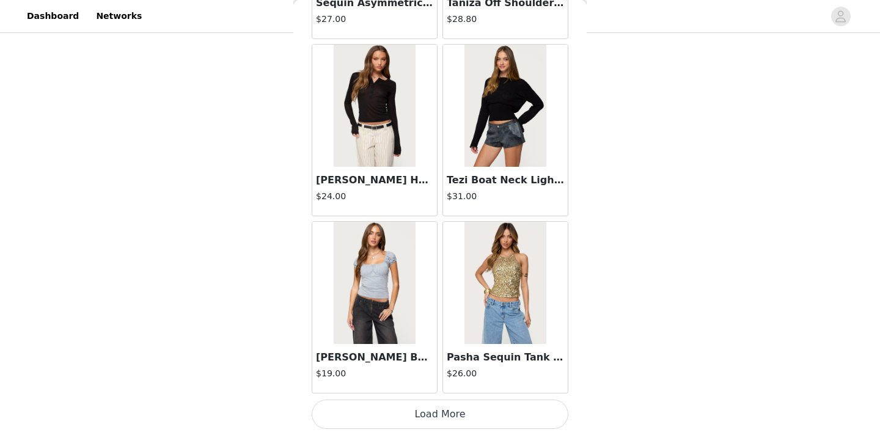
click at [451, 416] on button "Load More" at bounding box center [440, 414] width 257 height 29
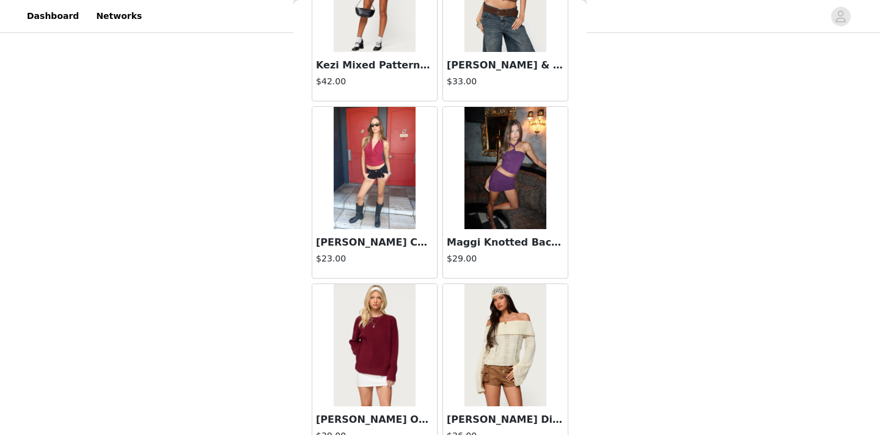
scroll to position [31562, 0]
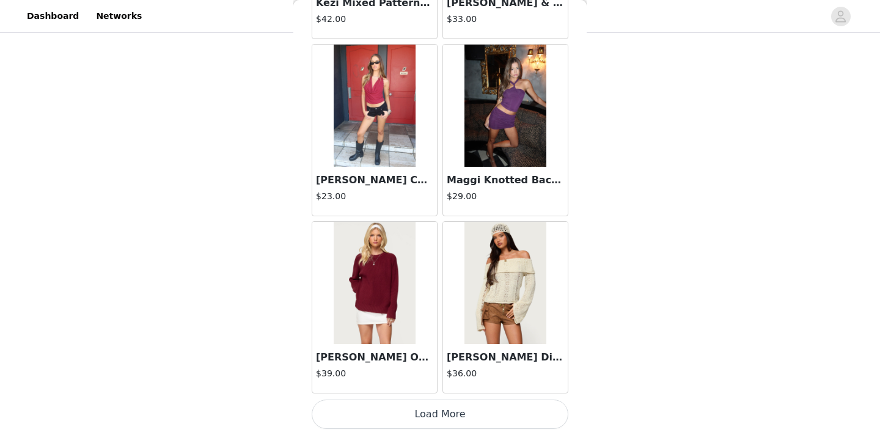
click at [405, 417] on button "Load More" at bounding box center [440, 414] width 257 height 29
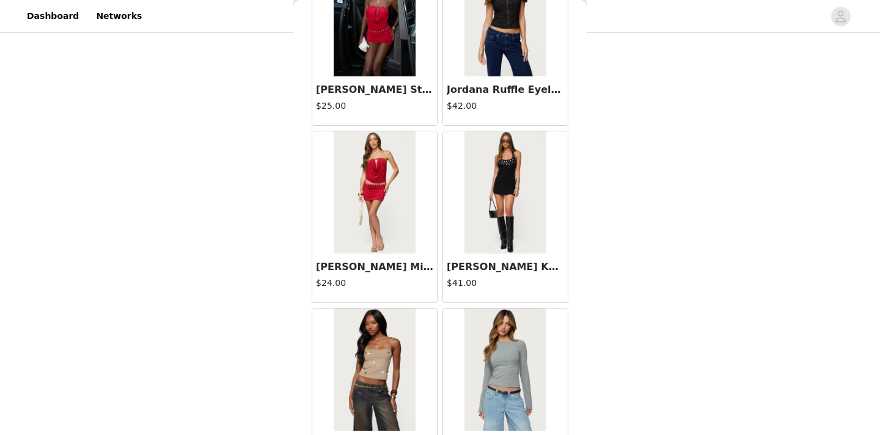
scroll to position [33334, 0]
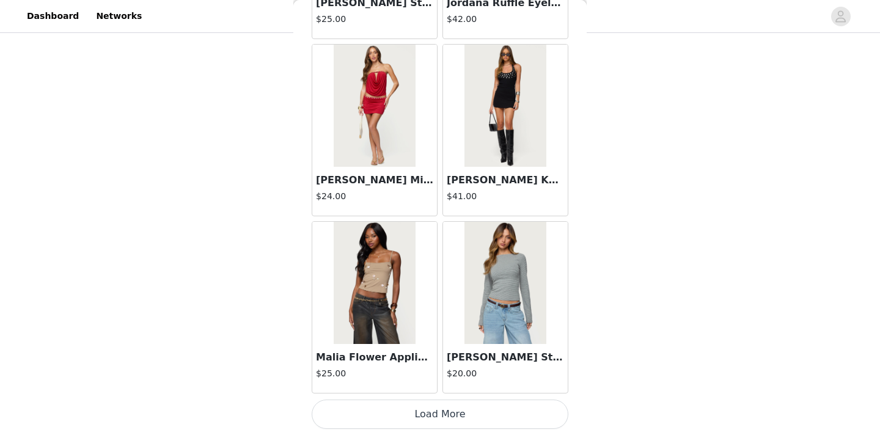
click at [395, 411] on button "Load More" at bounding box center [440, 414] width 257 height 29
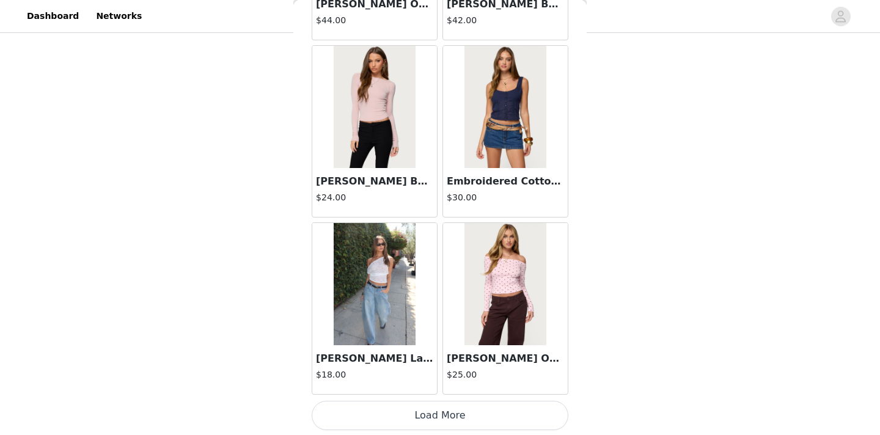
scroll to position [35106, 0]
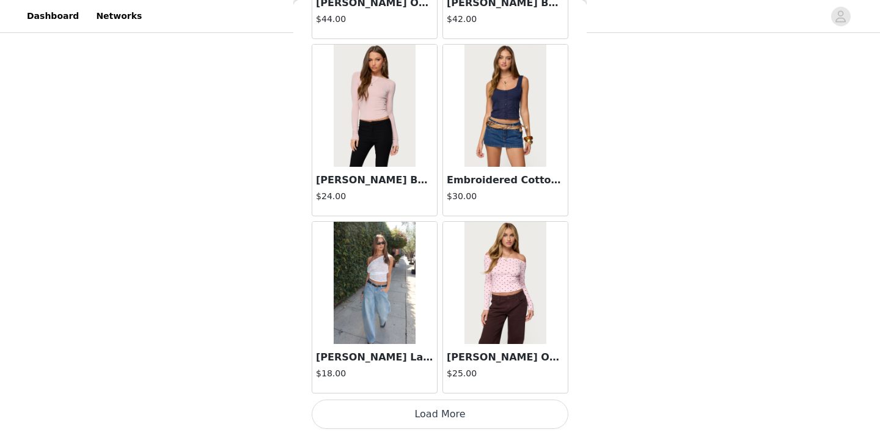
click at [416, 421] on button "Load More" at bounding box center [440, 414] width 257 height 29
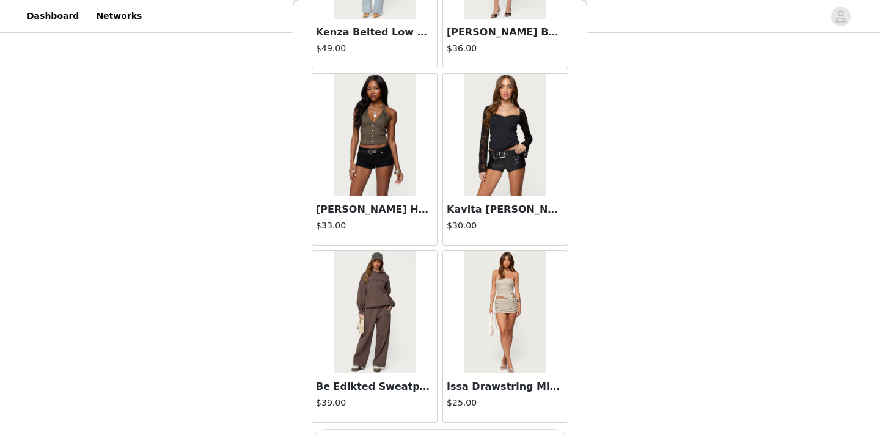
scroll to position [36879, 0]
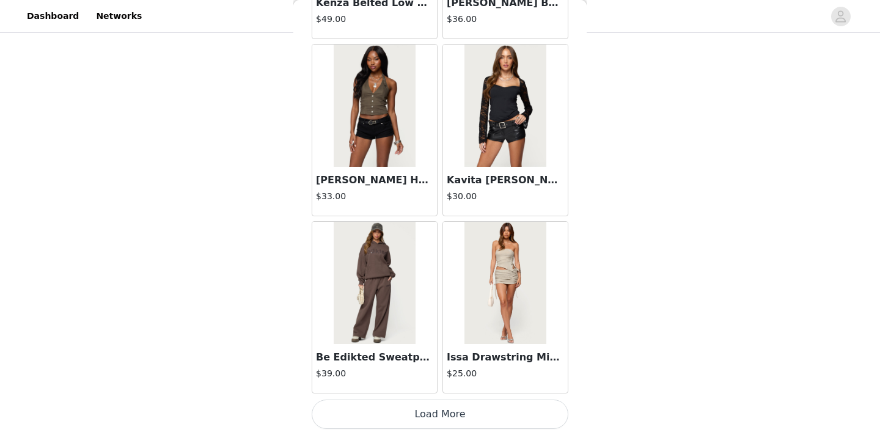
click at [499, 412] on button "Load More" at bounding box center [440, 414] width 257 height 29
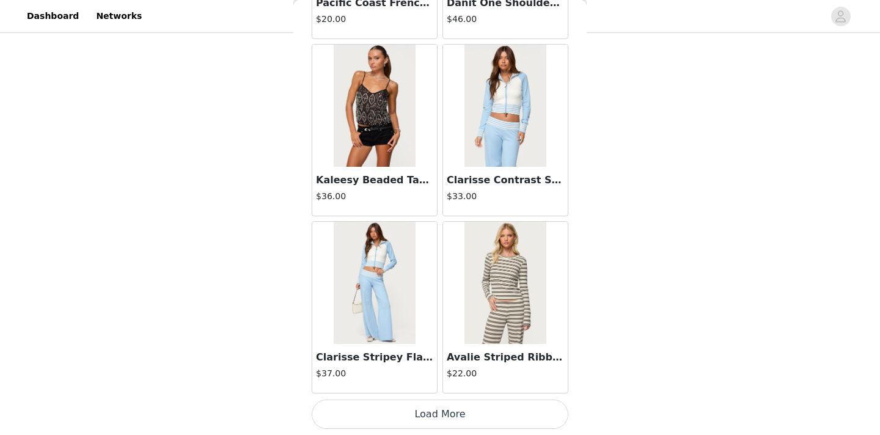
scroll to position [38650, 0]
click at [438, 414] on button "Load More" at bounding box center [440, 414] width 257 height 29
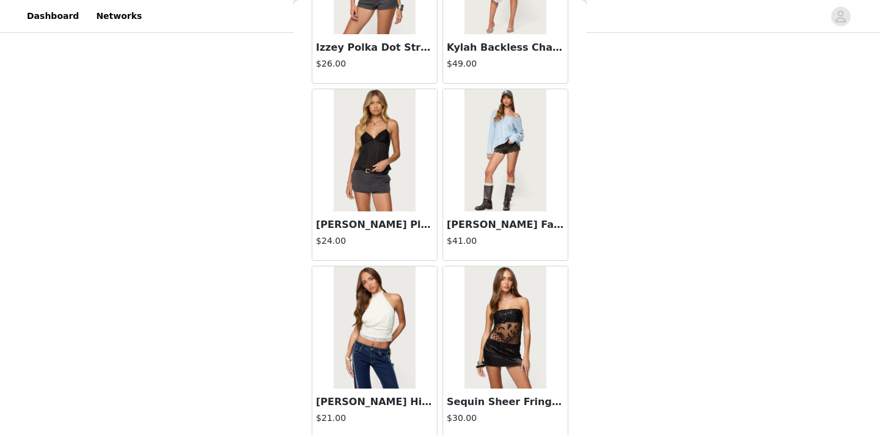
scroll to position [39652, 0]
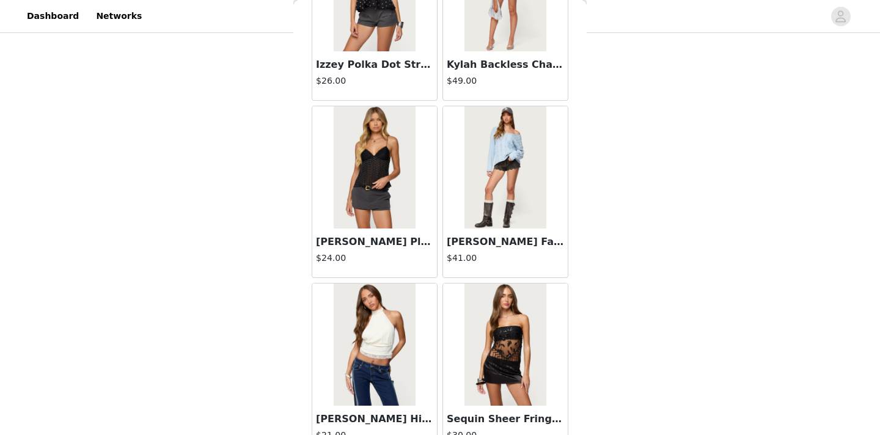
click at [375, 186] on img at bounding box center [374, 167] width 81 height 122
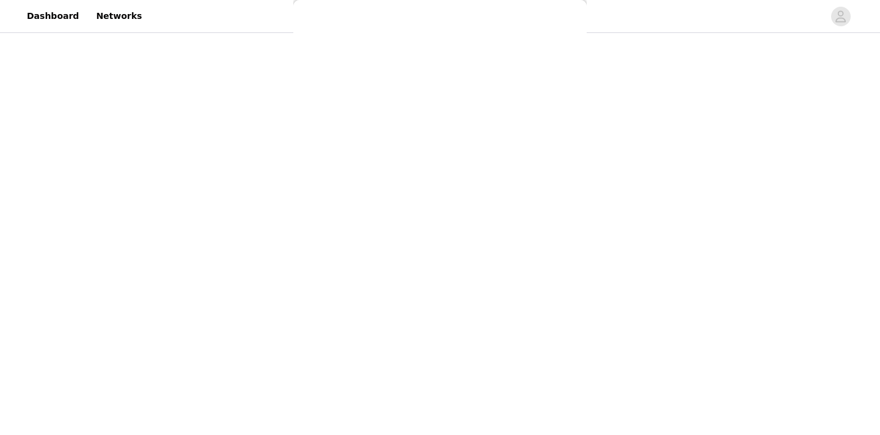
scroll to position [159, 0]
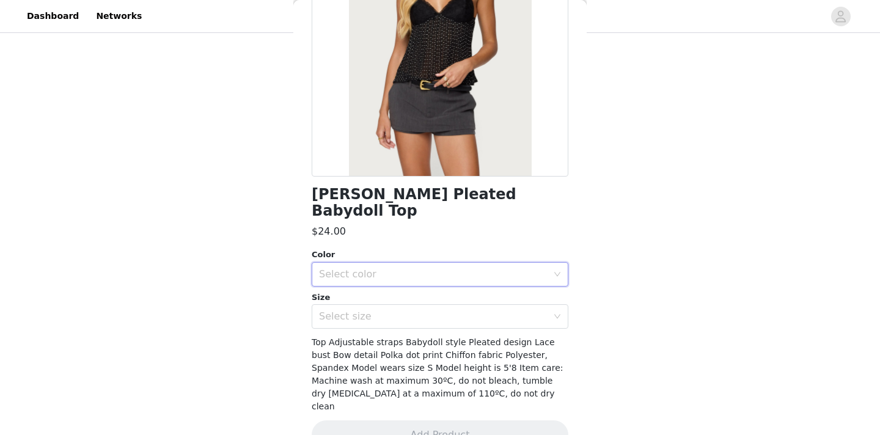
click at [444, 263] on div "Select color" at bounding box center [436, 274] width 234 height 23
click at [404, 285] on li "BLACK" at bounding box center [440, 285] width 257 height 20
click at [396, 310] on div "Select size" at bounding box center [433, 316] width 229 height 12
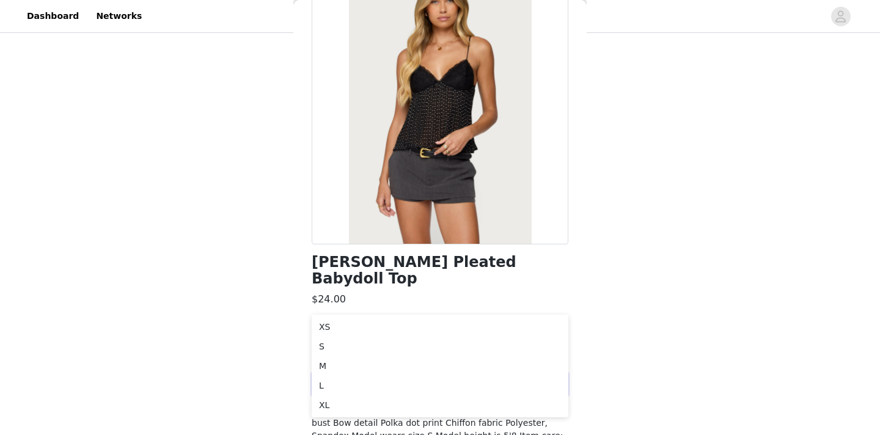
scroll to position [93, 0]
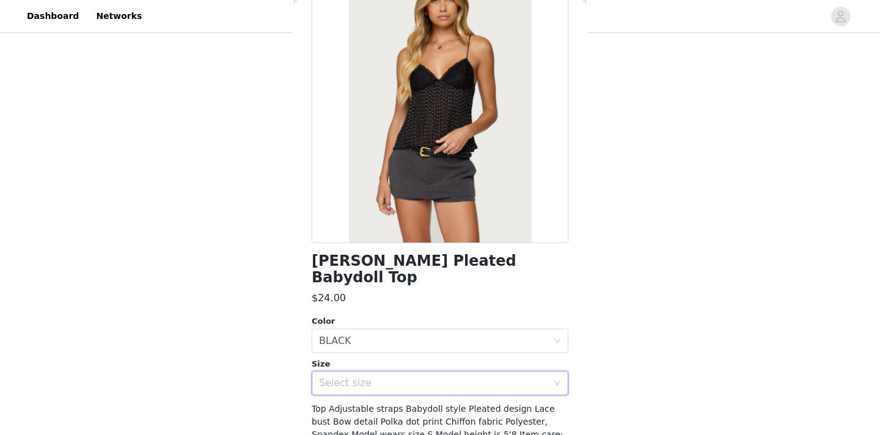
click at [333, 377] on div "Select size" at bounding box center [433, 383] width 229 height 12
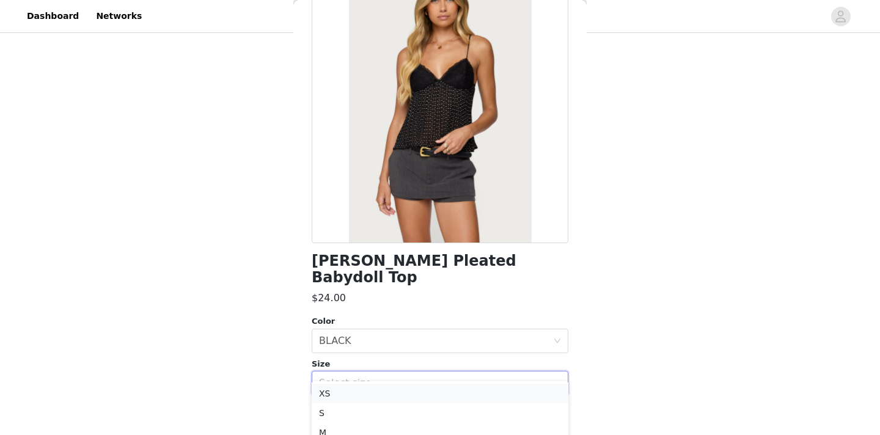
click at [350, 391] on li "XS" at bounding box center [440, 394] width 257 height 20
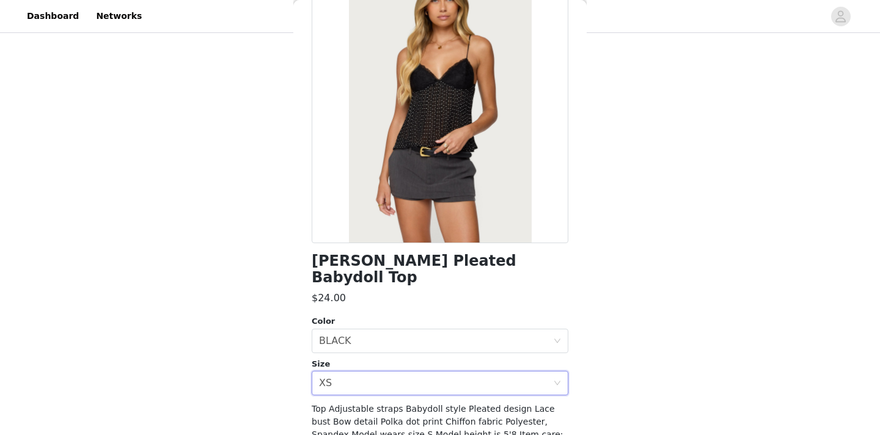
scroll to position [159, 0]
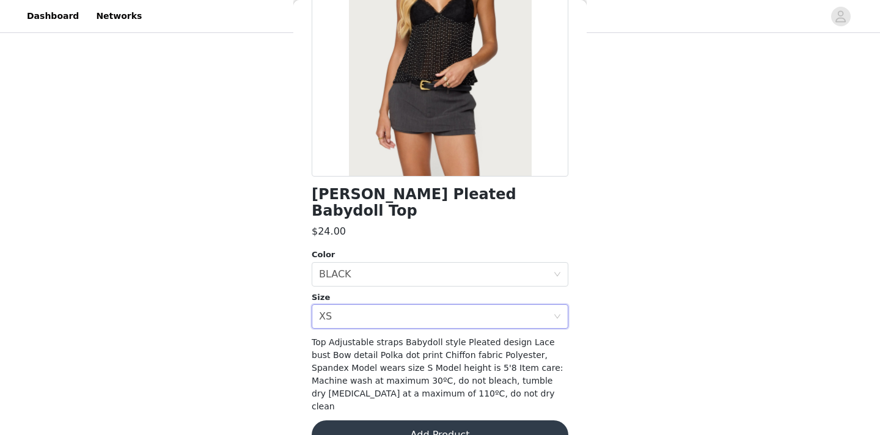
click at [364, 420] on button "Add Product" at bounding box center [440, 434] width 257 height 29
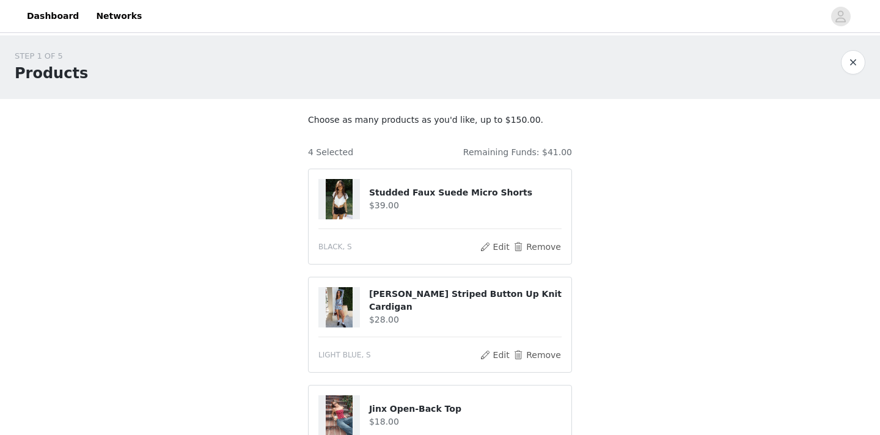
scroll to position [337, 0]
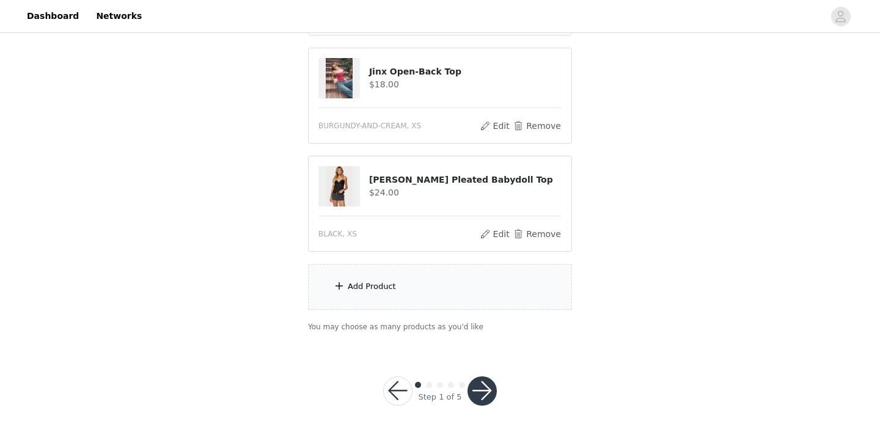
click at [419, 301] on div "Add Product" at bounding box center [440, 287] width 264 height 46
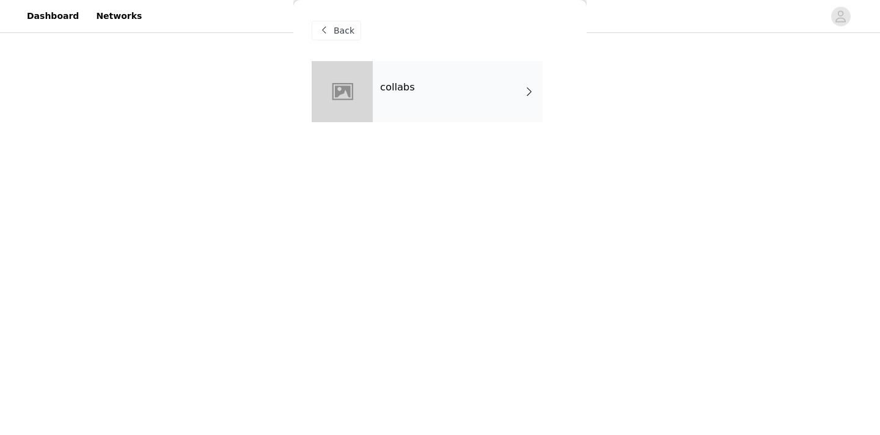
click at [453, 90] on div "collabs" at bounding box center [458, 91] width 170 height 61
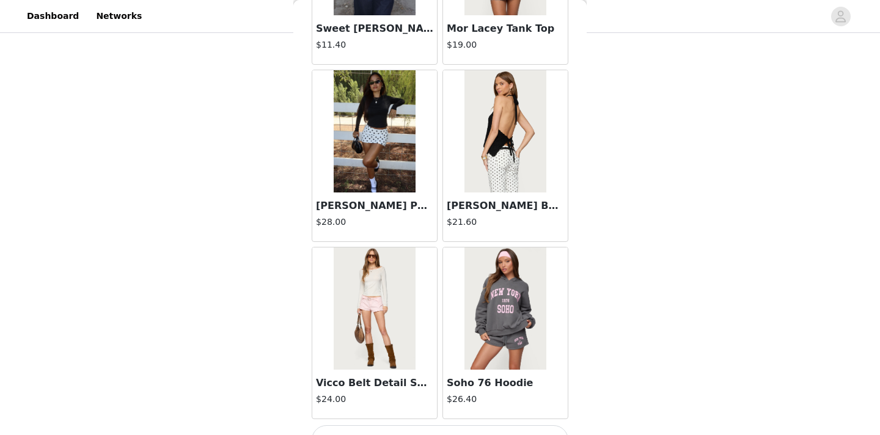
scroll to position [1435, 0]
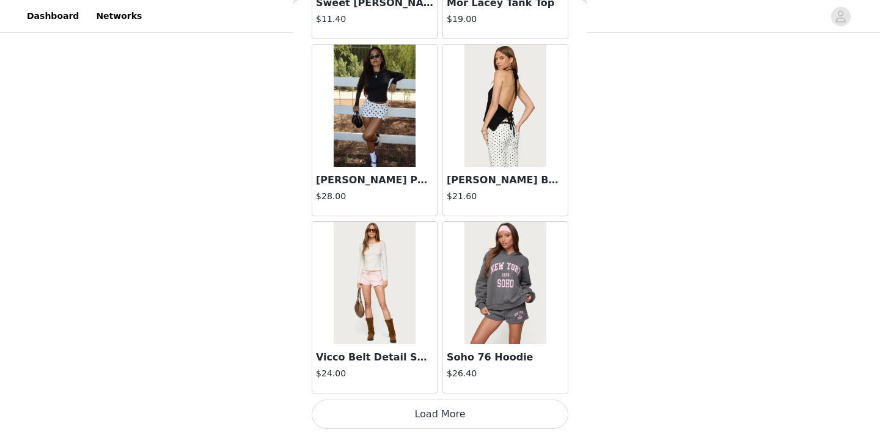
click at [380, 418] on button "Load More" at bounding box center [440, 414] width 257 height 29
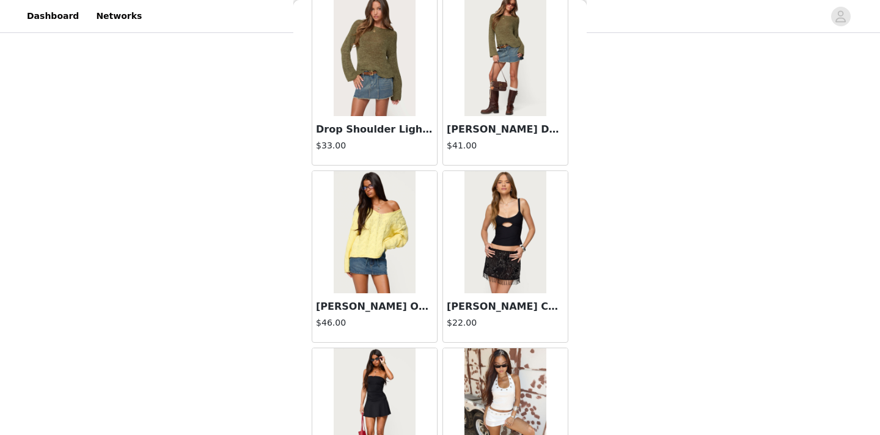
scroll to position [3207, 0]
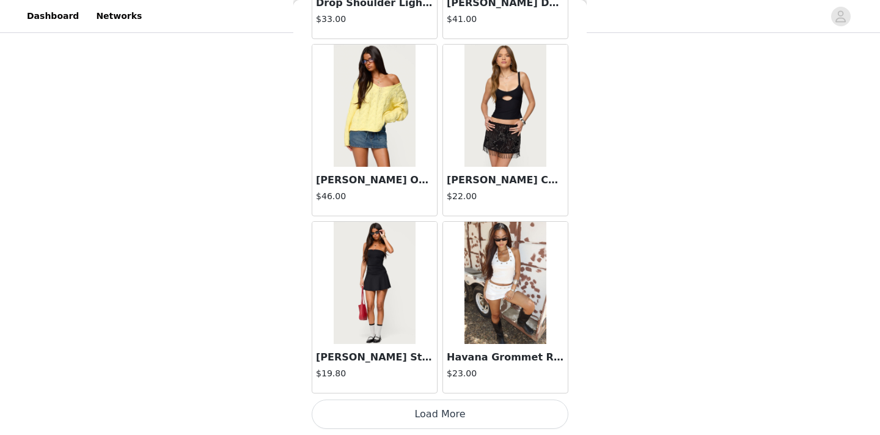
click at [375, 411] on button "Load More" at bounding box center [440, 414] width 257 height 29
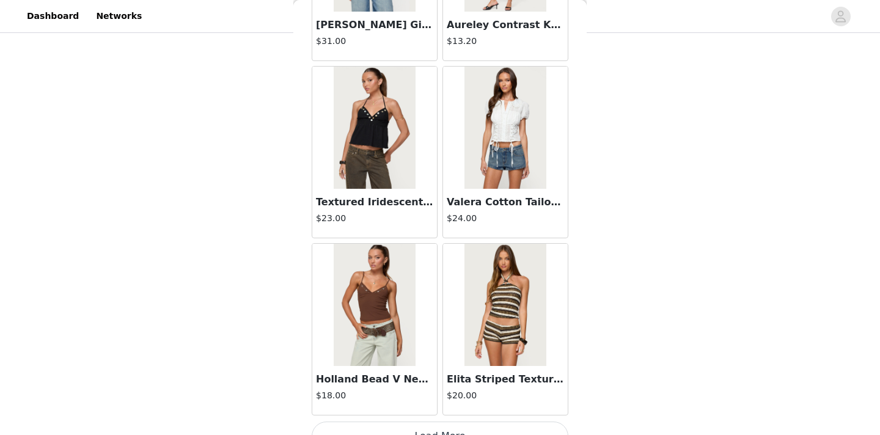
scroll to position [4979, 0]
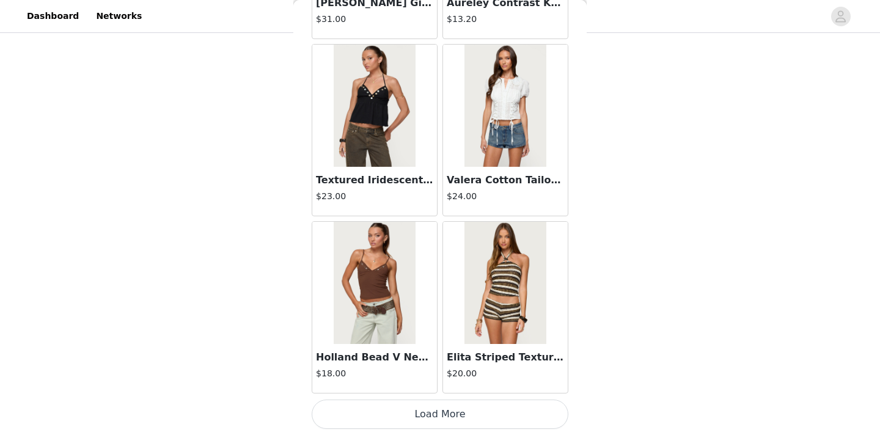
click at [419, 410] on button "Load More" at bounding box center [440, 414] width 257 height 29
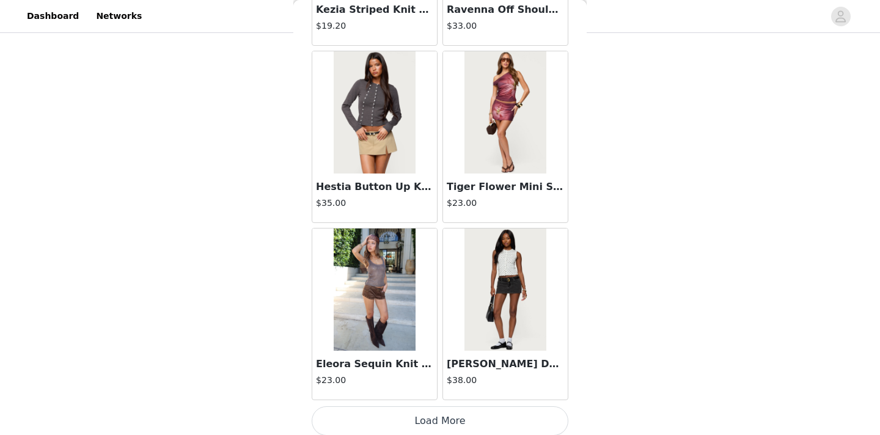
scroll to position [6751, 0]
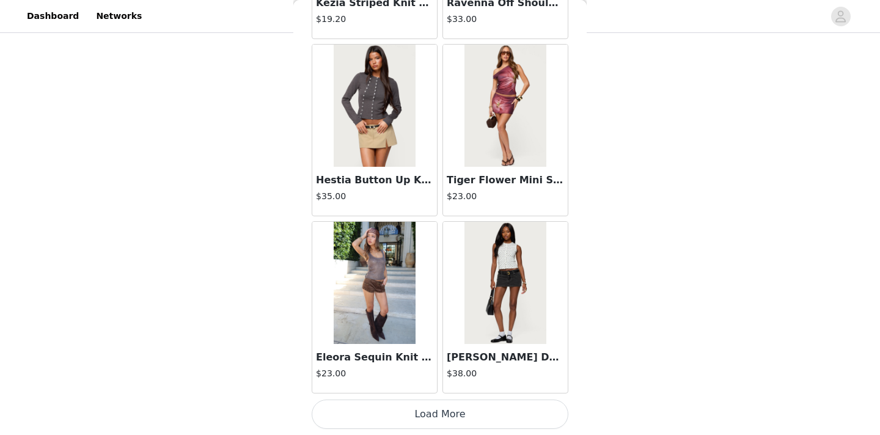
click at [420, 419] on button "Load More" at bounding box center [440, 414] width 257 height 29
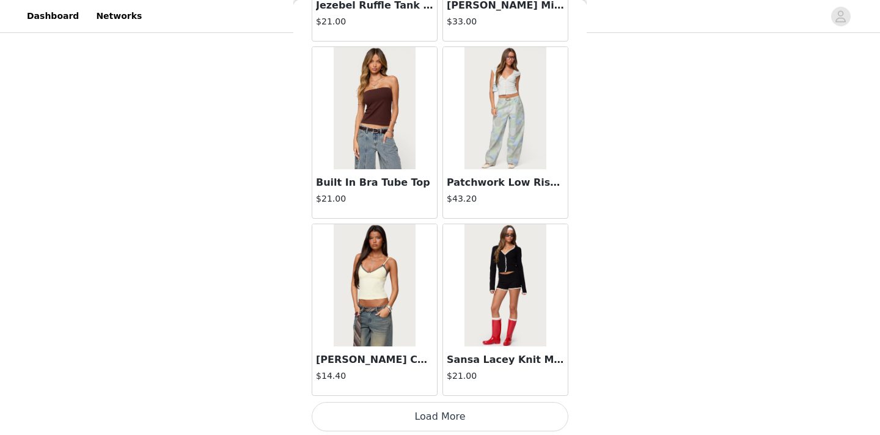
scroll to position [8524, 0]
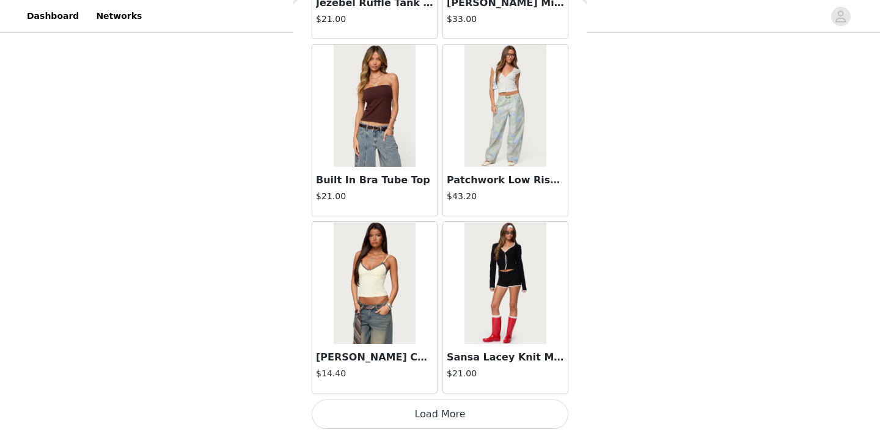
click at [409, 411] on button "Load More" at bounding box center [440, 414] width 257 height 29
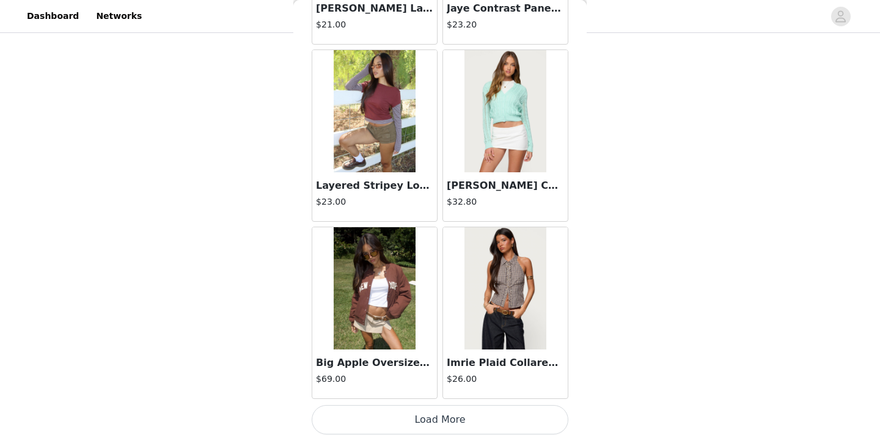
scroll to position [10296, 0]
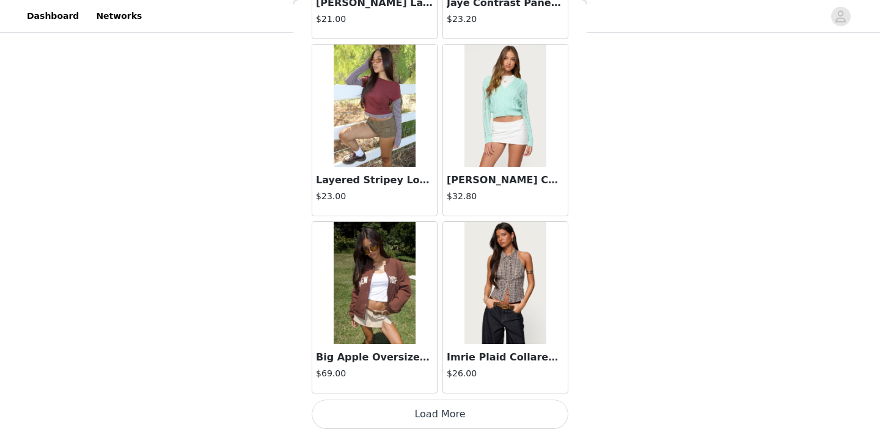
click at [401, 414] on button "Load More" at bounding box center [440, 414] width 257 height 29
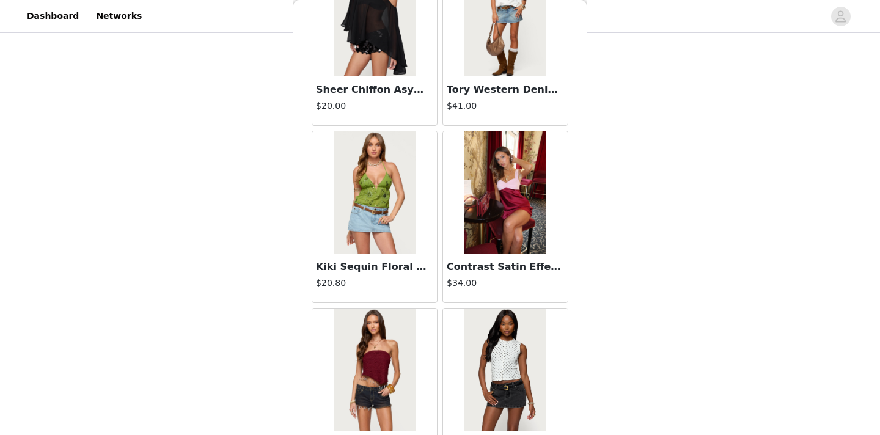
scroll to position [12068, 0]
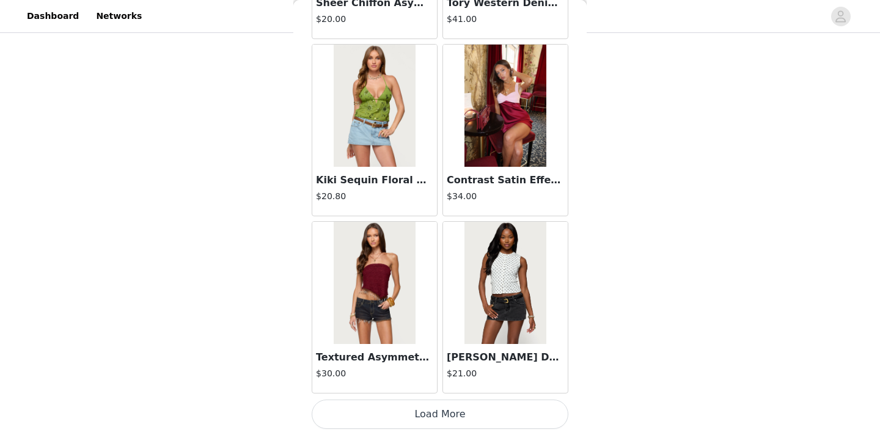
click at [392, 412] on button "Load More" at bounding box center [440, 414] width 257 height 29
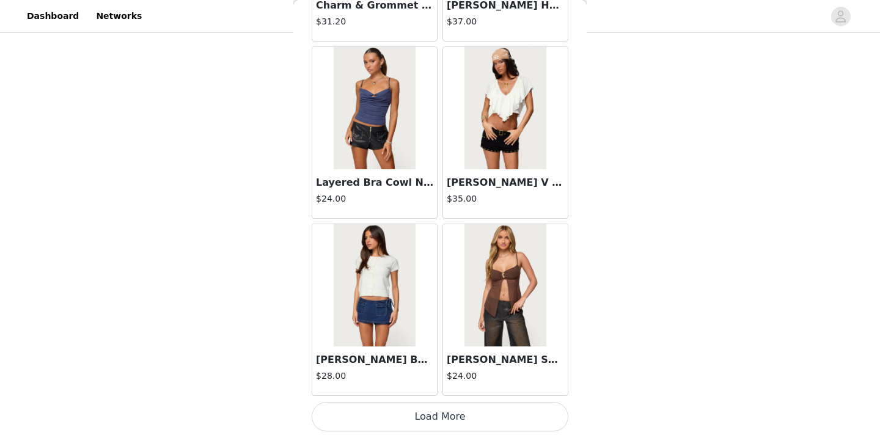
scroll to position [13840, 0]
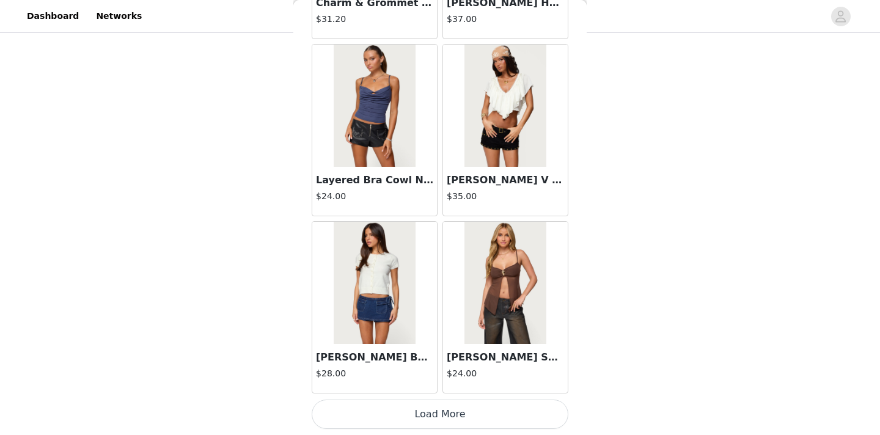
click at [392, 425] on button "Load More" at bounding box center [440, 414] width 257 height 29
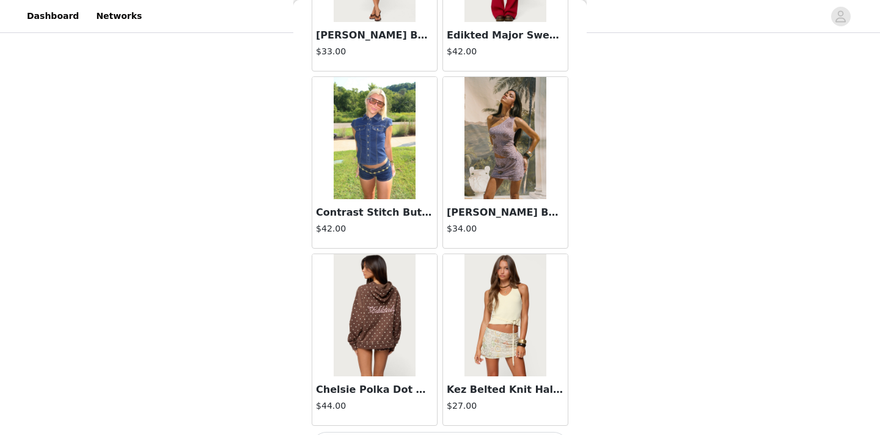
scroll to position [15612, 0]
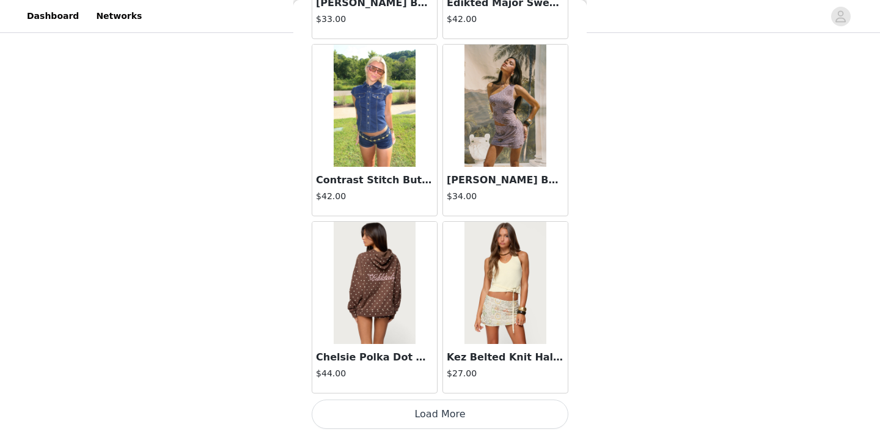
click at [489, 425] on button "Load More" at bounding box center [440, 414] width 257 height 29
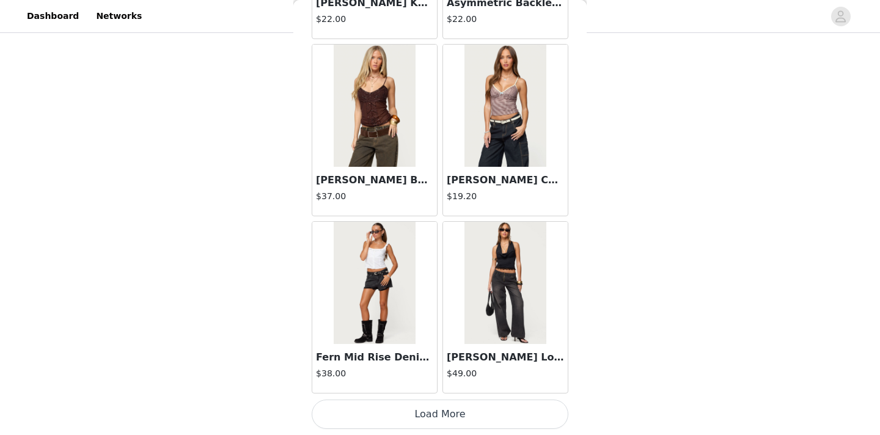
scroll to position [17384, 0]
click at [418, 406] on button "Load More" at bounding box center [440, 414] width 257 height 29
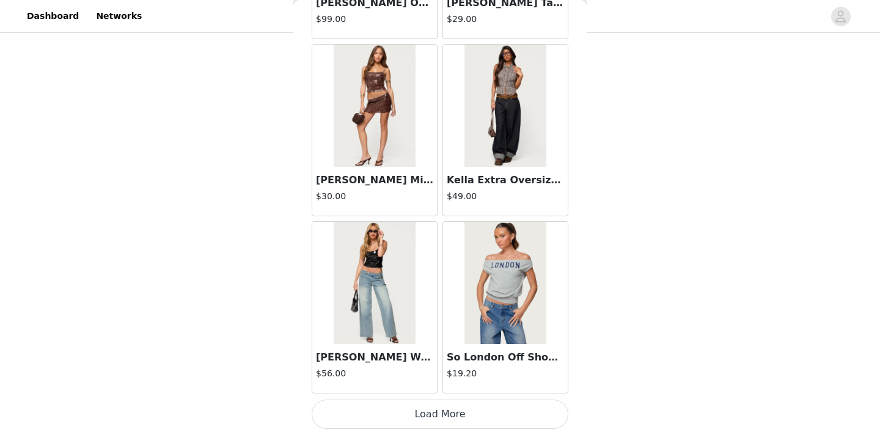
scroll to position [19155, 0]
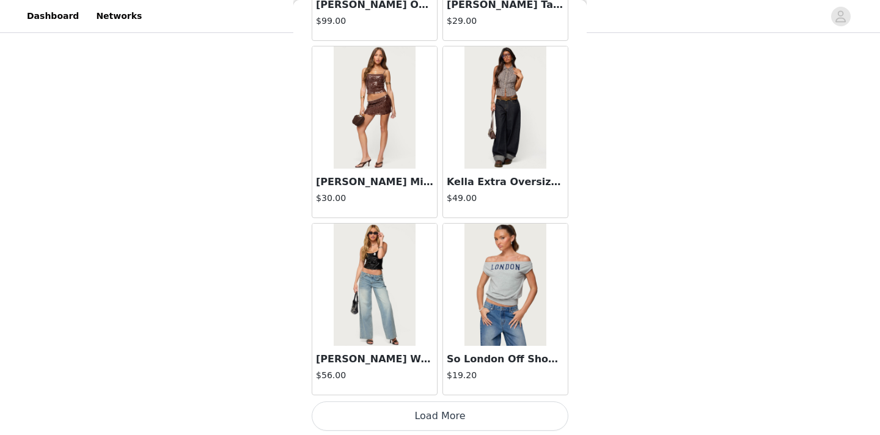
click at [444, 412] on button "Load More" at bounding box center [440, 415] width 257 height 29
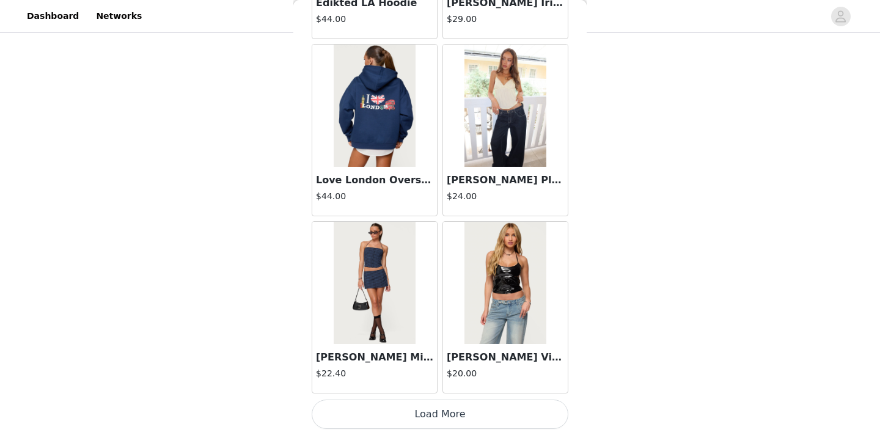
scroll to position [337, 0]
click at [390, 401] on button "Load More" at bounding box center [440, 414] width 257 height 29
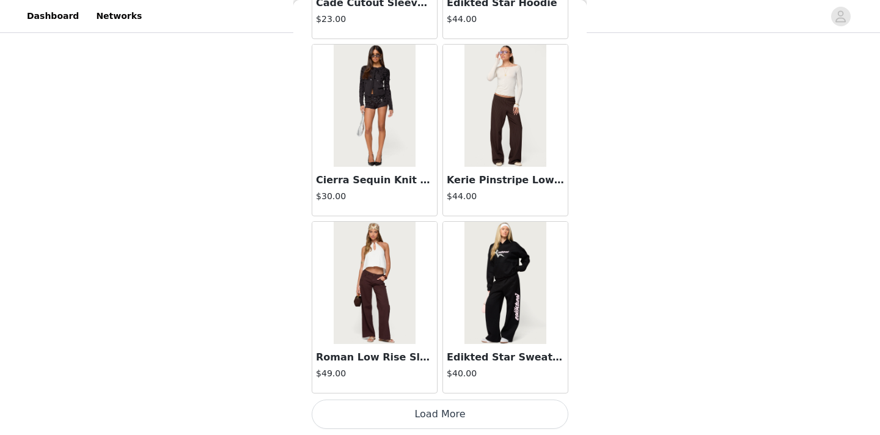
scroll to position [22700, 0]
click at [385, 417] on button "Load More" at bounding box center [440, 414] width 257 height 29
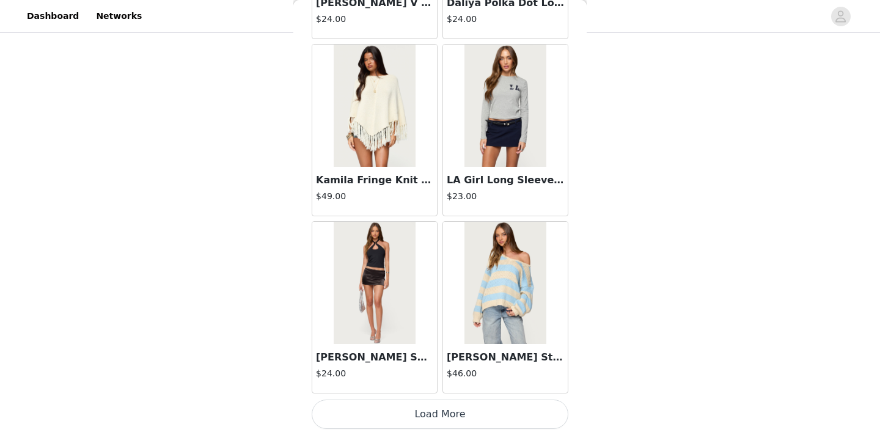
scroll to position [24473, 0]
click at [394, 416] on button "Load More" at bounding box center [440, 414] width 257 height 29
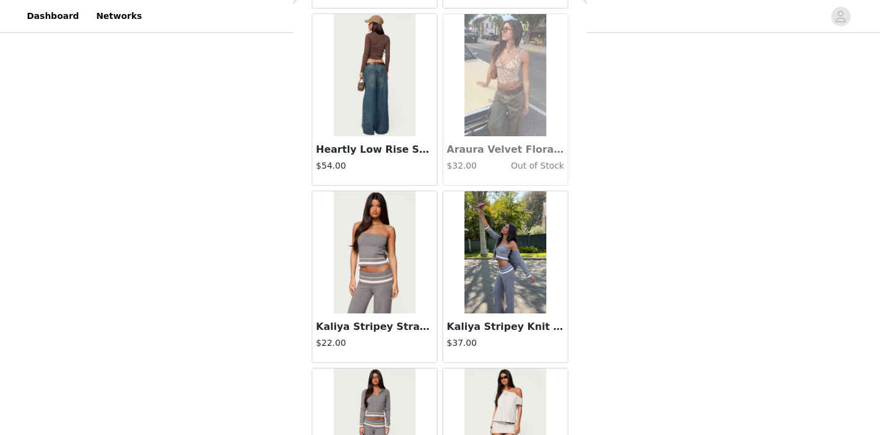
scroll to position [26245, 0]
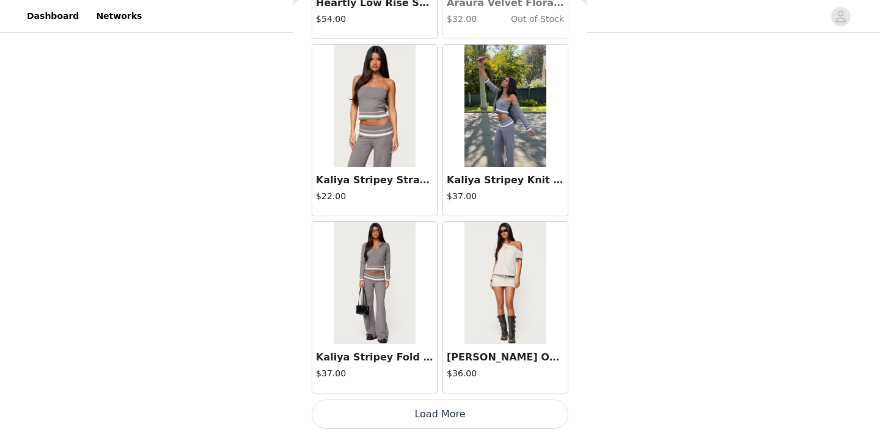
click at [394, 406] on button "Load More" at bounding box center [440, 414] width 257 height 29
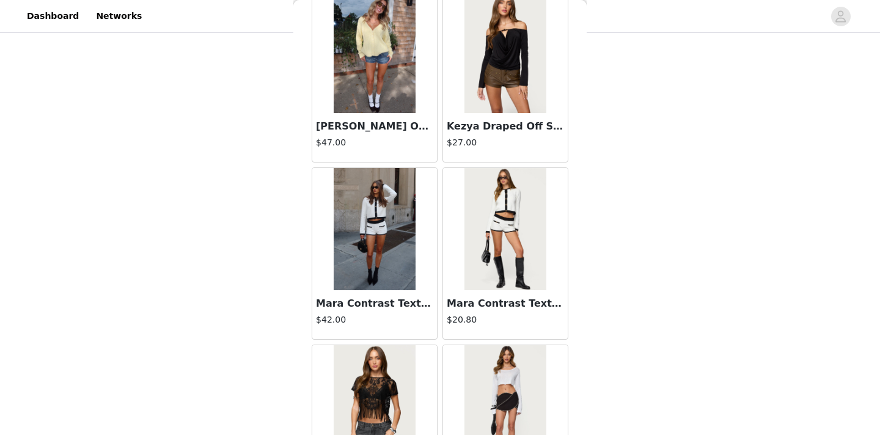
scroll to position [28018, 0]
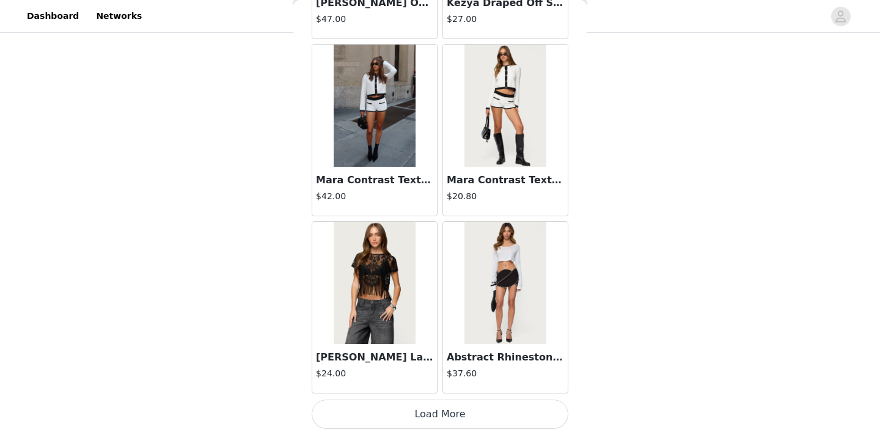
click at [382, 412] on button "Load More" at bounding box center [440, 414] width 257 height 29
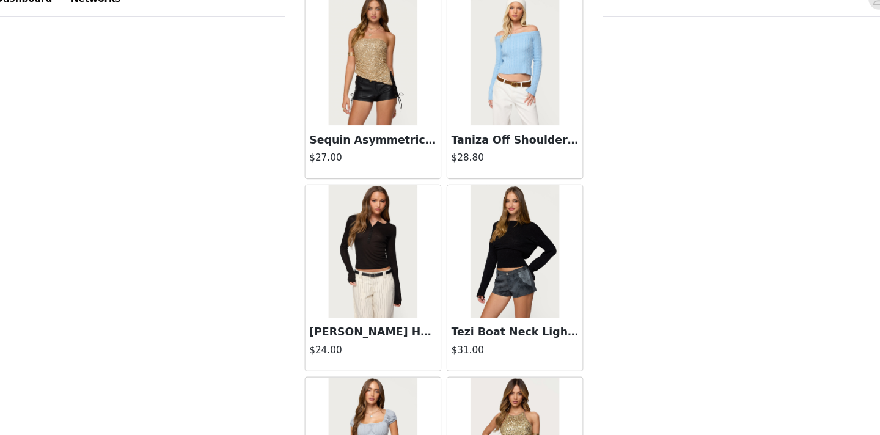
scroll to position [29790, 0]
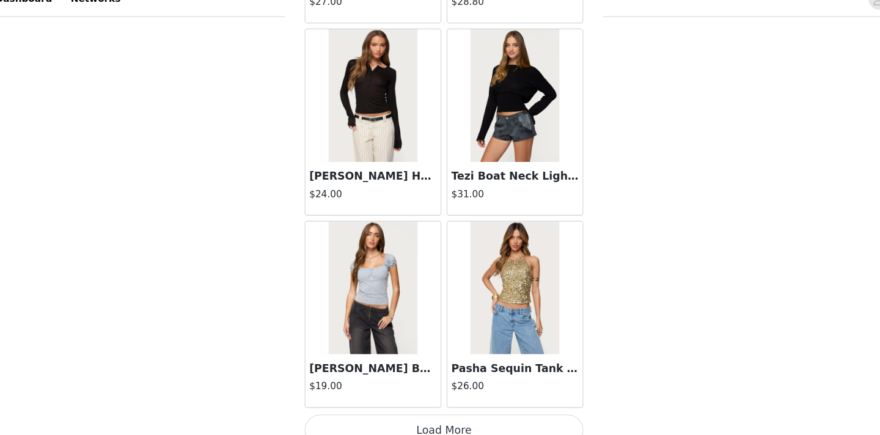
click at [416, 409] on button "Load More" at bounding box center [440, 414] width 257 height 29
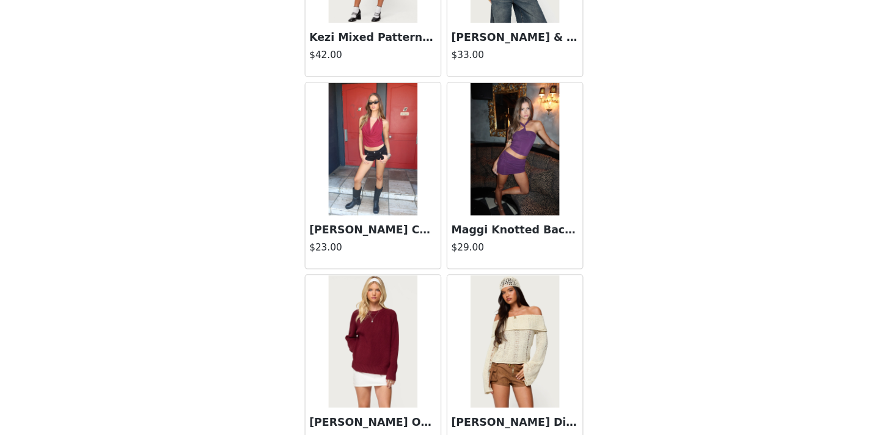
scroll to position [31562, 0]
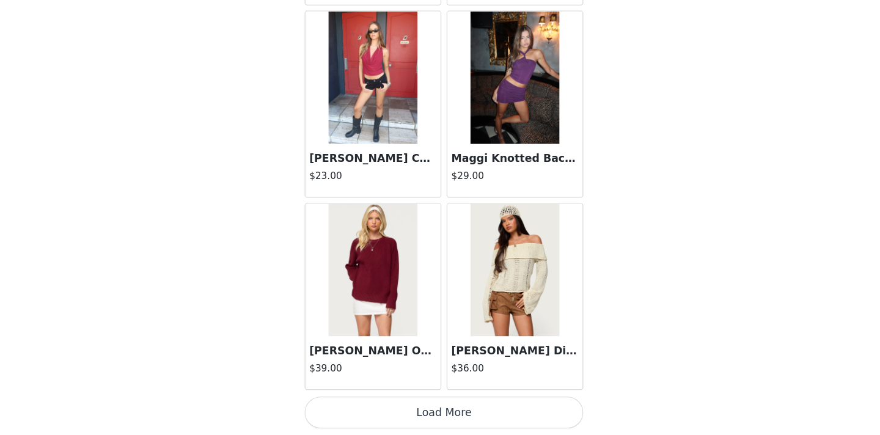
click at [378, 416] on button "Load More" at bounding box center [440, 414] width 257 height 29
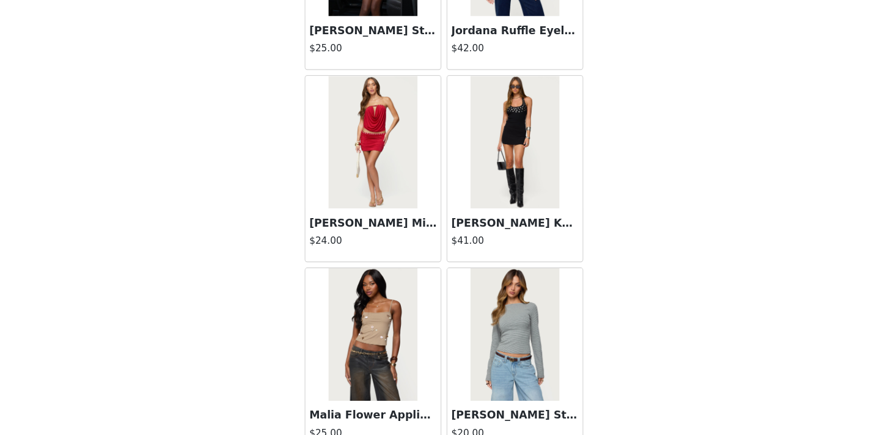
scroll to position [33334, 0]
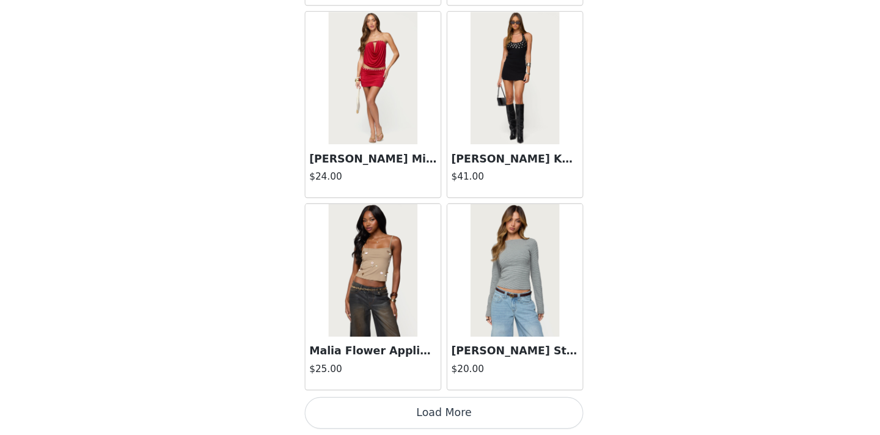
click at [392, 417] on button "Load More" at bounding box center [440, 414] width 257 height 29
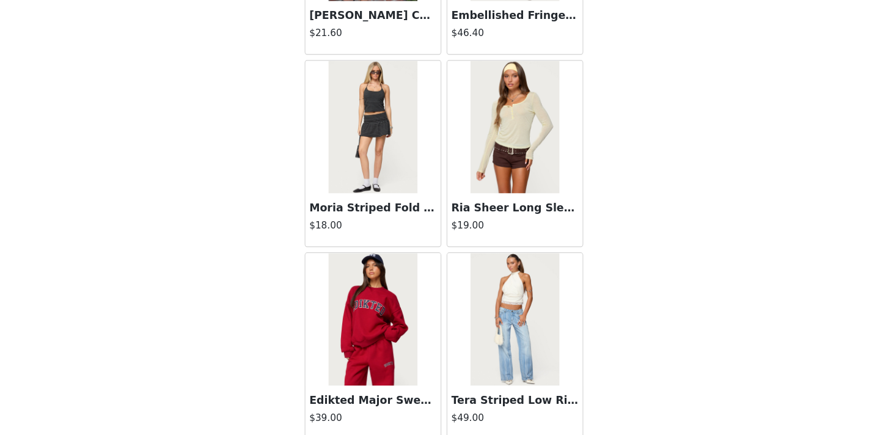
scroll to position [20349, 0]
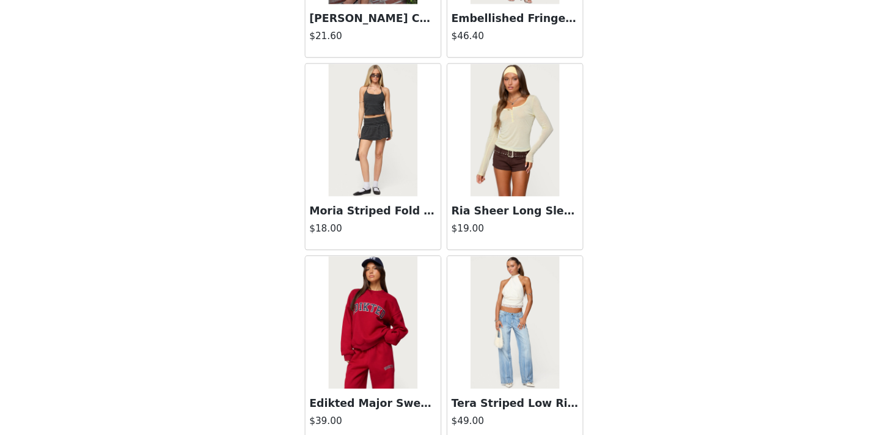
click at [377, 287] on img at bounding box center [374, 331] width 81 height 122
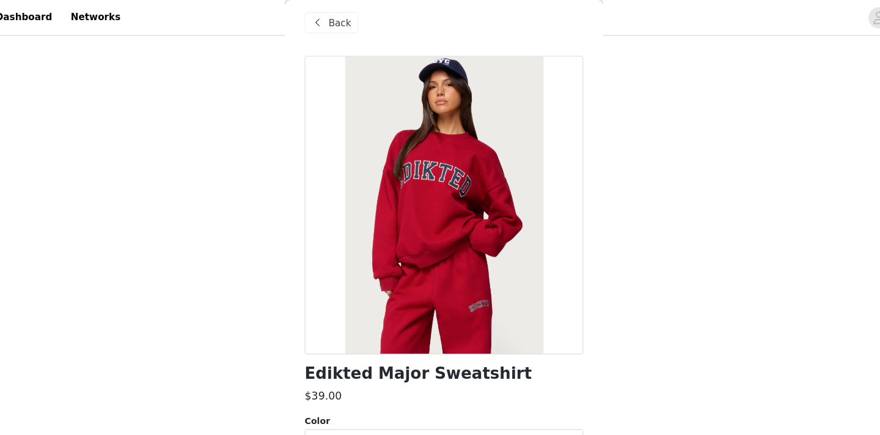
scroll to position [189, 0]
click at [342, 15] on span "Back" at bounding box center [344, 21] width 21 height 13
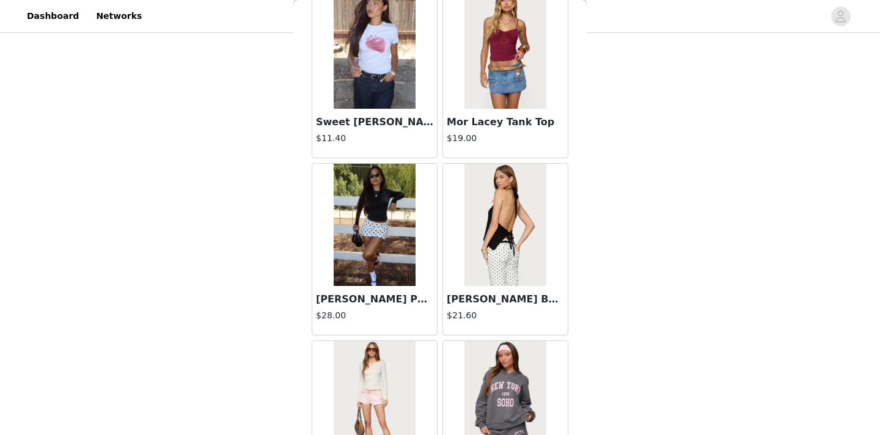
scroll to position [1319, 0]
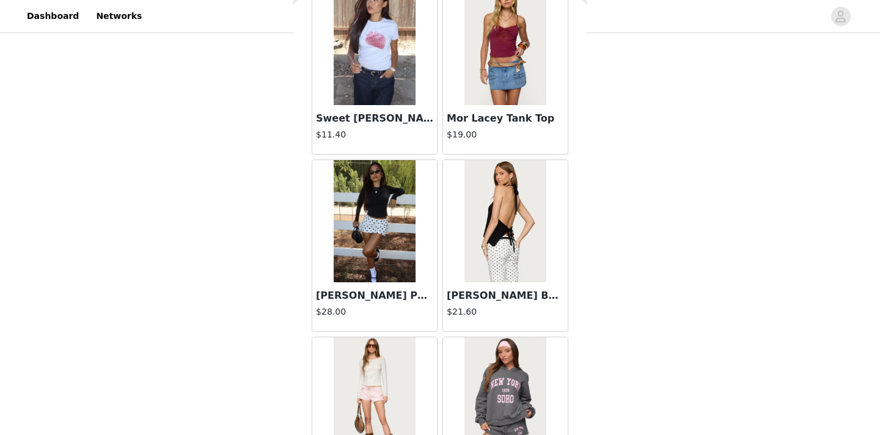
click at [499, 276] on img at bounding box center [504, 221] width 81 height 122
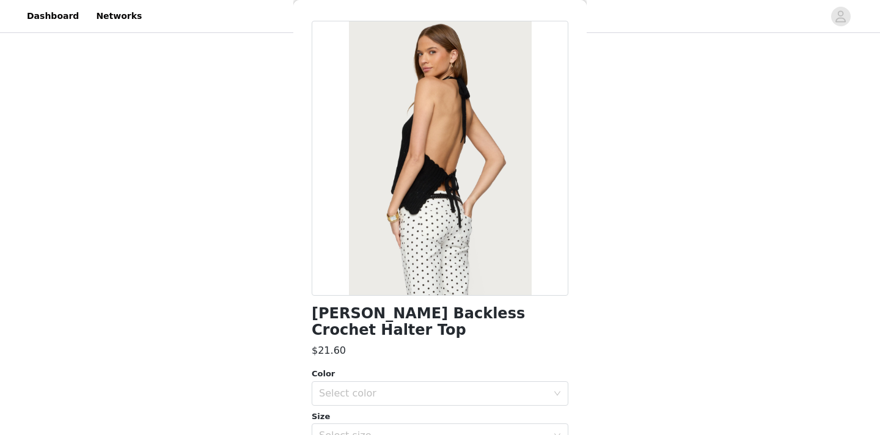
scroll to position [0, 0]
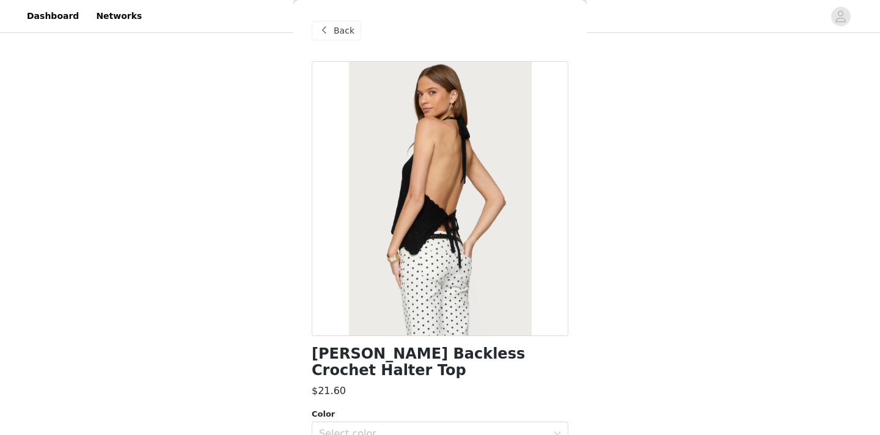
click at [526, 204] on div at bounding box center [440, 198] width 257 height 275
drag, startPoint x: 526, startPoint y: 204, endPoint x: 480, endPoint y: 164, distance: 61.1
click at [518, 197] on div at bounding box center [440, 198] width 257 height 275
click at [343, 29] on span "Back" at bounding box center [344, 30] width 21 height 13
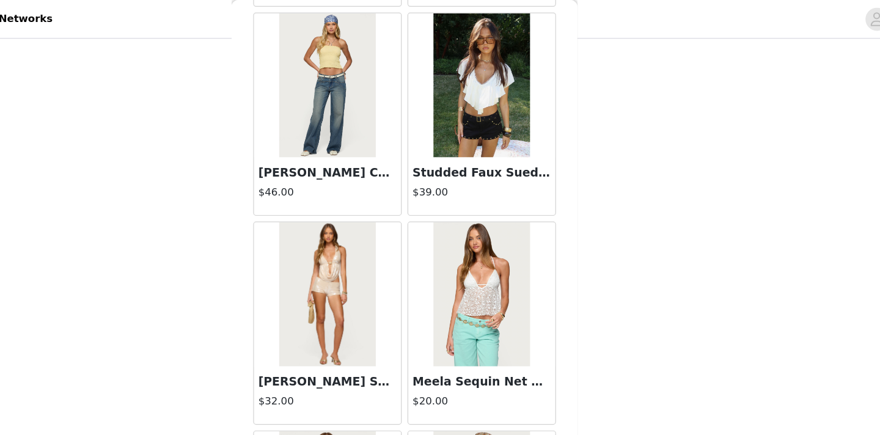
scroll to position [3772, 0]
click at [522, 139] on h3 "Studded Faux Suede Micro Shorts" at bounding box center [505, 146] width 117 height 15
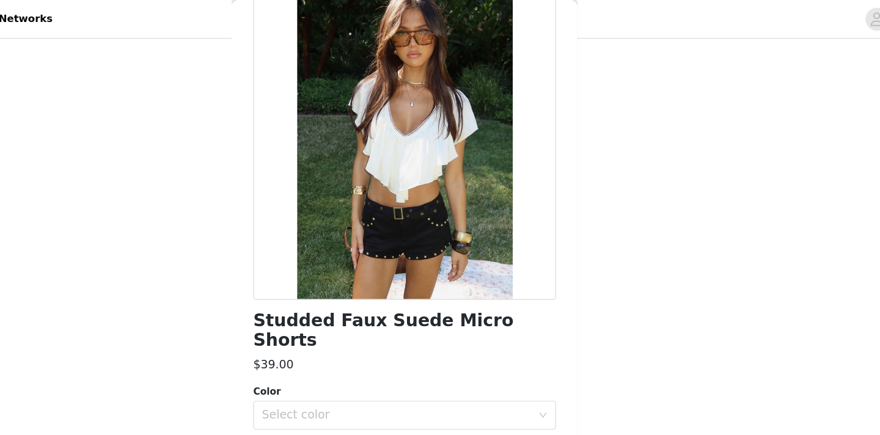
scroll to position [0, 0]
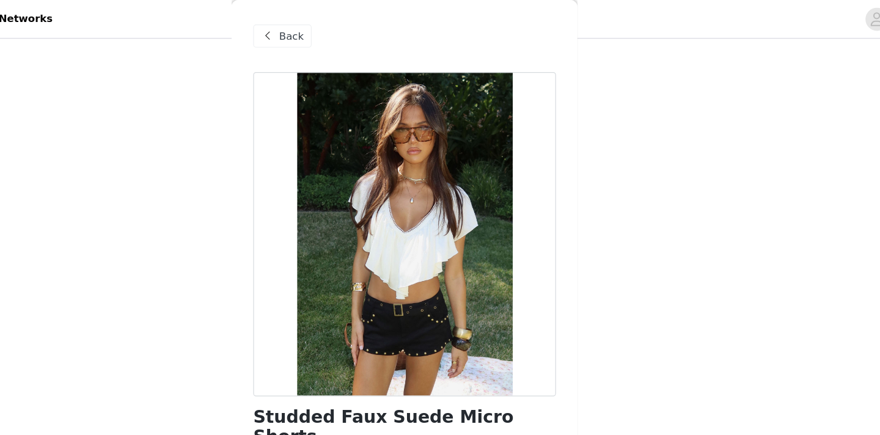
click at [344, 24] on span "Back" at bounding box center [344, 30] width 21 height 13
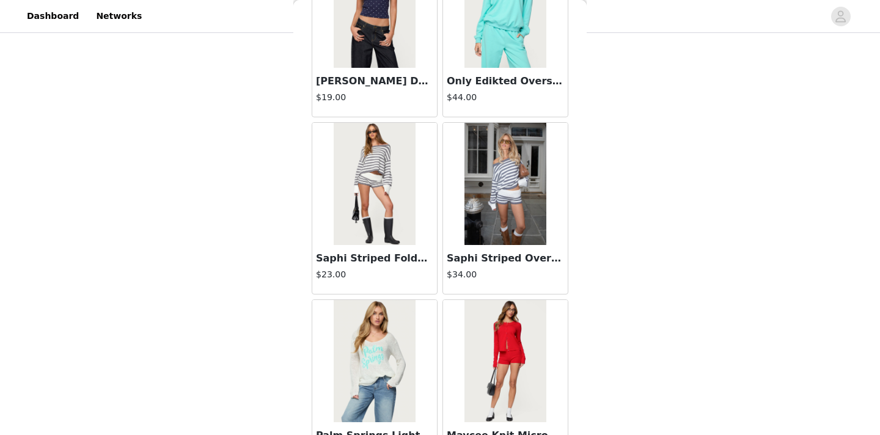
scroll to position [25105, 0]
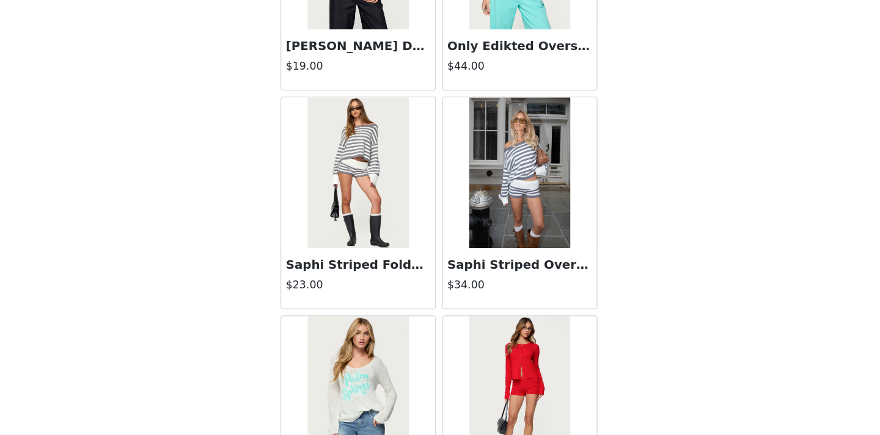
click at [532, 200] on img at bounding box center [504, 183] width 81 height 122
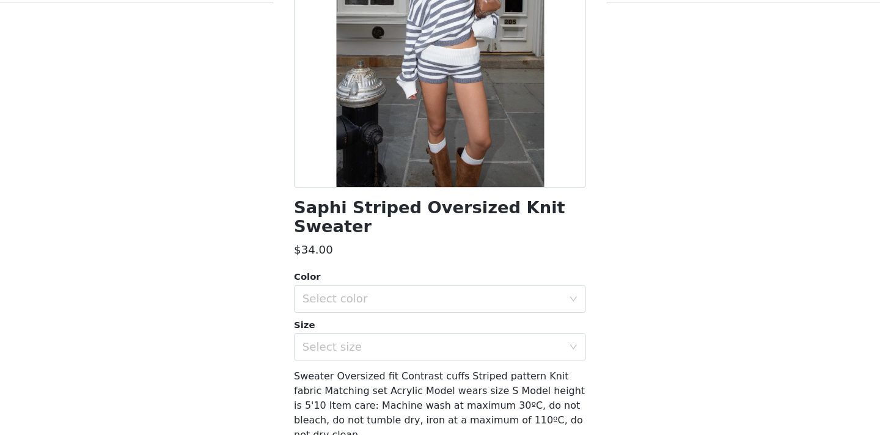
scroll to position [142, 0]
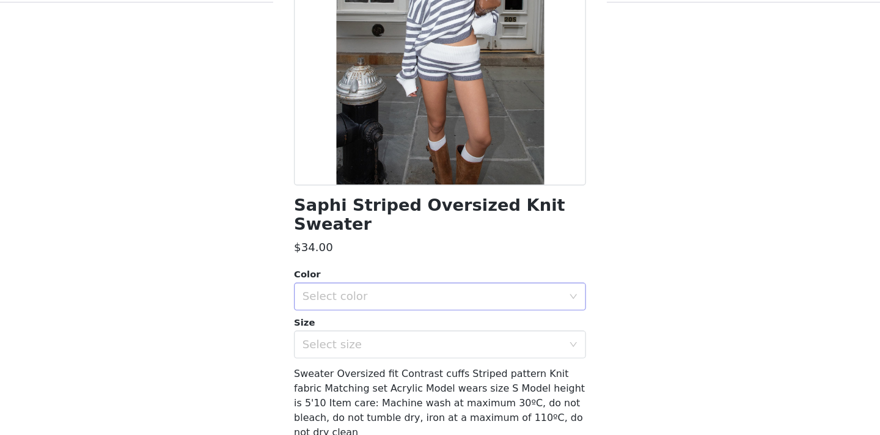
click at [397, 280] on div "Select color" at bounding box center [436, 291] width 234 height 23
click at [370, 302] on li "GRAY-AND-WHITE" at bounding box center [440, 302] width 257 height 20
click at [336, 322] on div "Select size" at bounding box center [436, 333] width 234 height 23
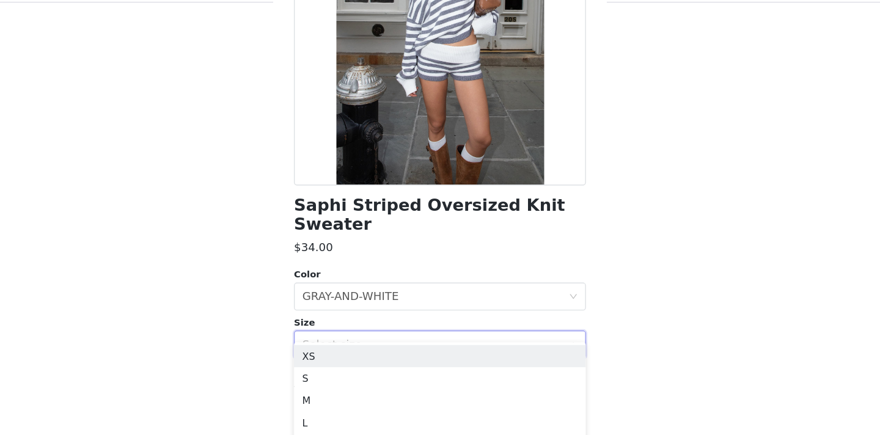
click at [335, 328] on div "Select size" at bounding box center [433, 334] width 229 height 12
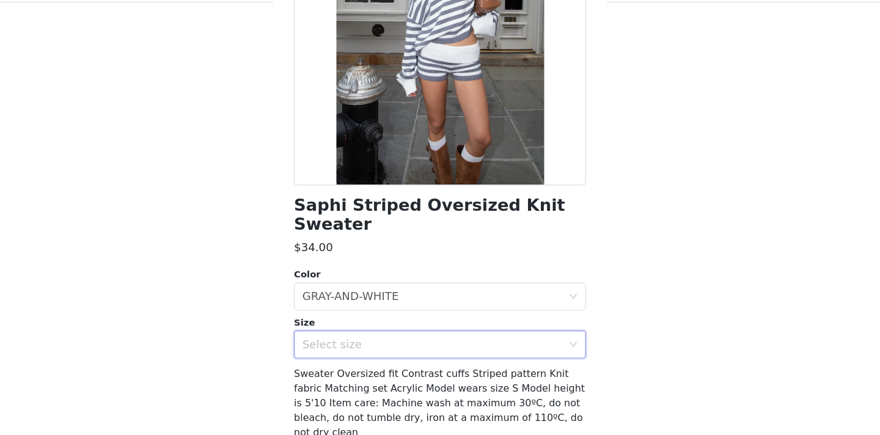
click at [338, 322] on div "Select size" at bounding box center [436, 333] width 234 height 23
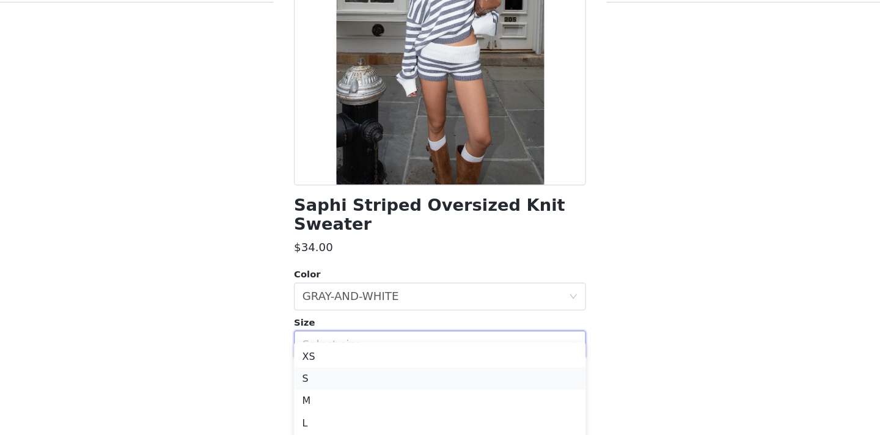
click at [337, 365] on li "S" at bounding box center [440, 364] width 257 height 20
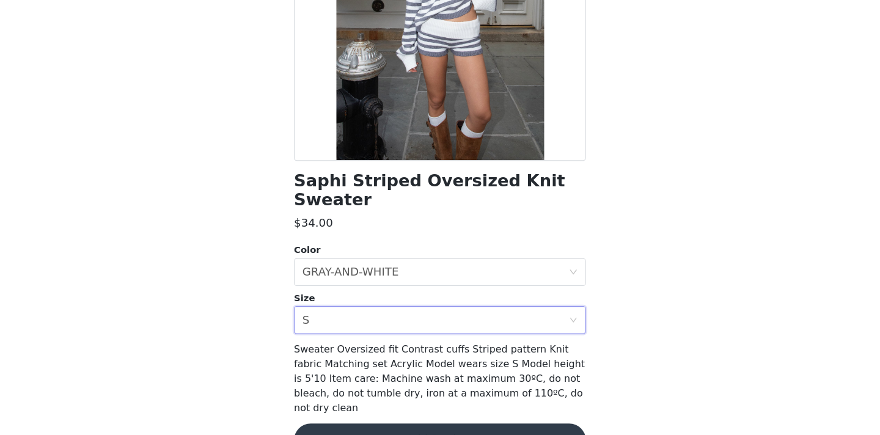
click at [386, 425] on button "Add Product" at bounding box center [440, 439] width 257 height 29
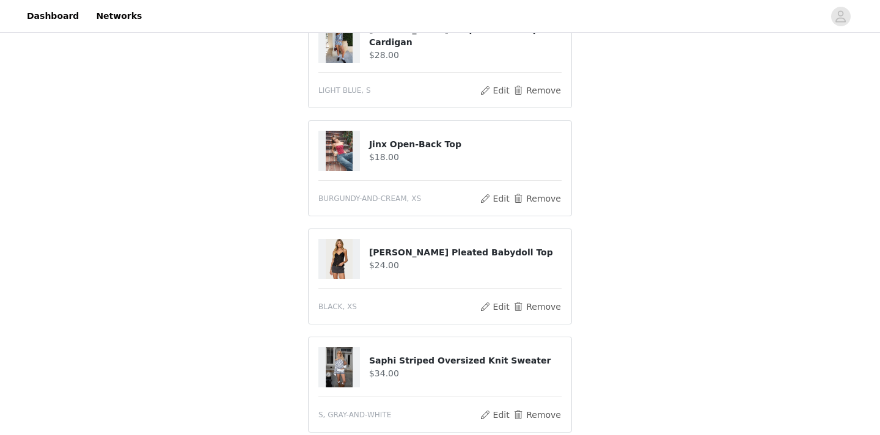
scroll to position [445, 0]
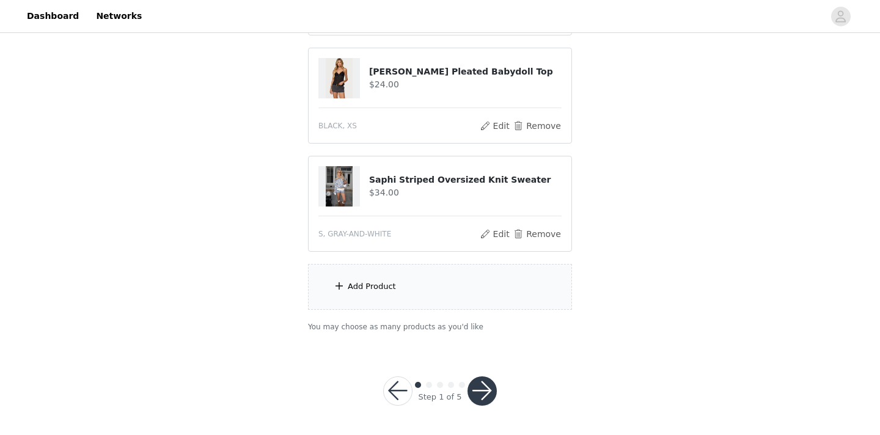
click at [483, 392] on button "button" at bounding box center [481, 390] width 29 height 29
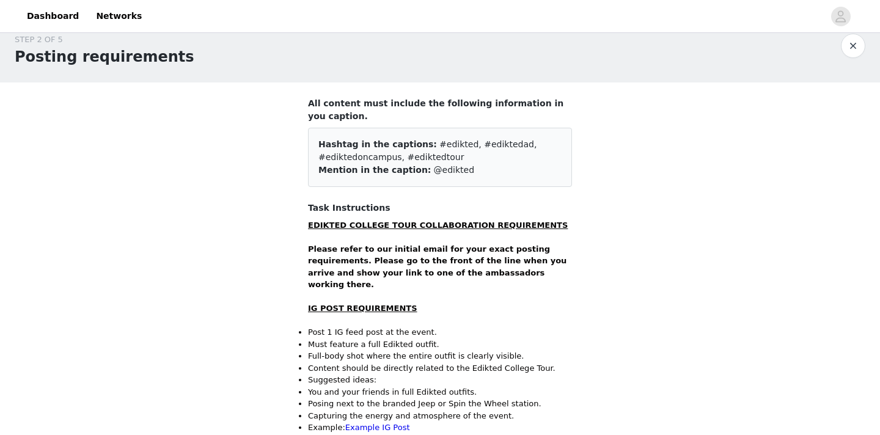
scroll to position [18, 0]
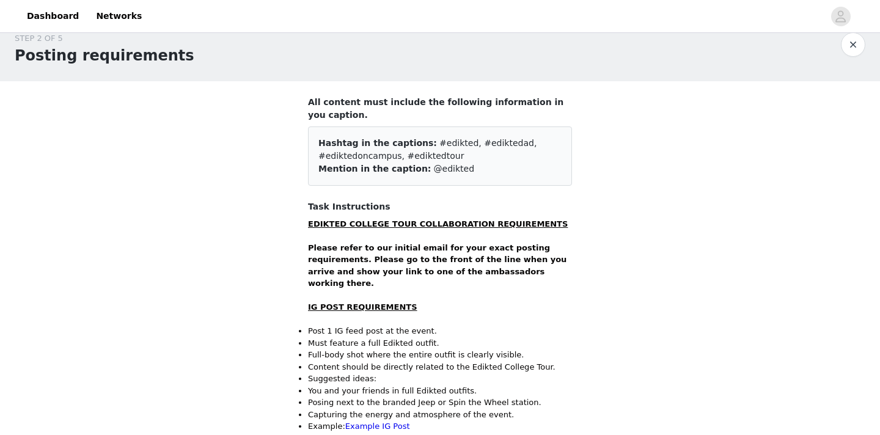
click at [498, 224] on strong "EDIKTED COLLEGE TOUR COLLABORATION REQUIREMENTS" at bounding box center [438, 223] width 260 height 9
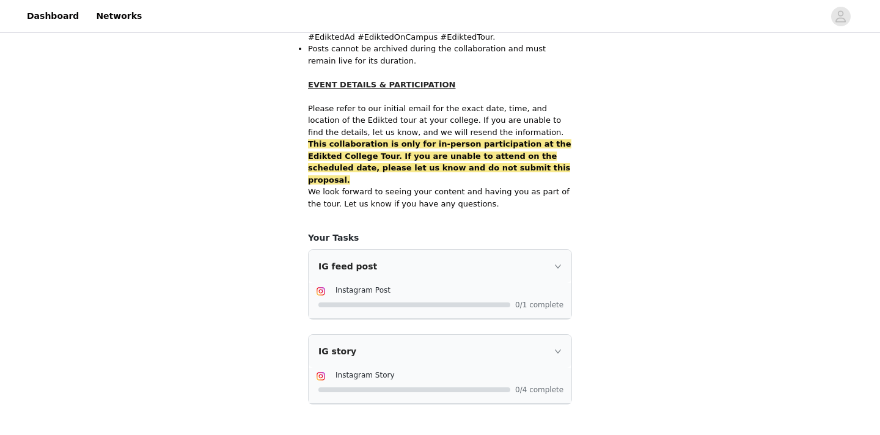
scroll to position [827, 0]
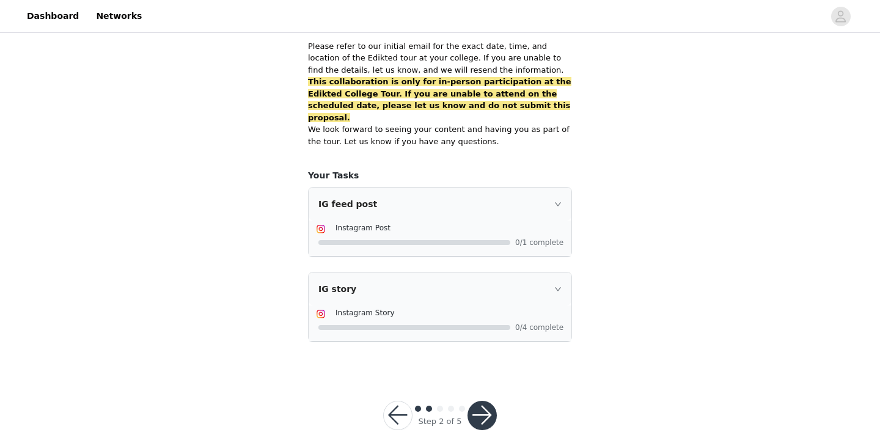
click at [395, 401] on button "button" at bounding box center [397, 415] width 29 height 29
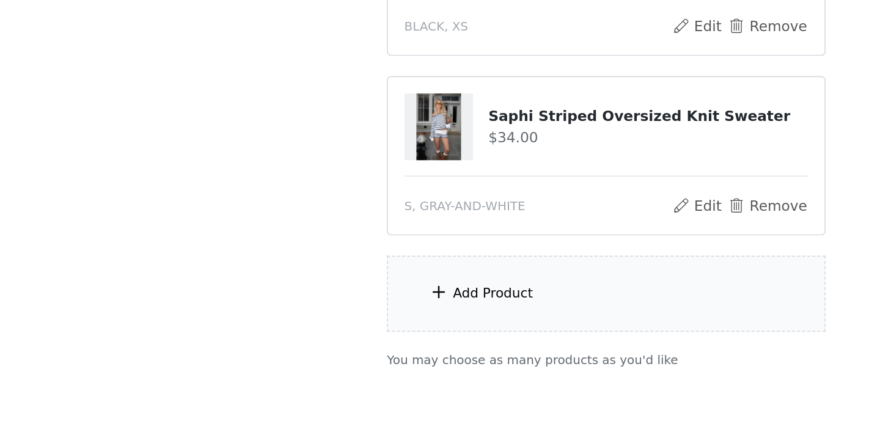
scroll to position [445, 0]
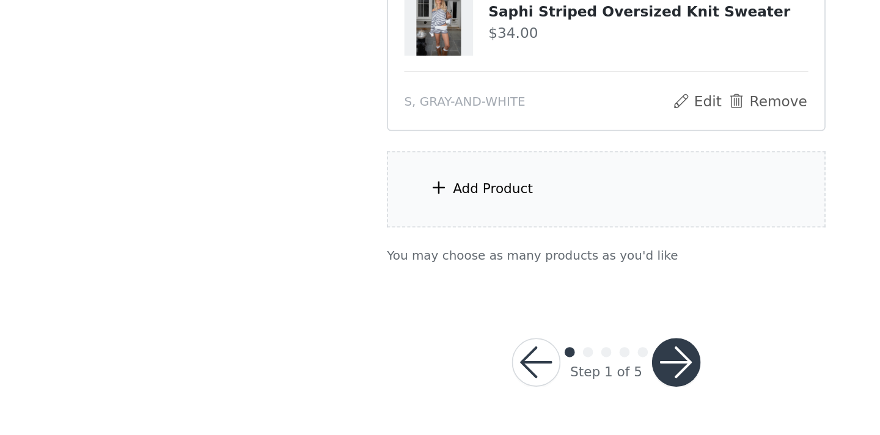
click at [479, 399] on button "button" at bounding box center [481, 390] width 29 height 29
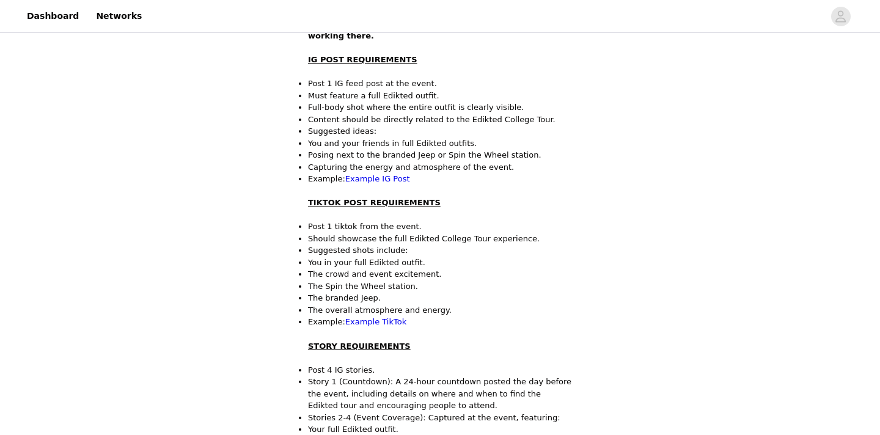
scroll to position [274, 0]
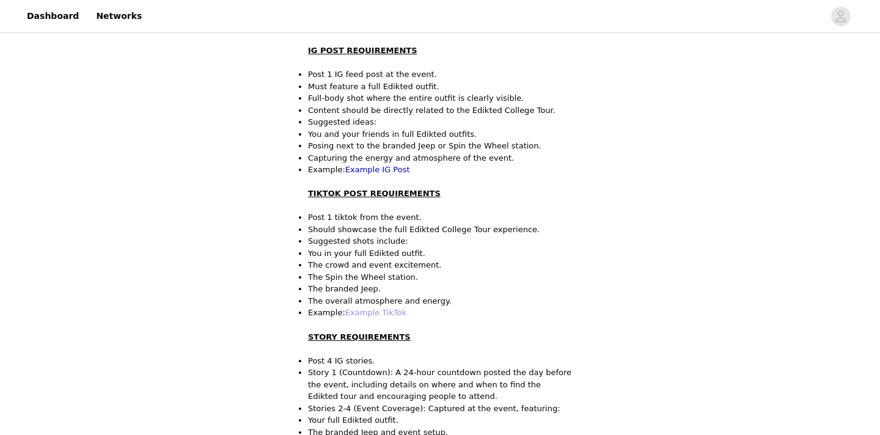
click at [360, 308] on link "Example TikTok" at bounding box center [375, 312] width 61 height 9
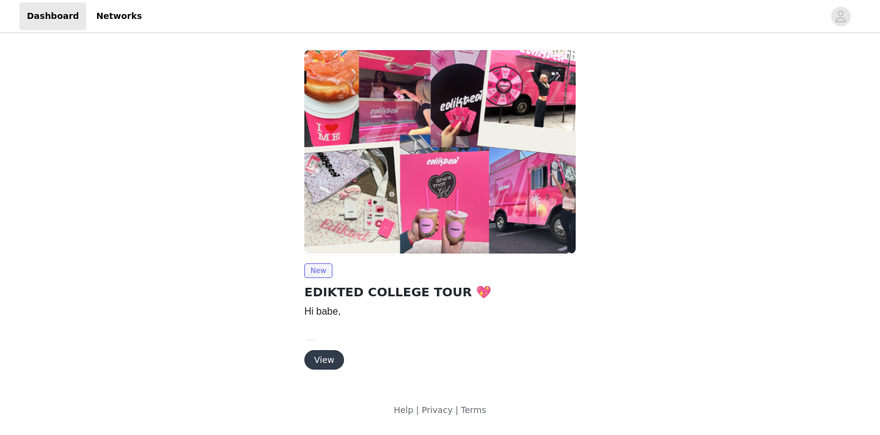
click at [315, 363] on button "View" at bounding box center [324, 360] width 40 height 20
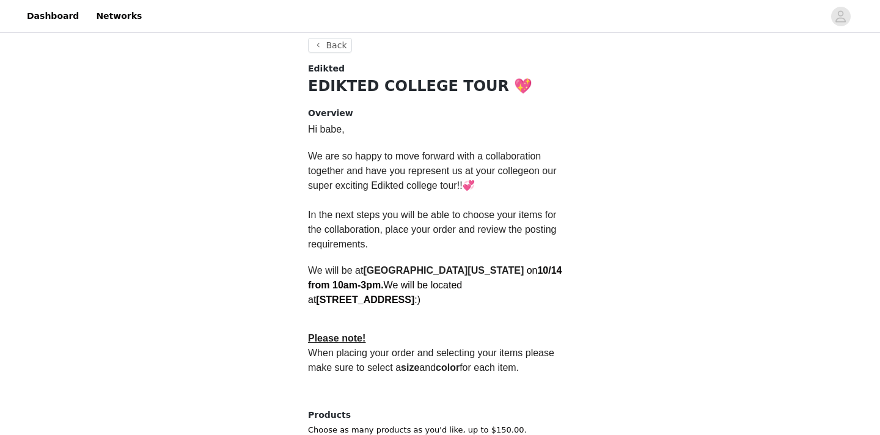
scroll to position [364, 0]
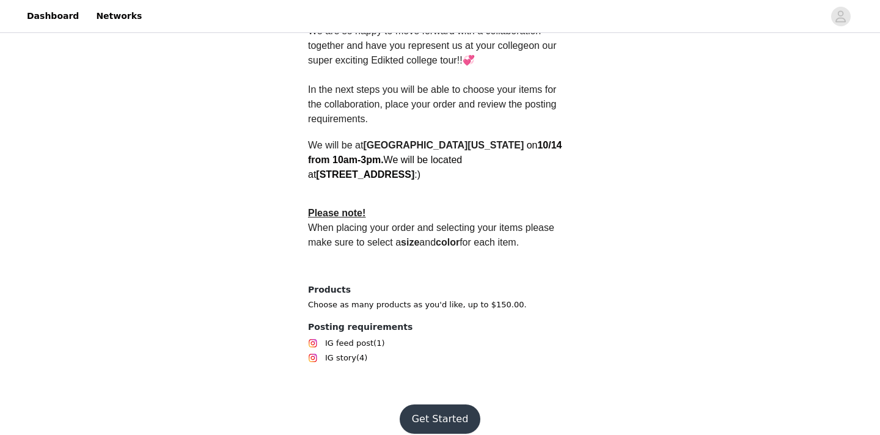
click at [436, 408] on button "Get Started" at bounding box center [440, 419] width 81 height 29
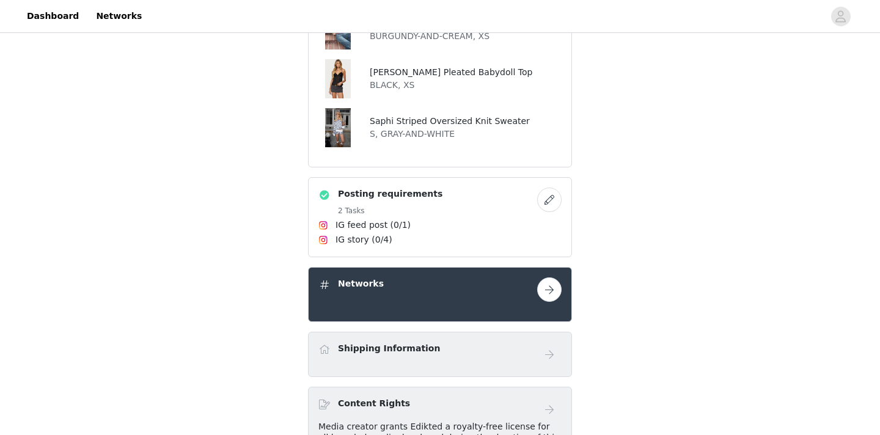
scroll to position [438, 0]
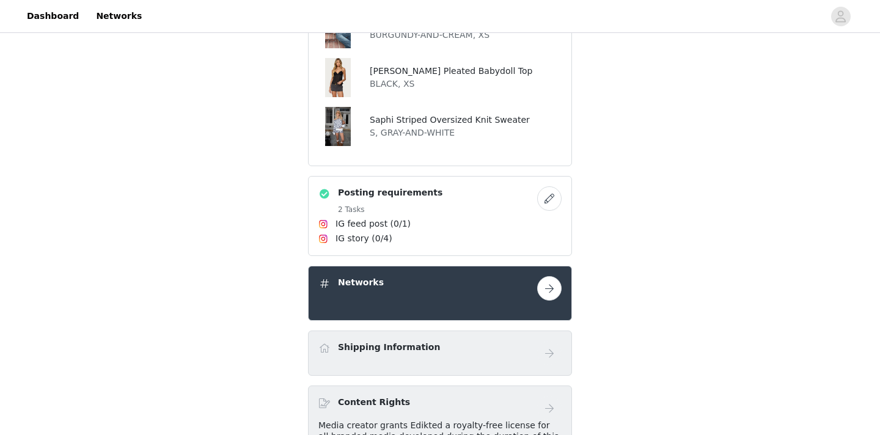
click at [546, 200] on button "button" at bounding box center [549, 198] width 24 height 24
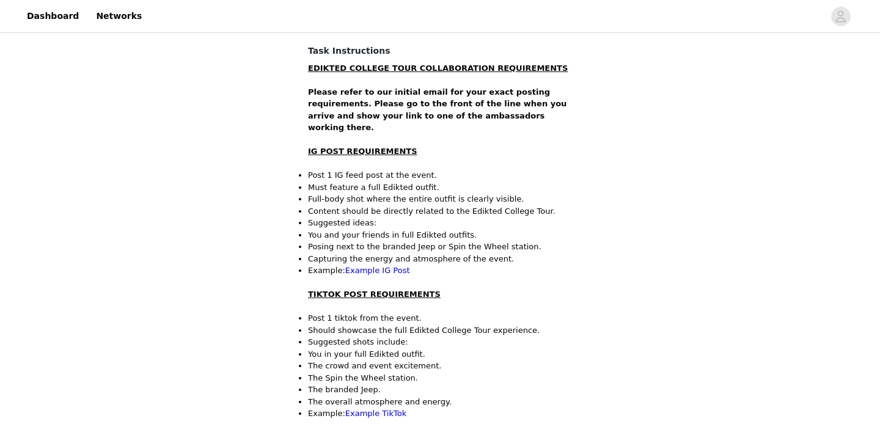
scroll to position [183, 0]
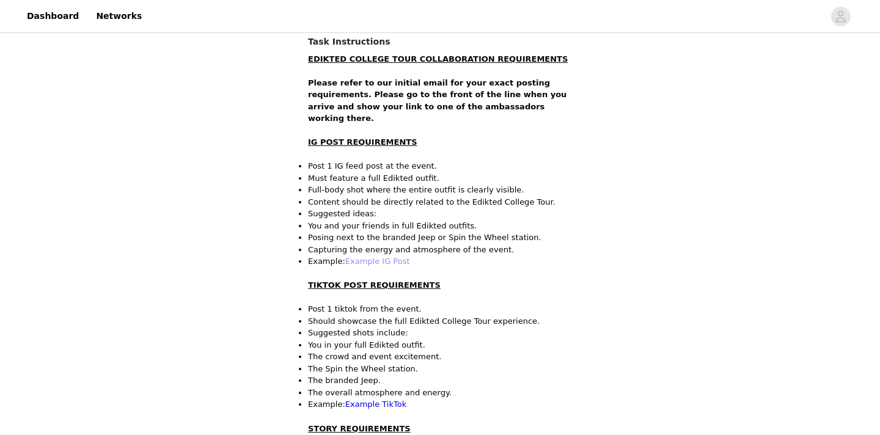
click at [376, 257] on link "Example IG Post" at bounding box center [377, 261] width 65 height 9
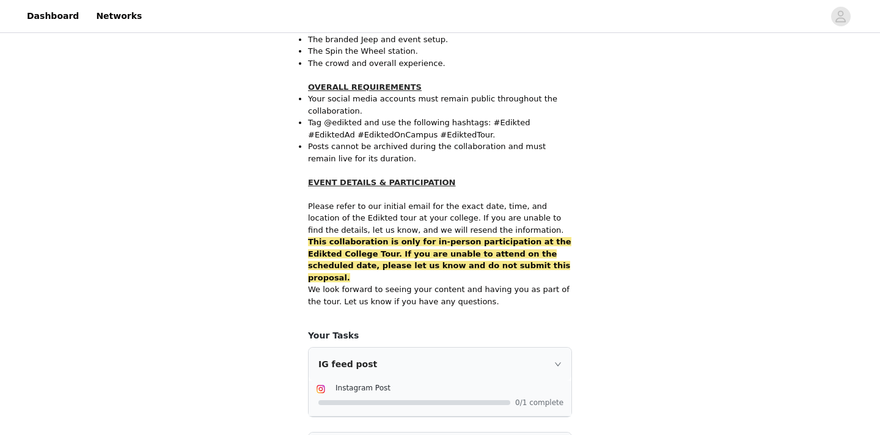
scroll to position [827, 0]
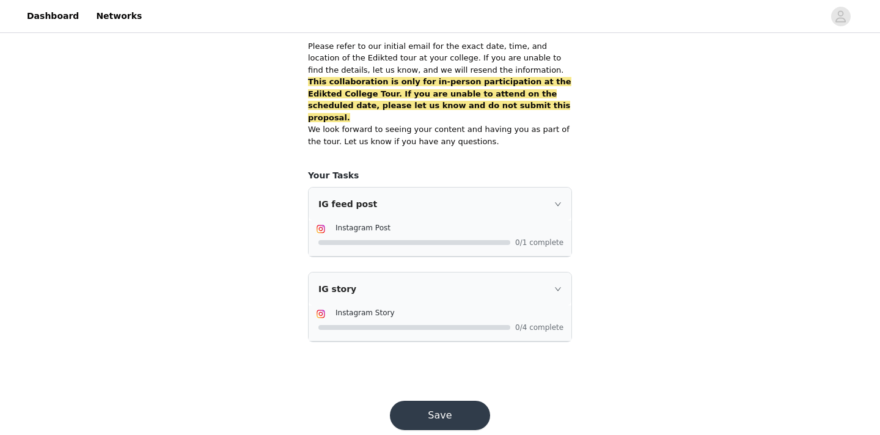
click at [425, 401] on button "Save" at bounding box center [440, 415] width 100 height 29
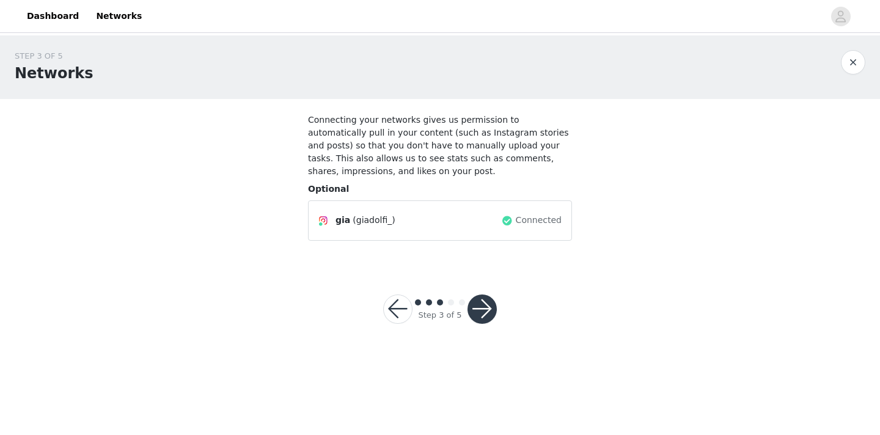
click at [478, 304] on button "button" at bounding box center [481, 309] width 29 height 29
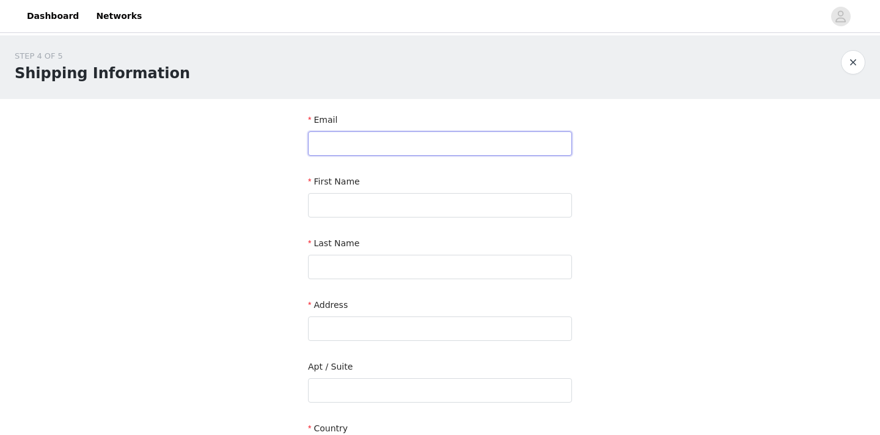
click at [357, 139] on input "text" at bounding box center [440, 143] width 264 height 24
type input "giadolfi11@gmail.com"
click at [345, 202] on input "text" at bounding box center [440, 205] width 264 height 24
type input "Gianna"
click at [339, 272] on input "text" at bounding box center [440, 267] width 264 height 24
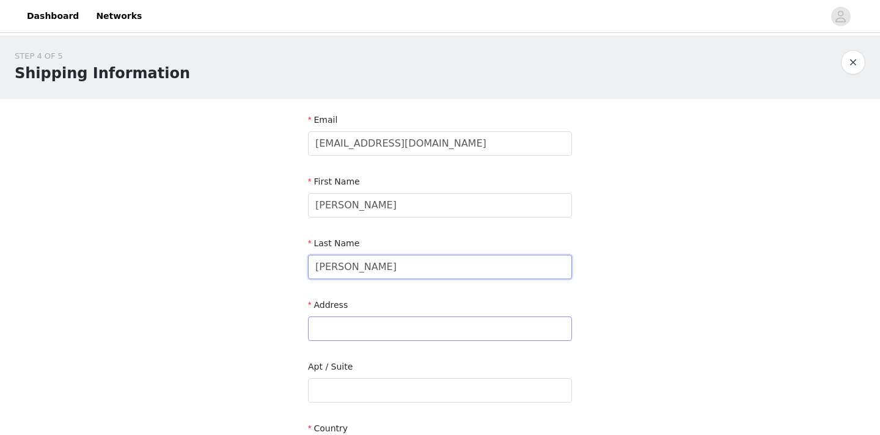
type input "Dolfi"
click at [319, 328] on input "text" at bounding box center [440, 329] width 264 height 24
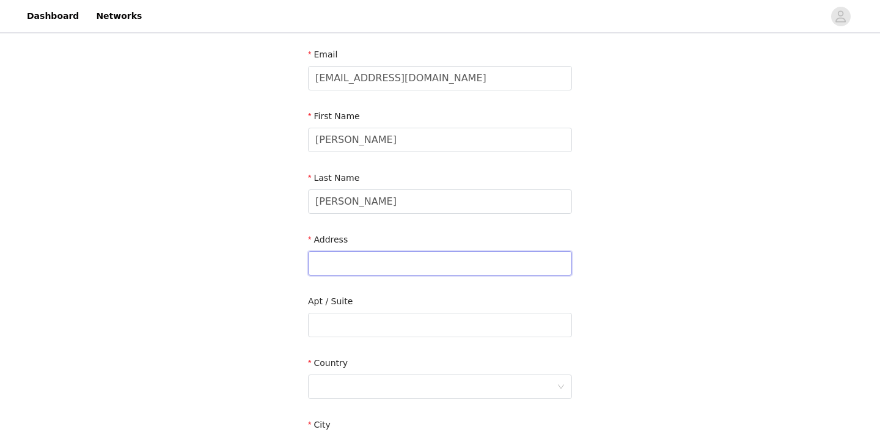
scroll to position [67, 0]
type input "500 Maple Street"
click at [324, 323] on input "text" at bounding box center [440, 323] width 264 height 24
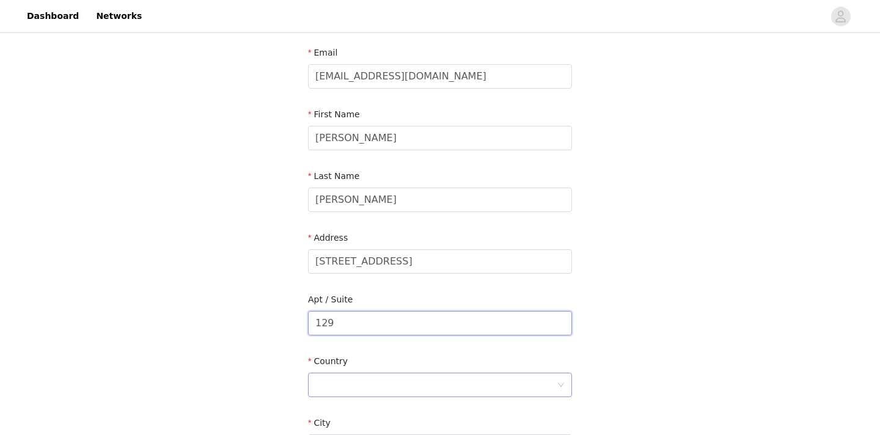
type input "129"
click at [322, 374] on div at bounding box center [435, 384] width 241 height 23
click at [334, 415] on li "United States" at bounding box center [440, 412] width 264 height 20
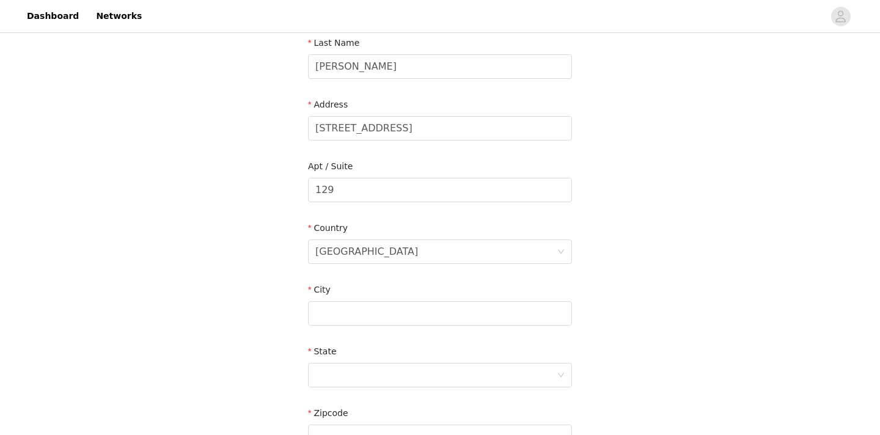
scroll to position [215, 0]
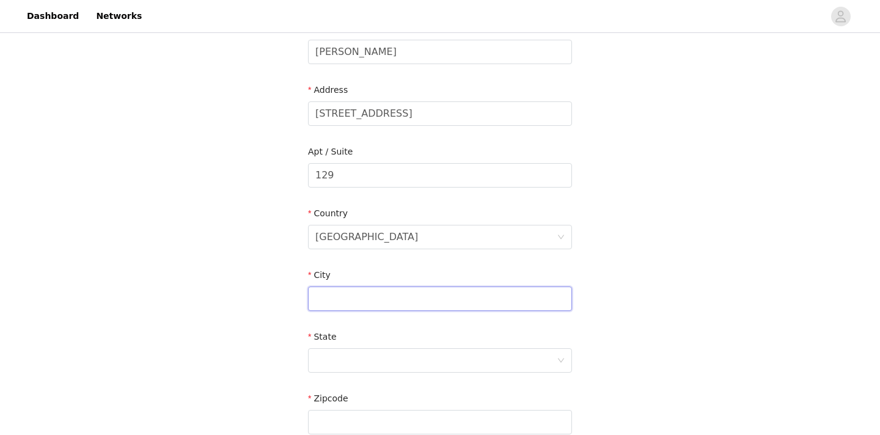
click at [358, 296] on input "text" at bounding box center [440, 299] width 264 height 24
type input "Oxford"
click at [330, 359] on div at bounding box center [435, 360] width 241 height 23
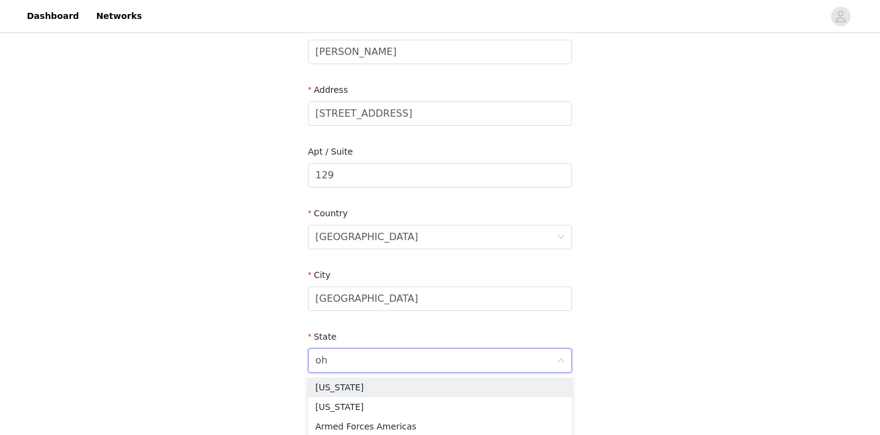
type input "ohi"
click at [325, 389] on li "Ohio" at bounding box center [440, 388] width 264 height 20
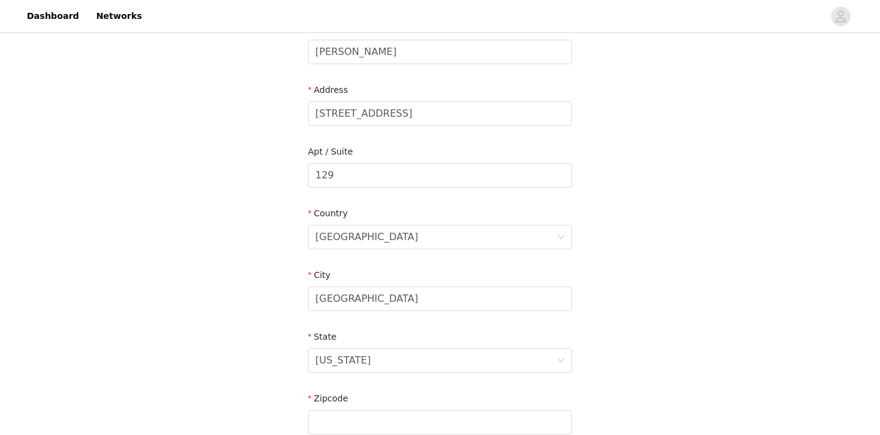
scroll to position [335, 0]
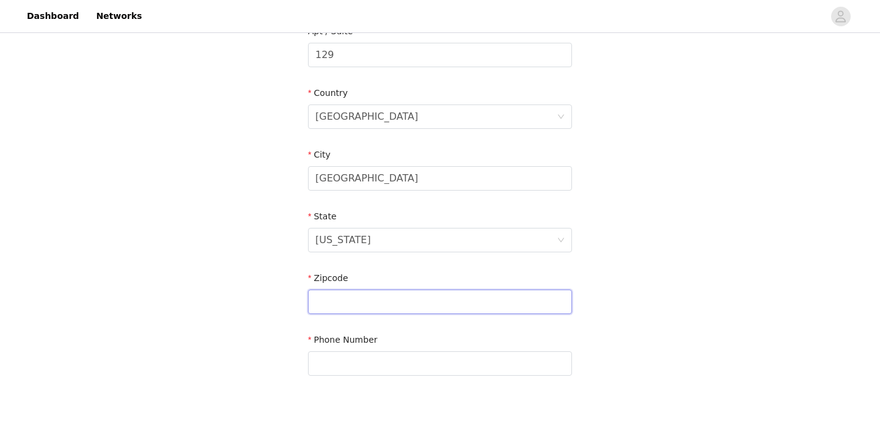
click at [346, 302] on input "text" at bounding box center [440, 302] width 264 height 24
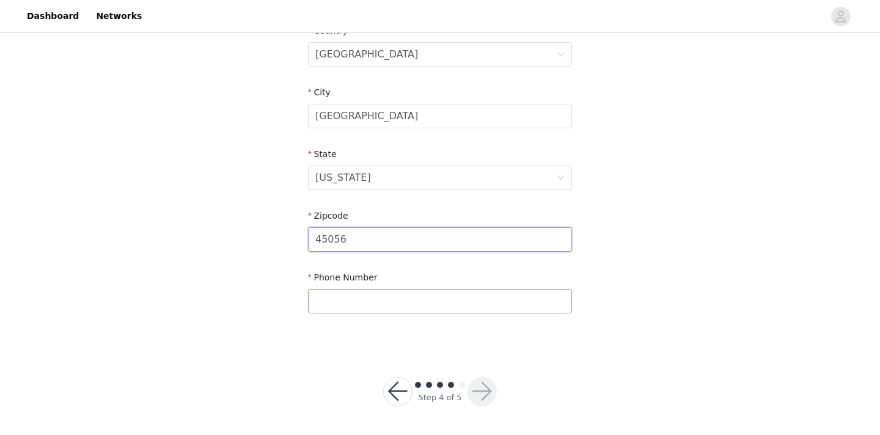
type input "45056"
click at [335, 293] on input "text" at bounding box center [440, 301] width 264 height 24
type input "7402722293"
click at [475, 386] on button "button" at bounding box center [481, 391] width 29 height 29
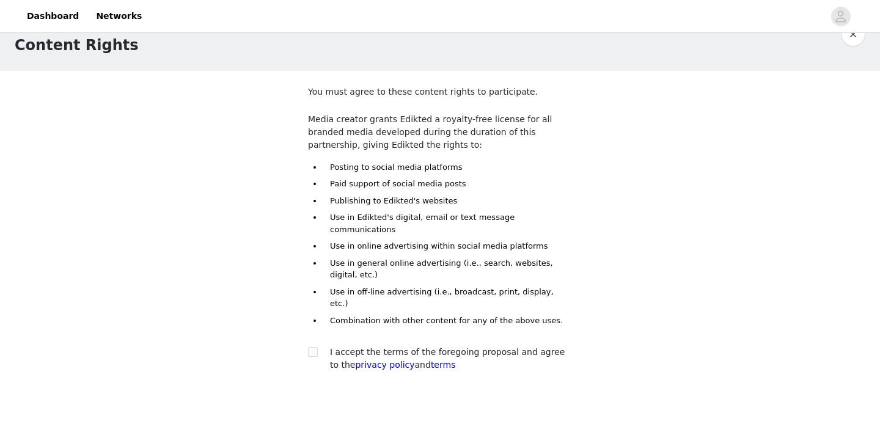
scroll to position [32, 0]
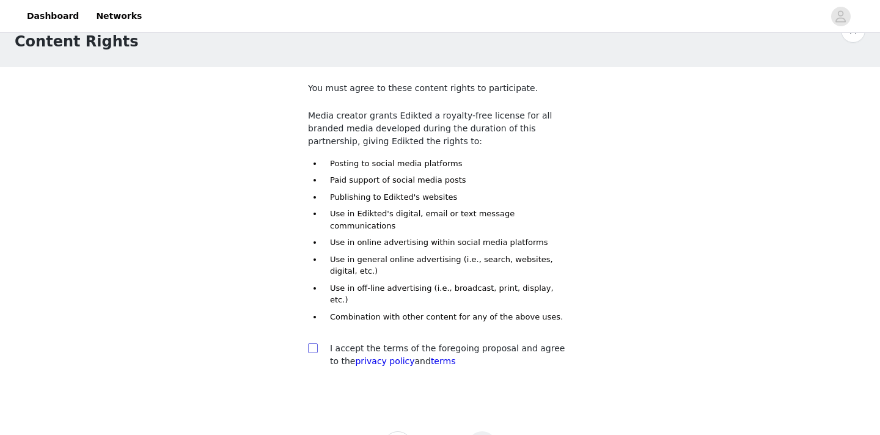
click at [316, 343] on input "checkbox" at bounding box center [312, 347] width 9 height 9
checkbox input "true"
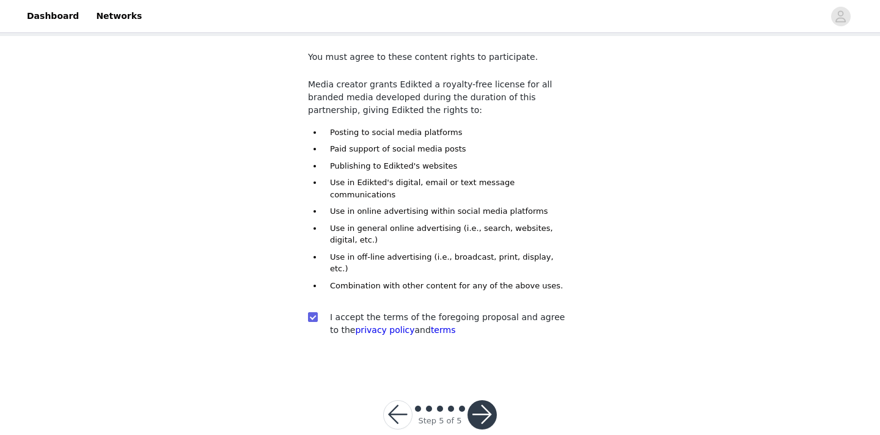
click at [482, 400] on button "button" at bounding box center [481, 414] width 29 height 29
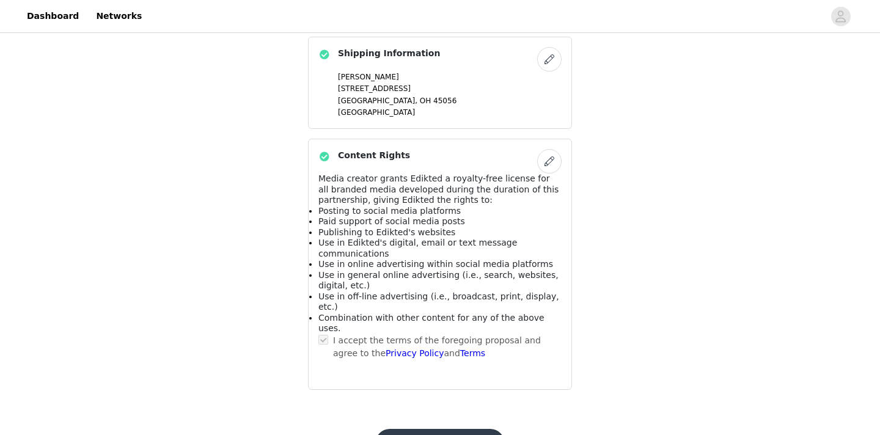
scroll to position [824, 0]
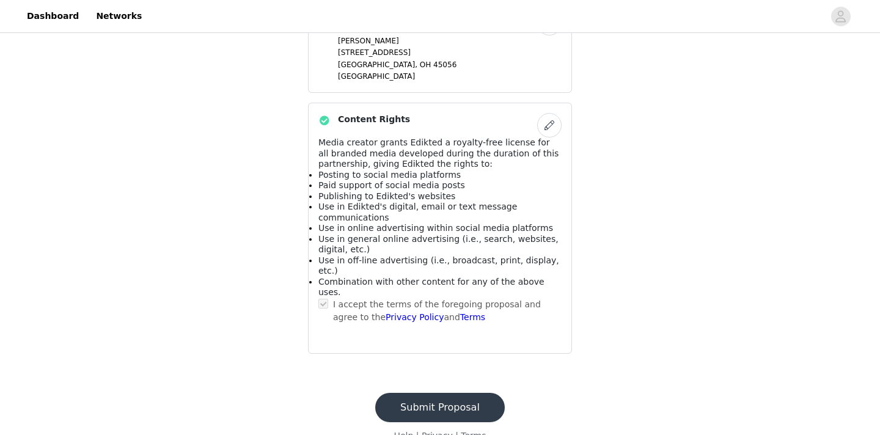
click at [407, 393] on button "Submit Proposal" at bounding box center [440, 407] width 130 height 29
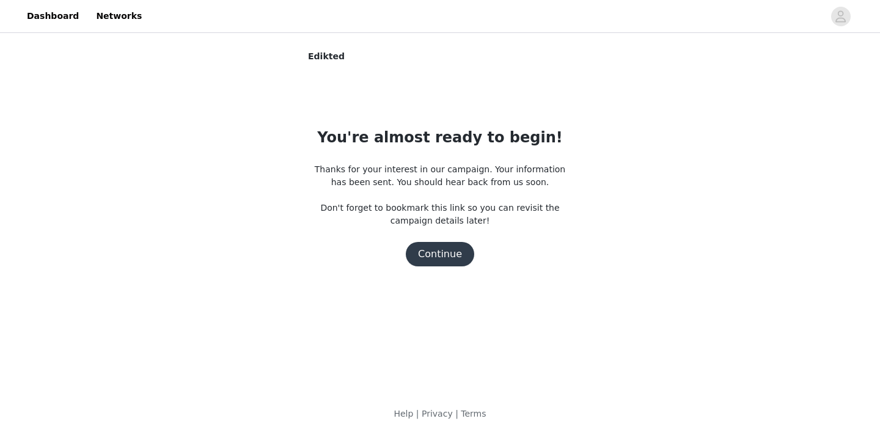
click at [435, 253] on button "Continue" at bounding box center [440, 254] width 68 height 24
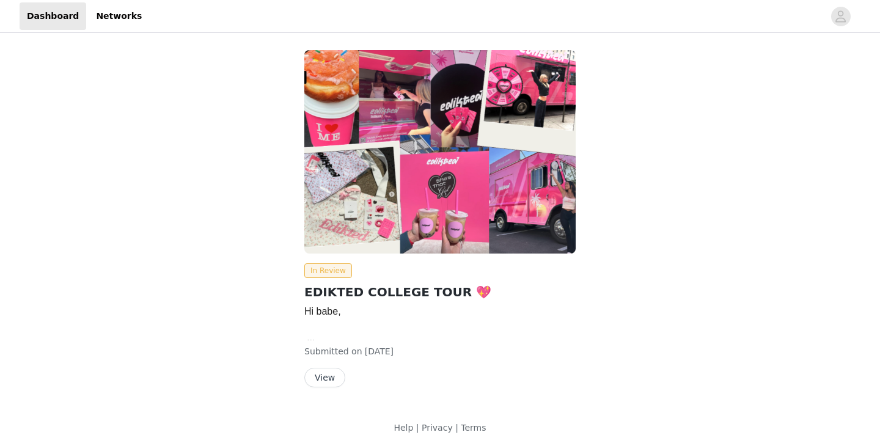
scroll to position [14, 0]
